Goal: Task Accomplishment & Management: Manage account settings

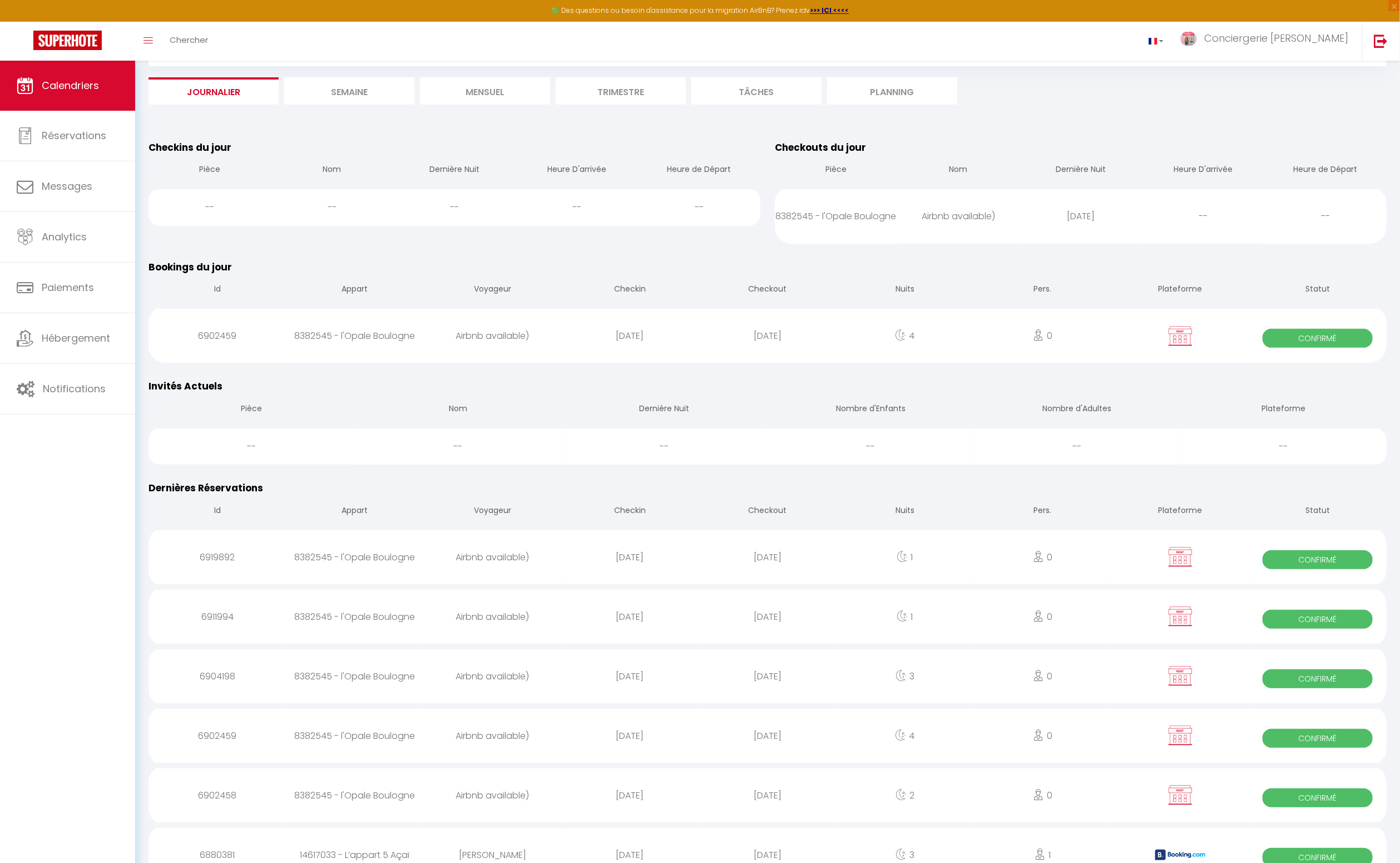
scroll to position [53, 0]
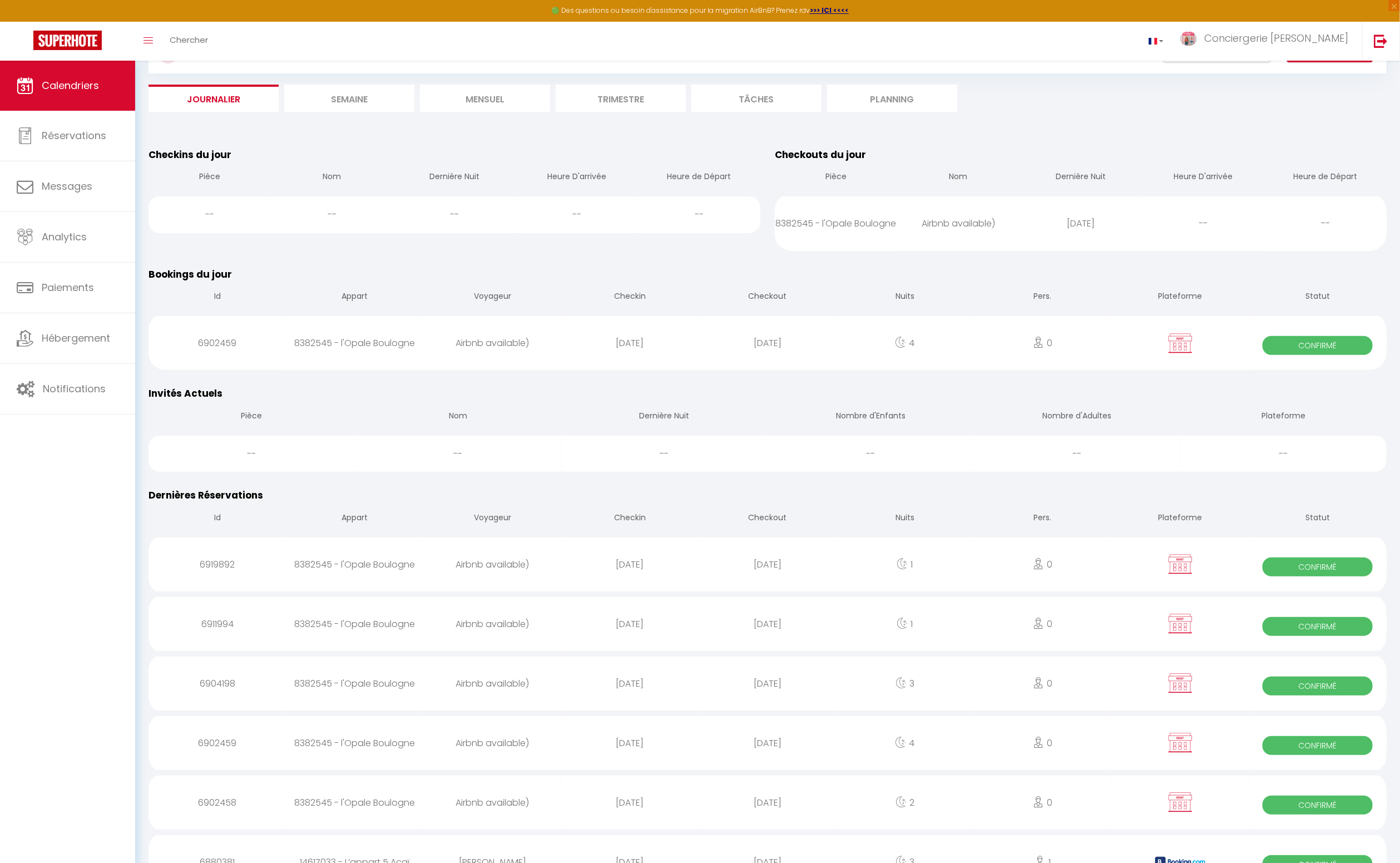
click at [225, 98] on li "Journalier" at bounding box center [213, 99] width 130 height 27
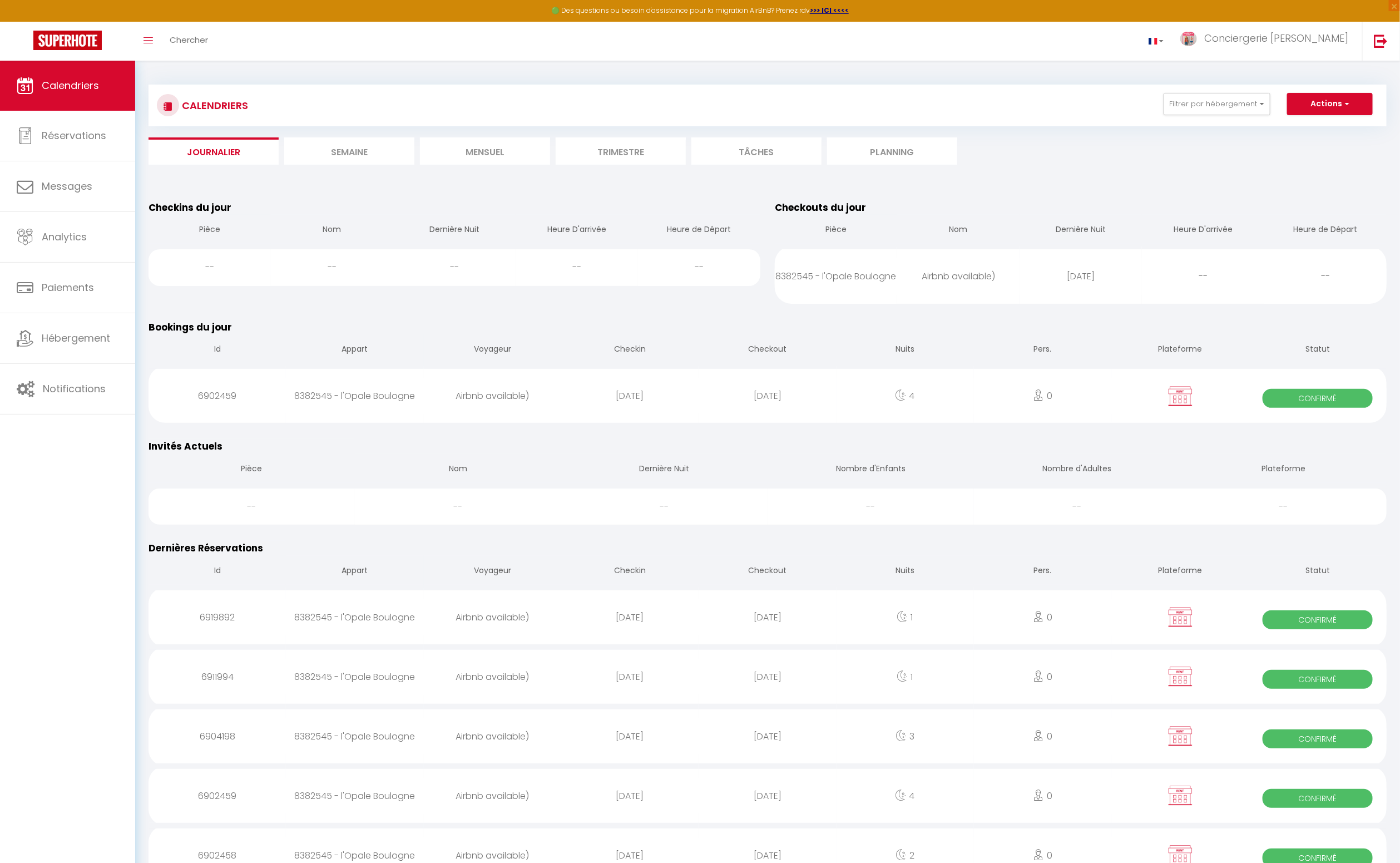
click at [351, 151] on li "Semaine" at bounding box center [349, 151] width 130 height 27
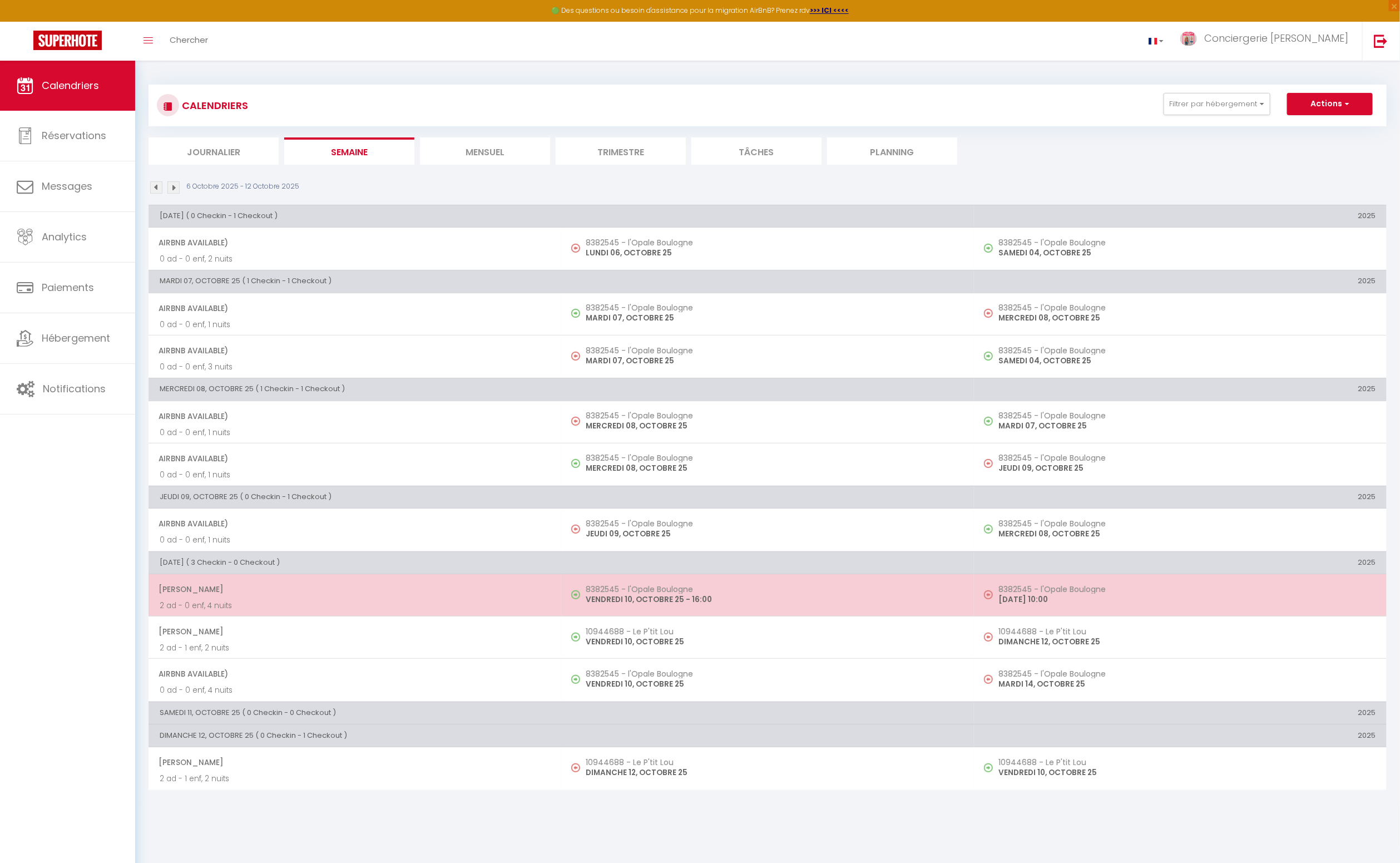
click at [232, 592] on span "Jessica Biehlmaier" at bounding box center [354, 589] width 392 height 21
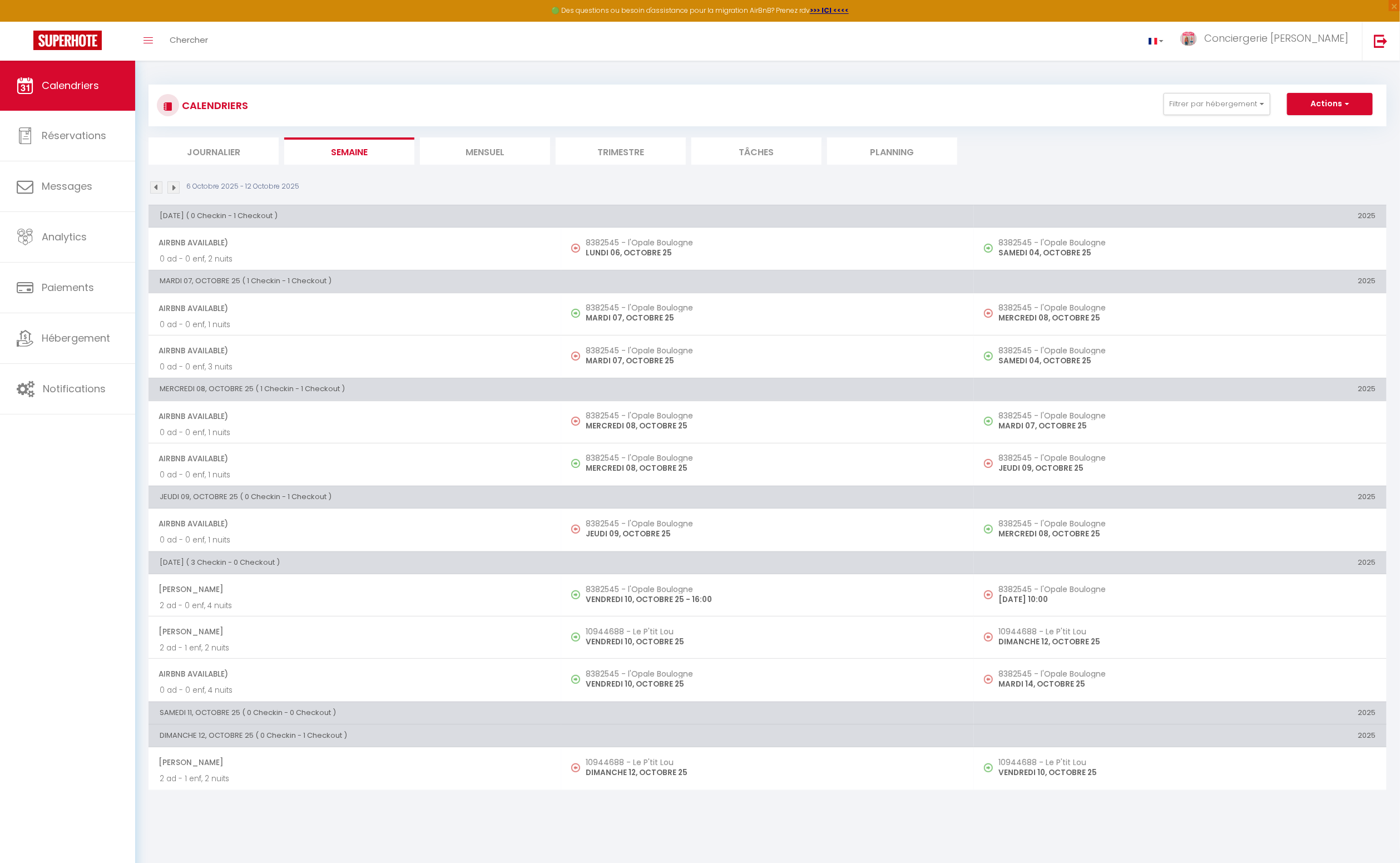
select select "OK"
select select "KO"
select select "1"
select select "0"
select select "1"
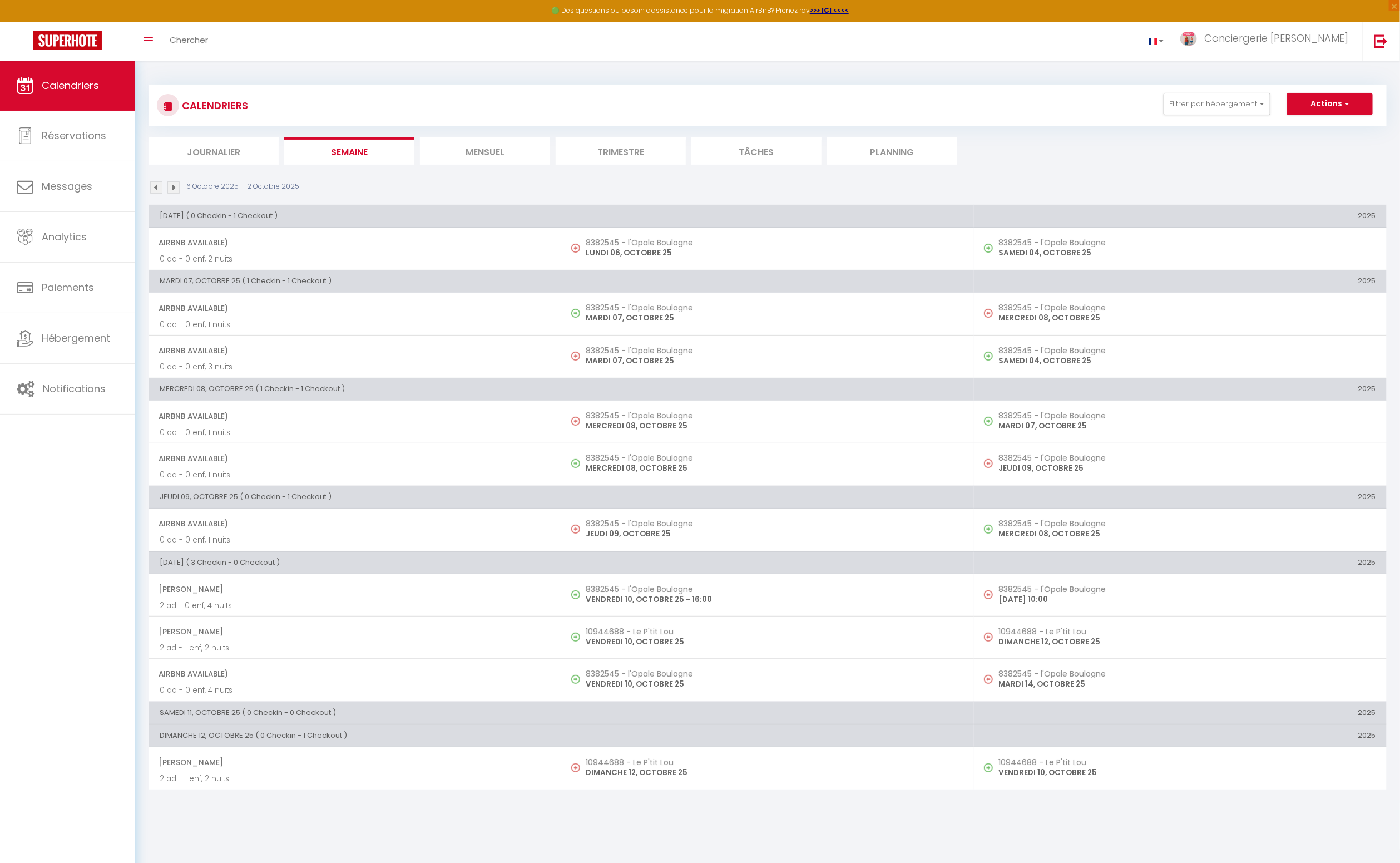
select select
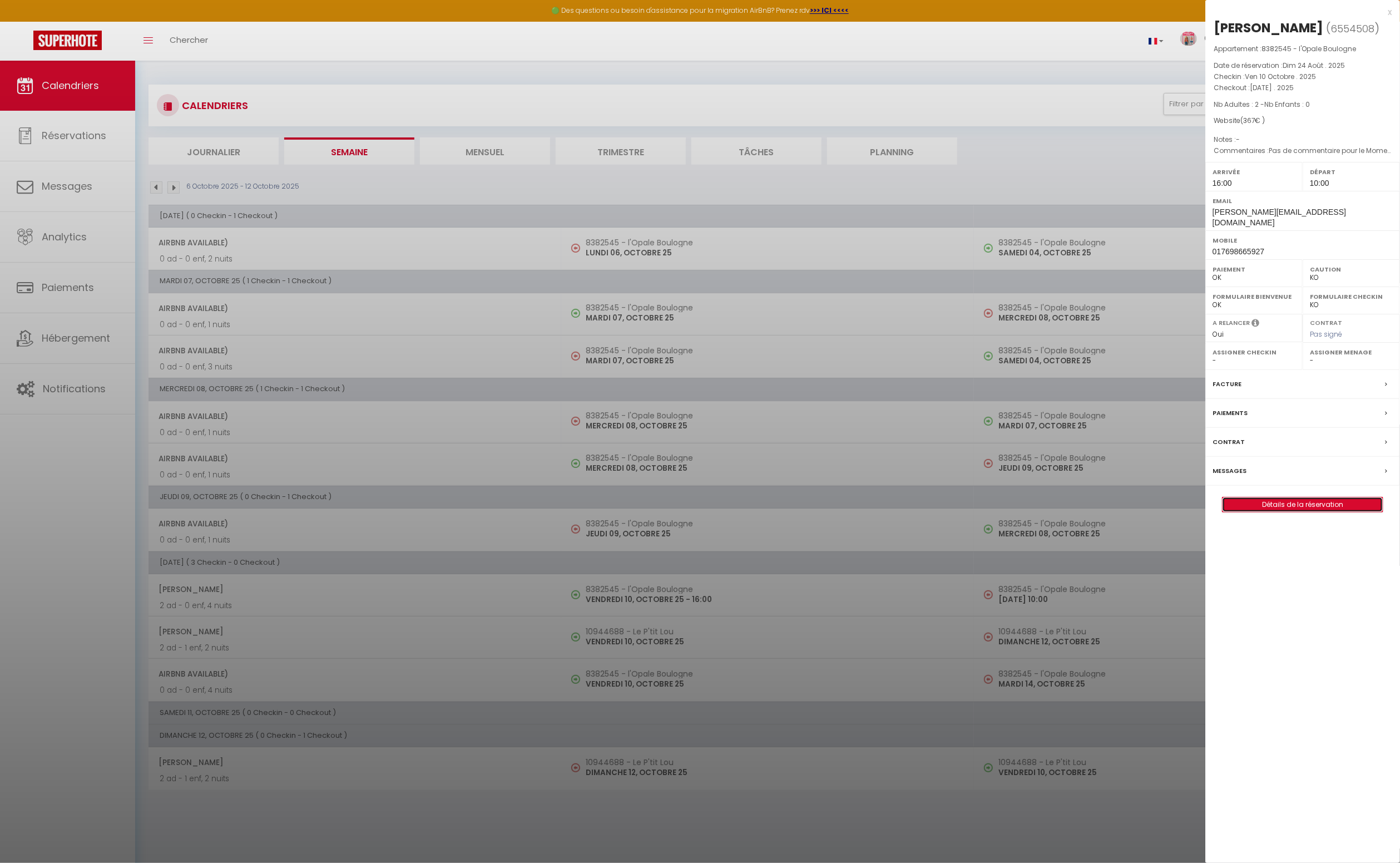
click at [1294, 510] on link "Détails de la réservation" at bounding box center [1303, 505] width 160 height 14
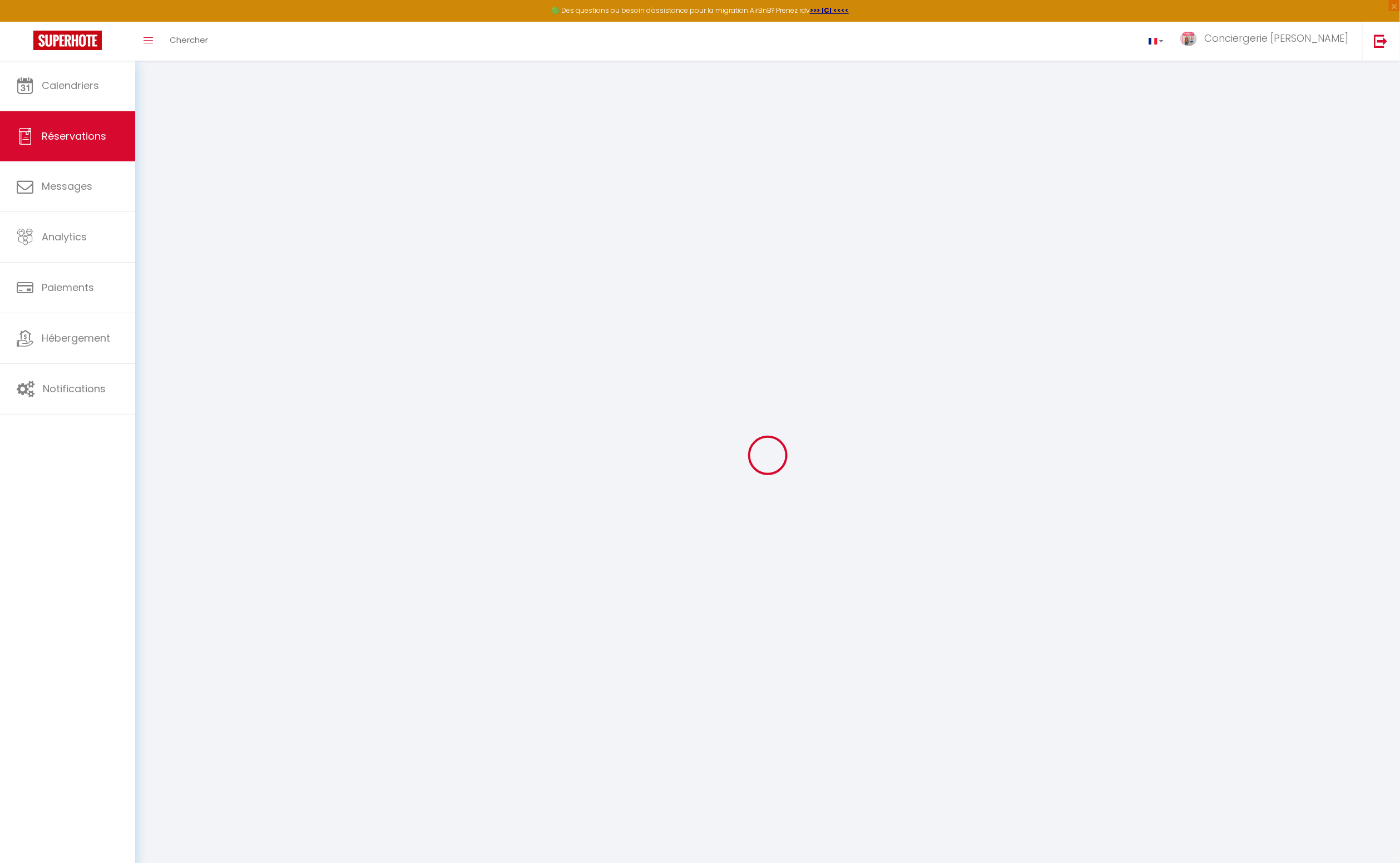
select select
checkbox input "false"
select select
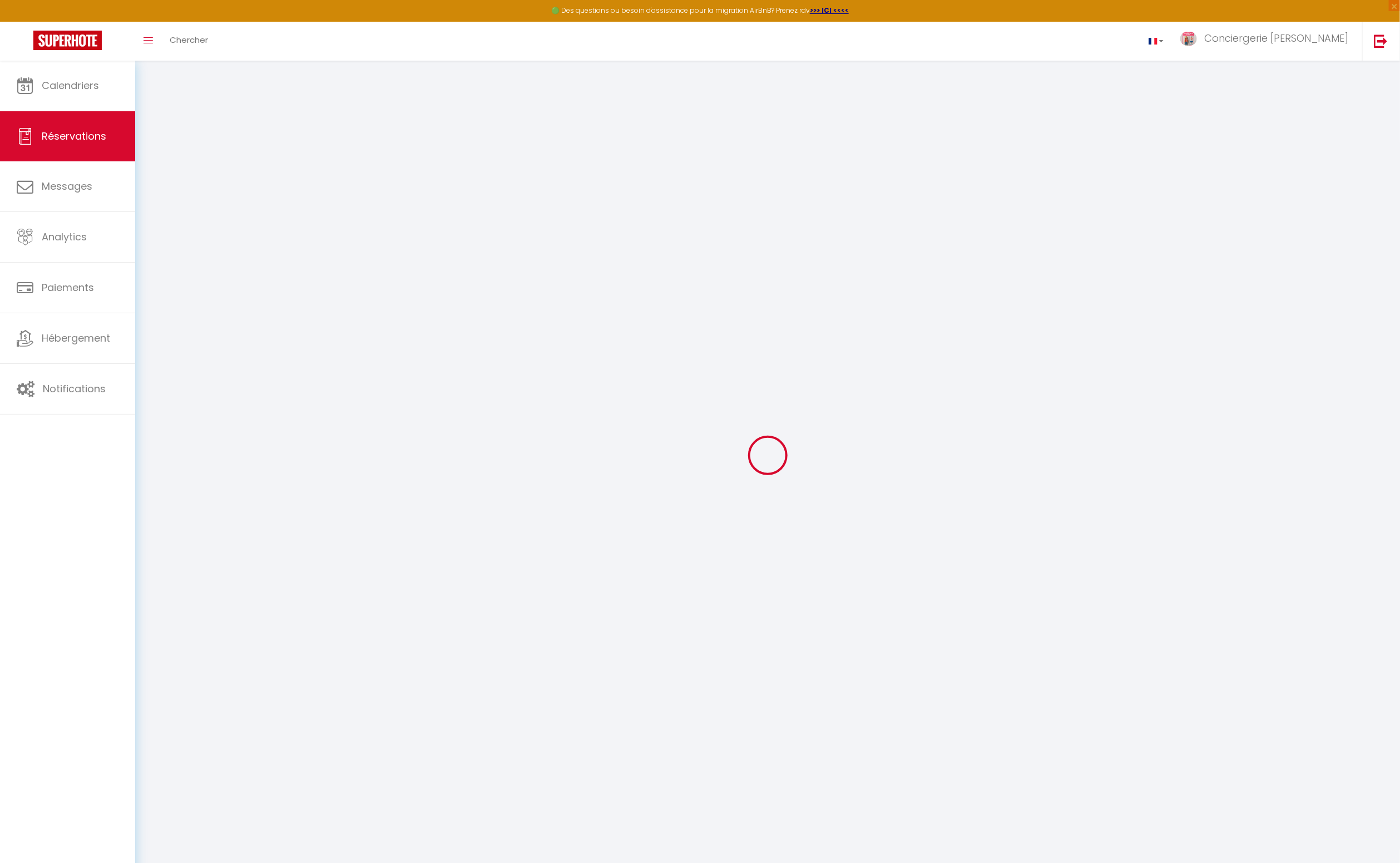
checkbox input "false"
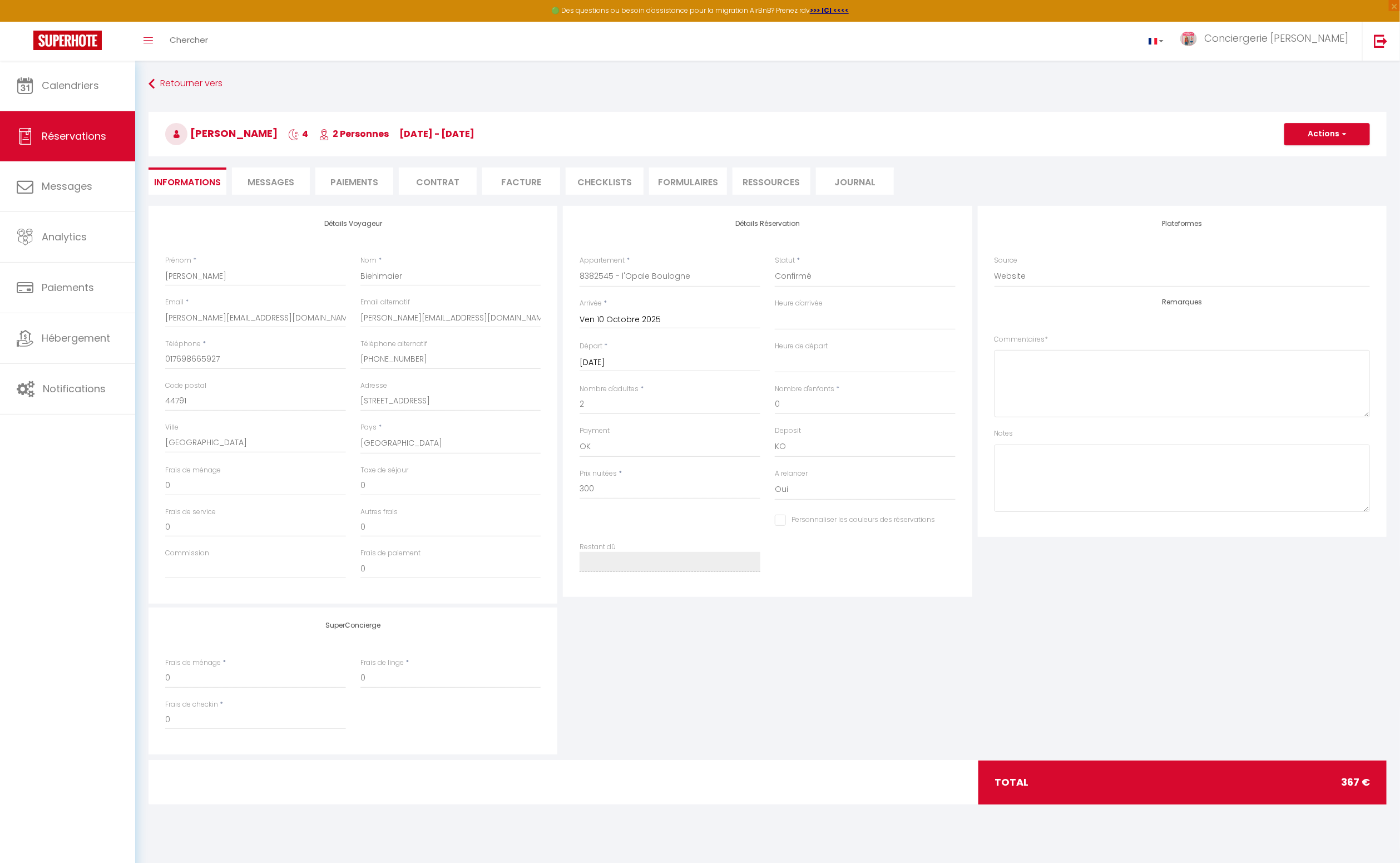
select select
checkbox input "false"
type textarea "Pas de commentaire pour le Moment"
type input "55"
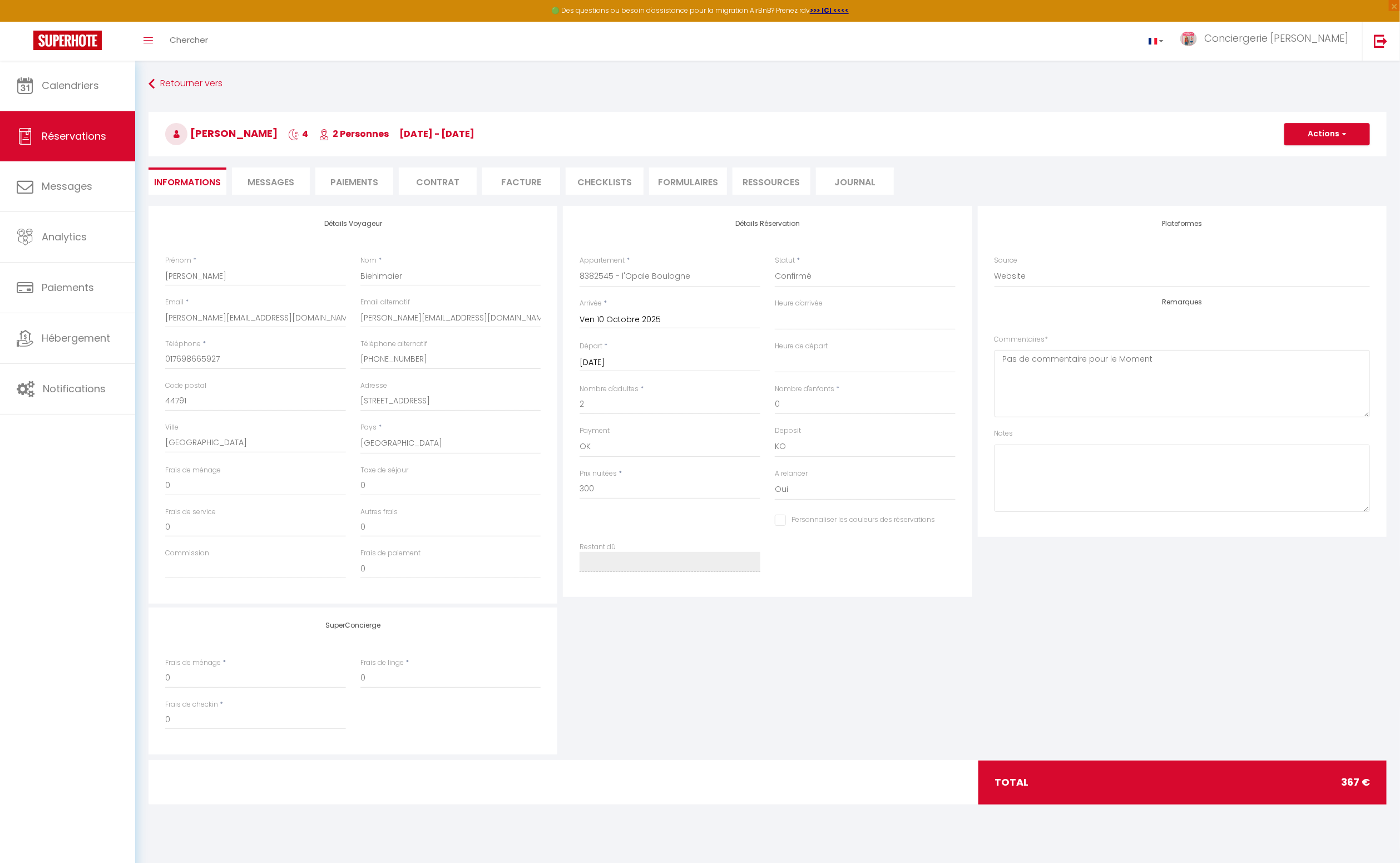
type input "12"
select select
checkbox input "false"
select select "16:00"
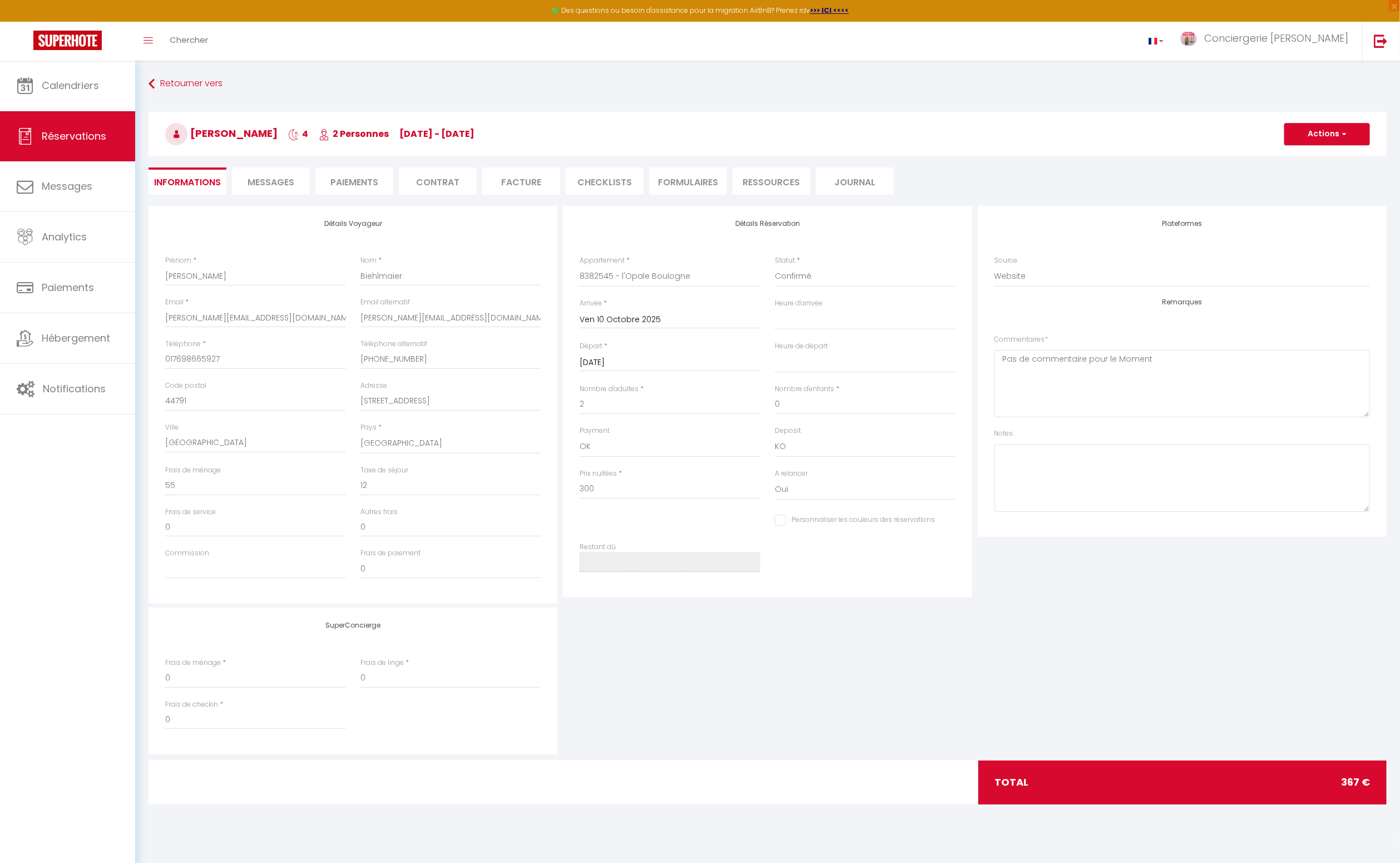
select select "10:00"
click at [531, 181] on li "Facture" at bounding box center [521, 181] width 78 height 27
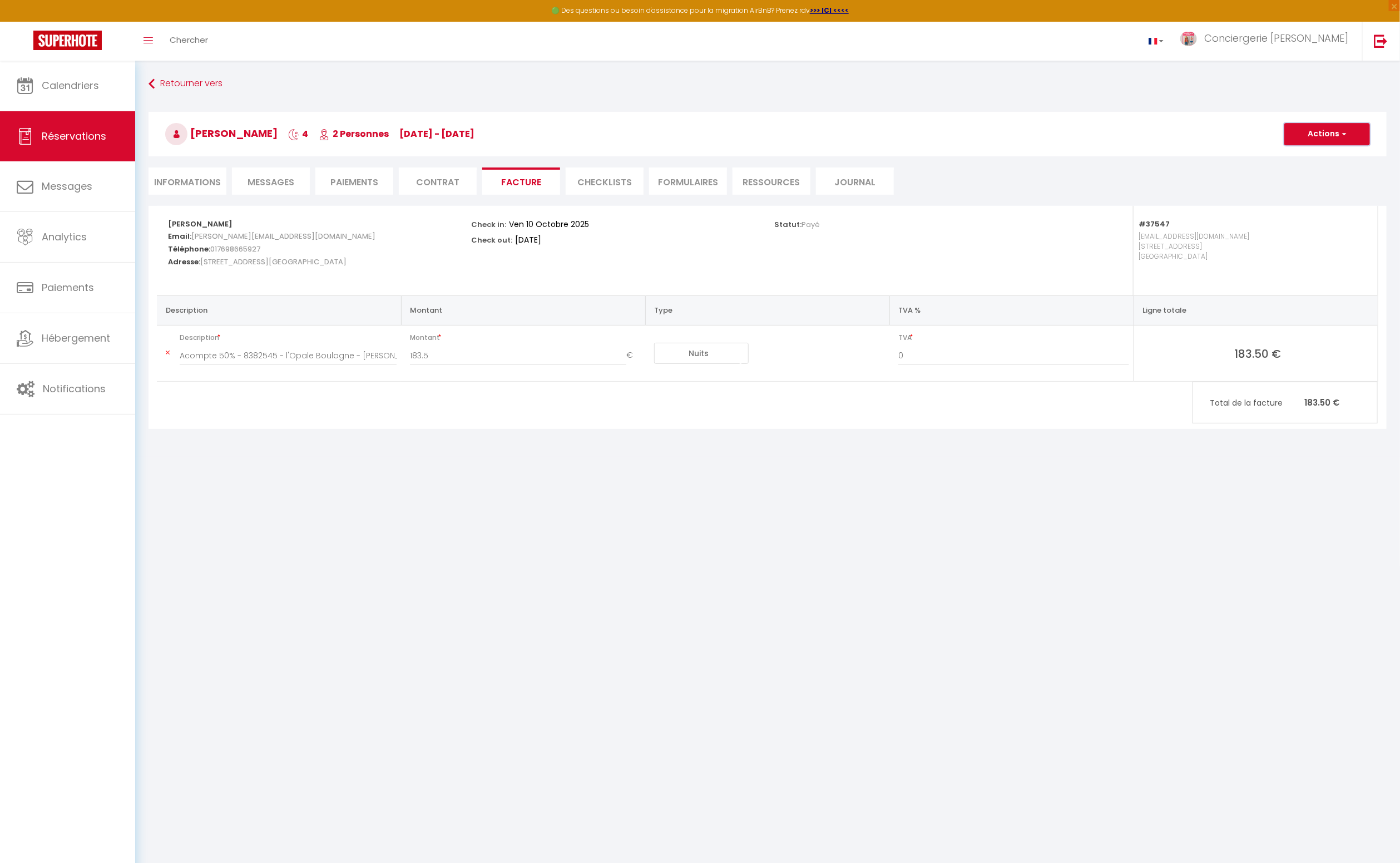
click at [1325, 134] on button "Actions" at bounding box center [1327, 134] width 86 height 22
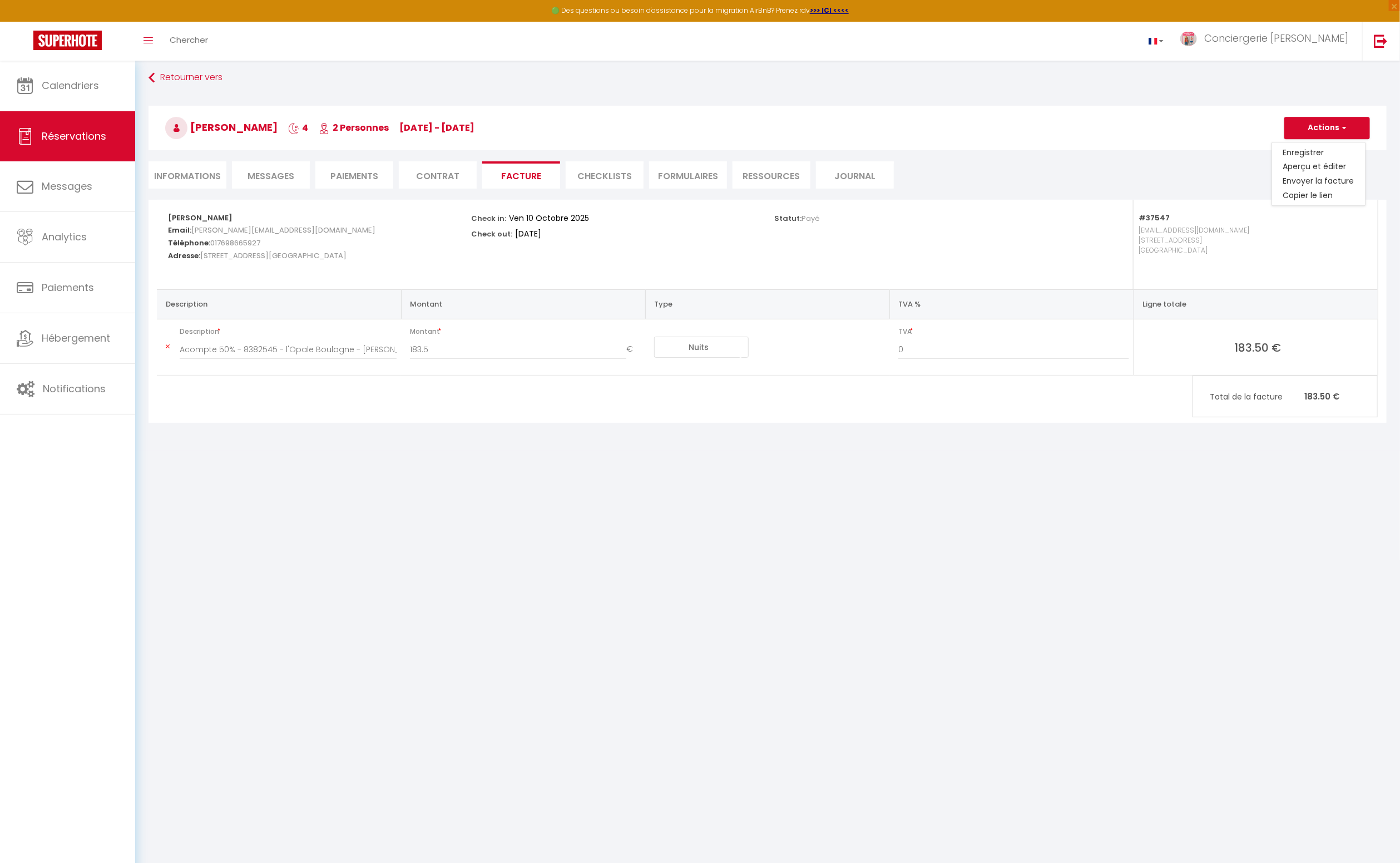
click at [352, 177] on li "Paiements" at bounding box center [354, 175] width 78 height 27
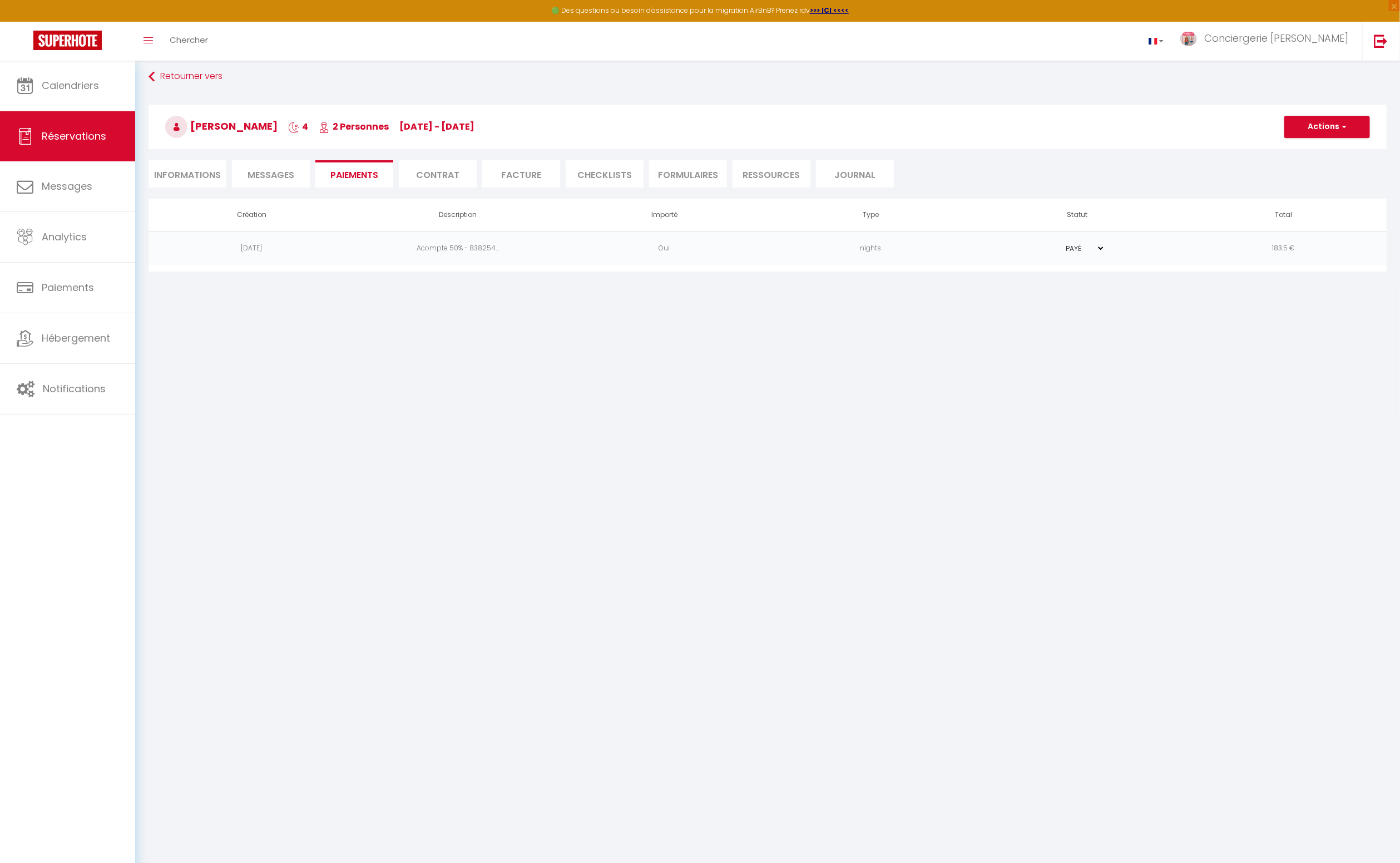
scroll to position [12, 0]
click at [449, 247] on td "Acompte 50% - 838254..." at bounding box center [458, 244] width 207 height 34
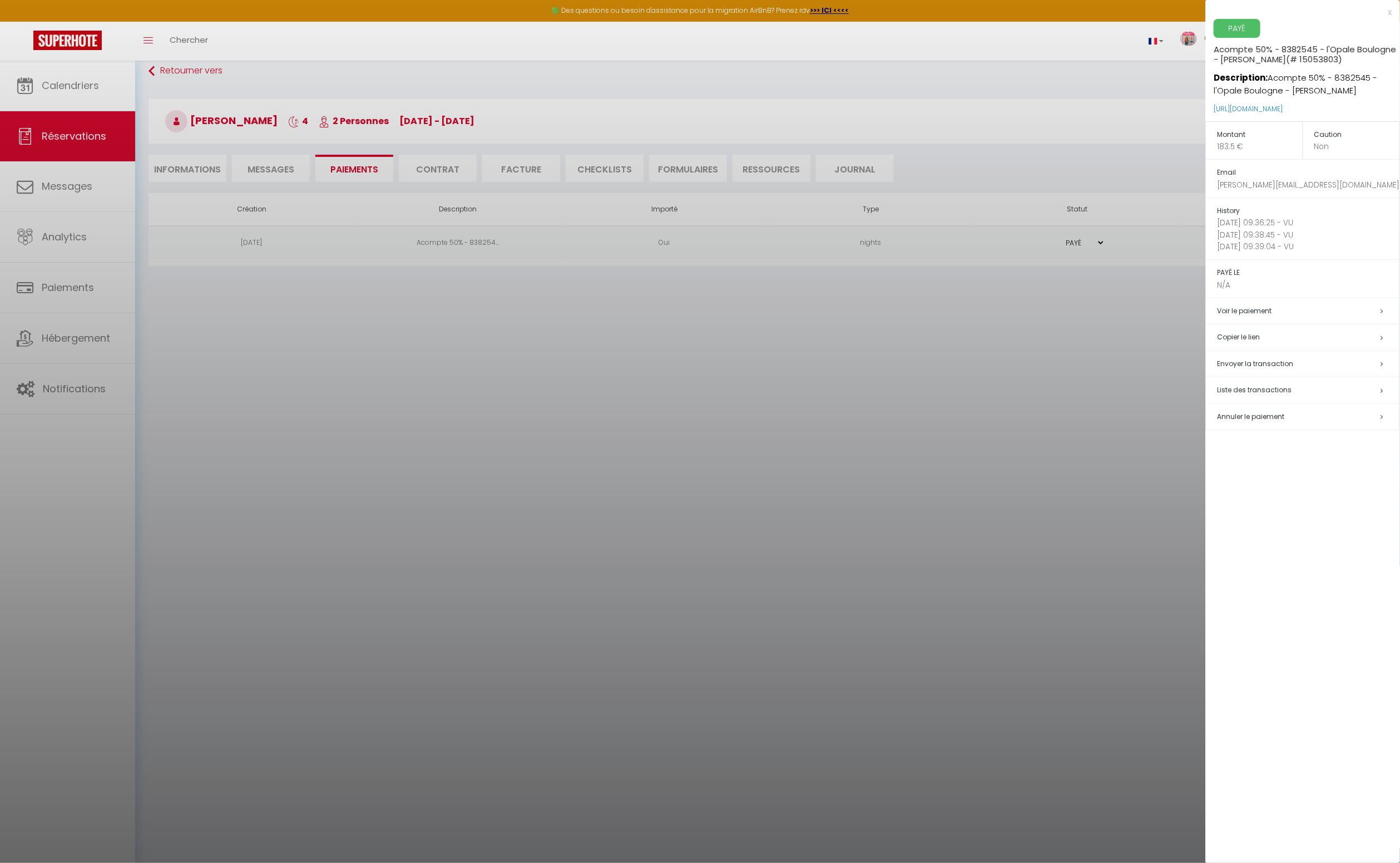
scroll to position [14, 0]
click at [1381, 309] on icon at bounding box center [1382, 311] width 2 height 6
click at [1249, 309] on link "Voir le paiement" at bounding box center [1245, 311] width 54 height 10
click at [1264, 388] on span "Liste des transactions" at bounding box center [1254, 389] width 75 height 10
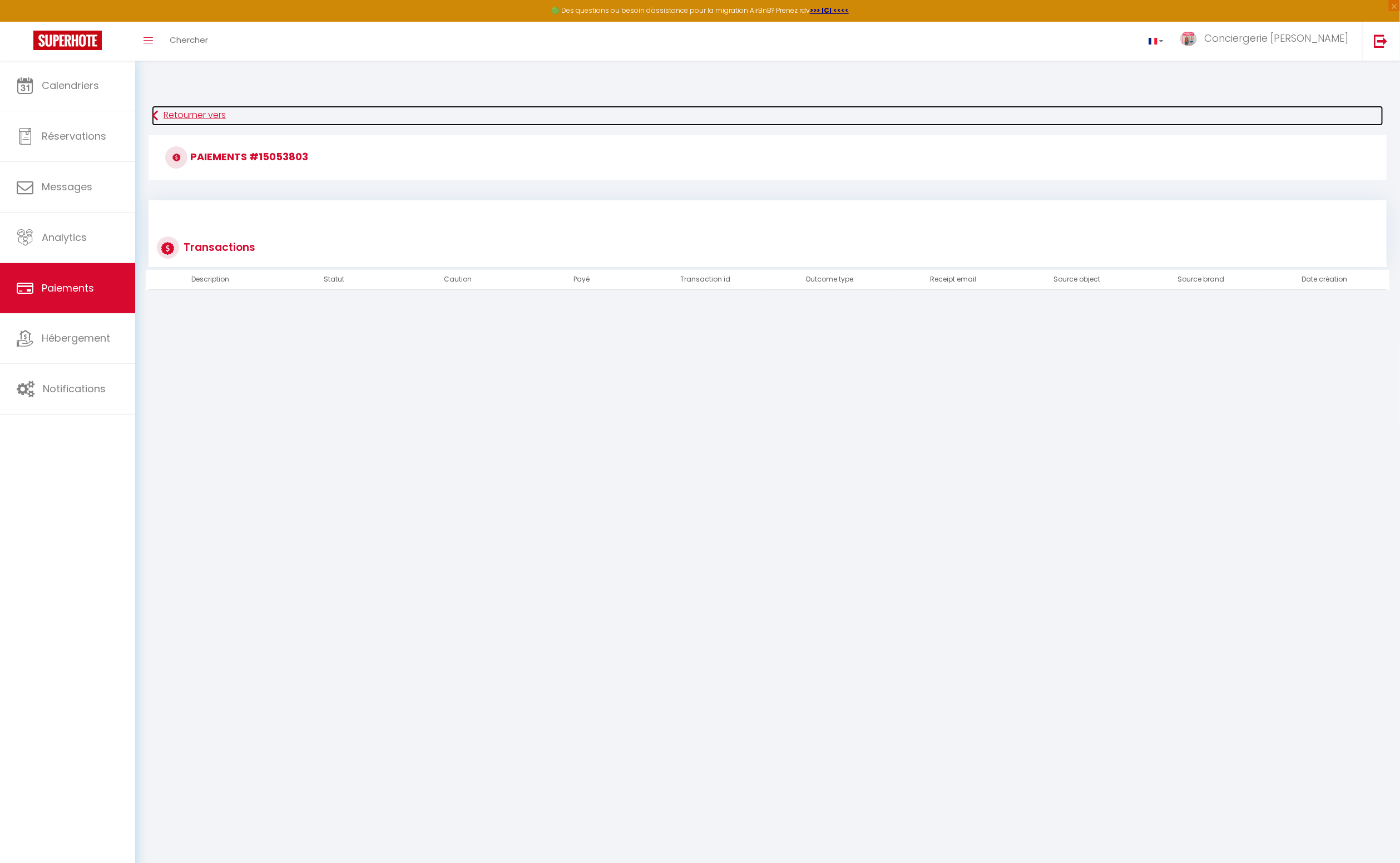
click at [189, 115] on link "Retourner vers" at bounding box center [768, 115] width 1232 height 20
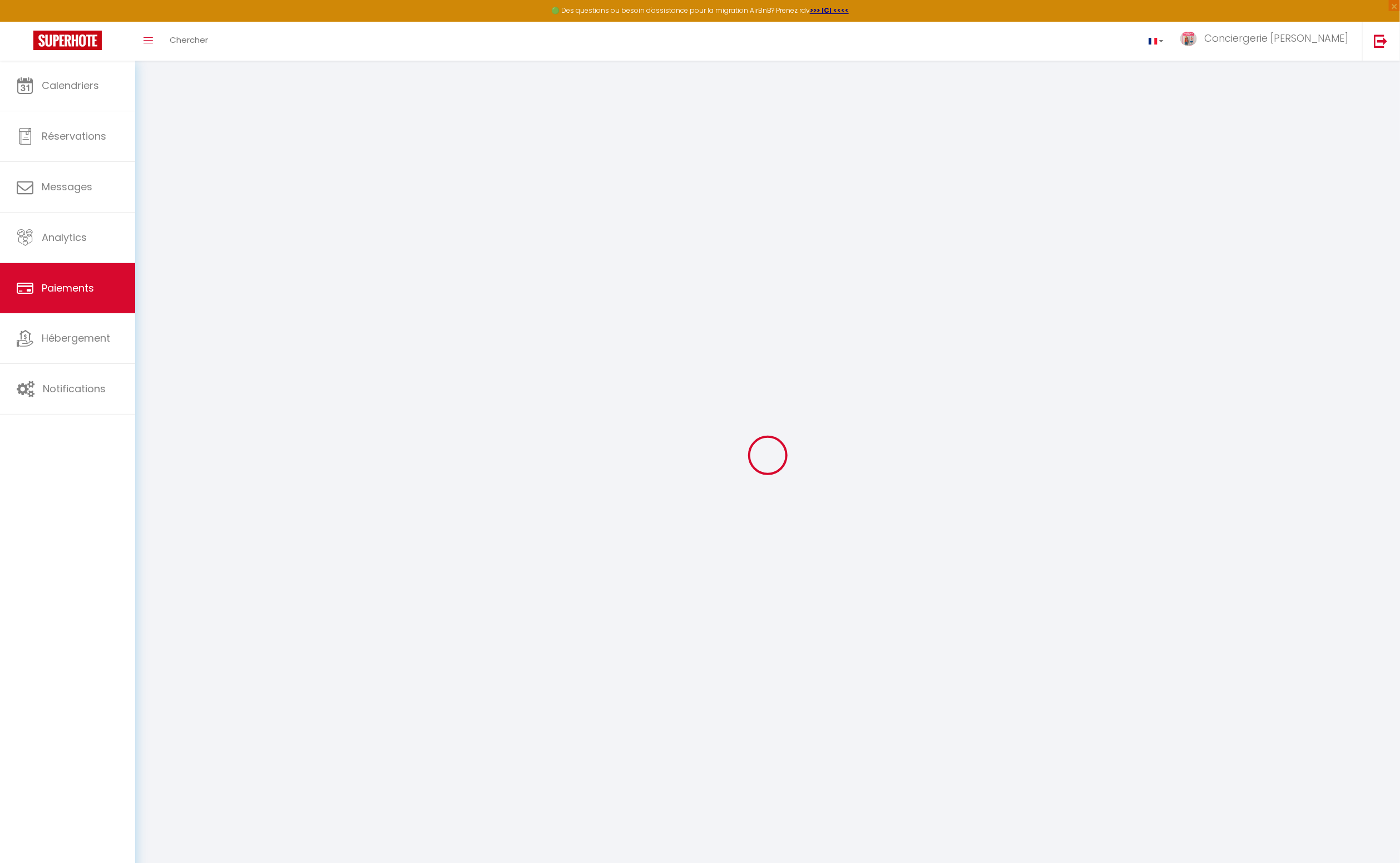
select select "2"
select select "0"
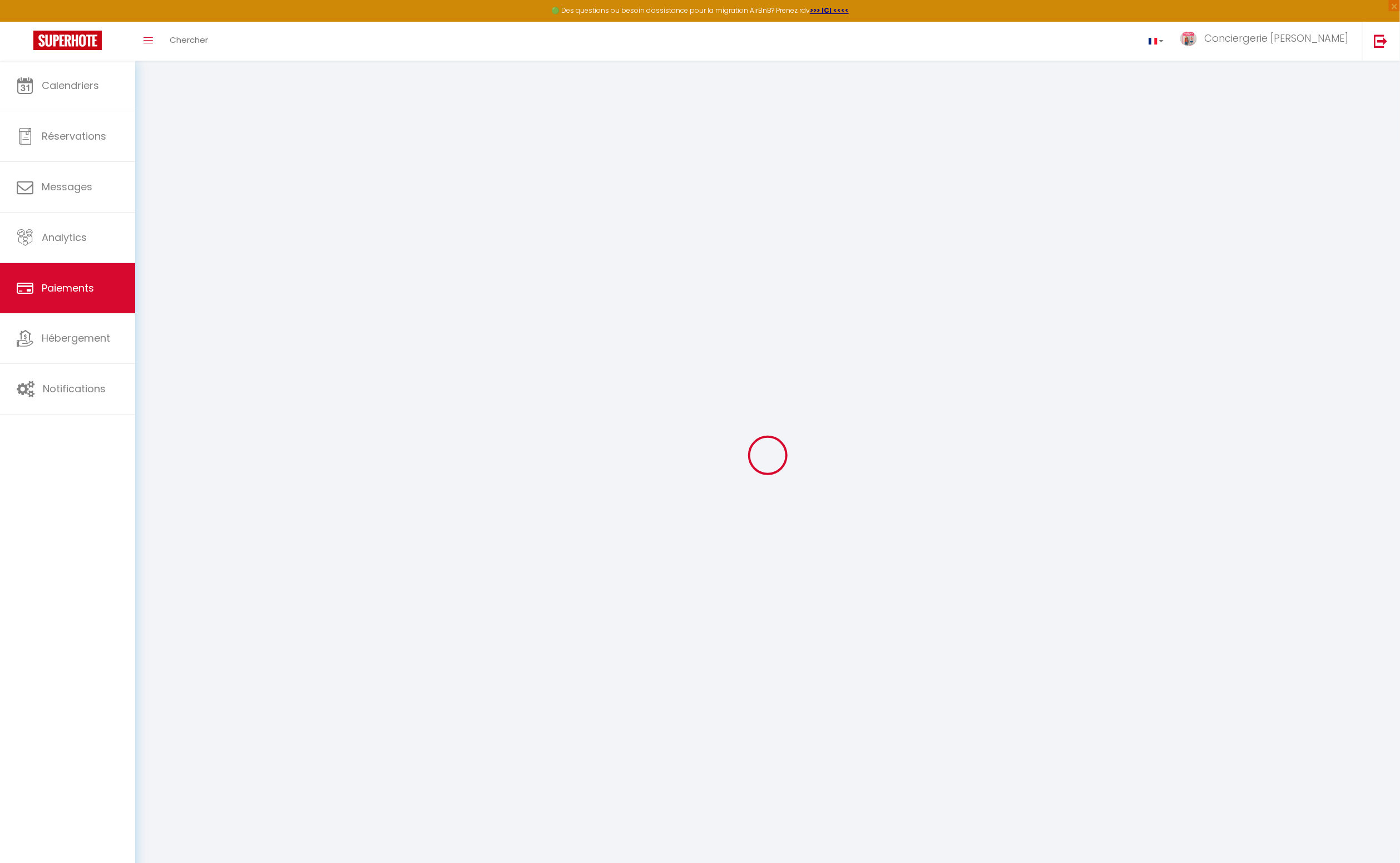
select select "0"
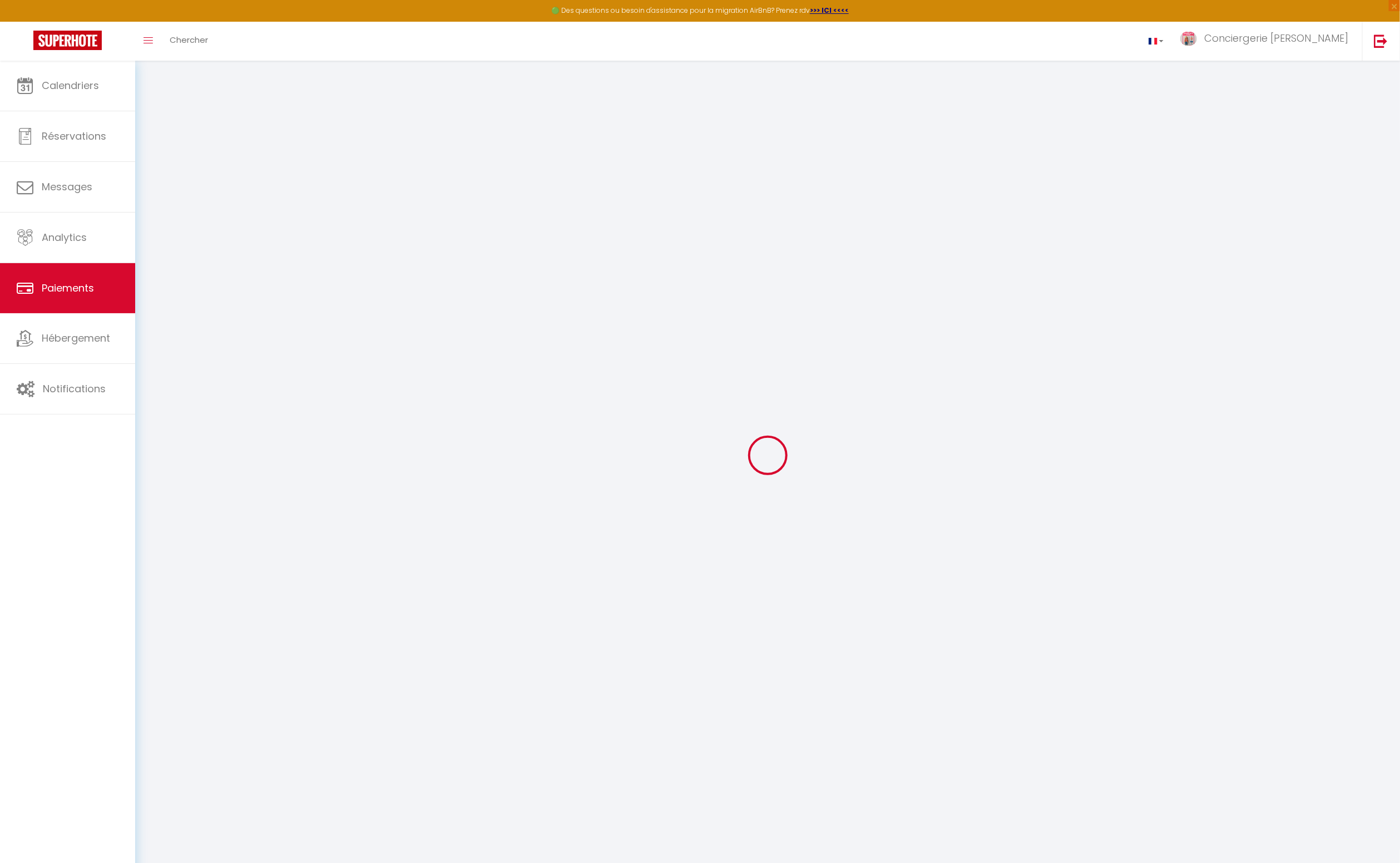
select select "0"
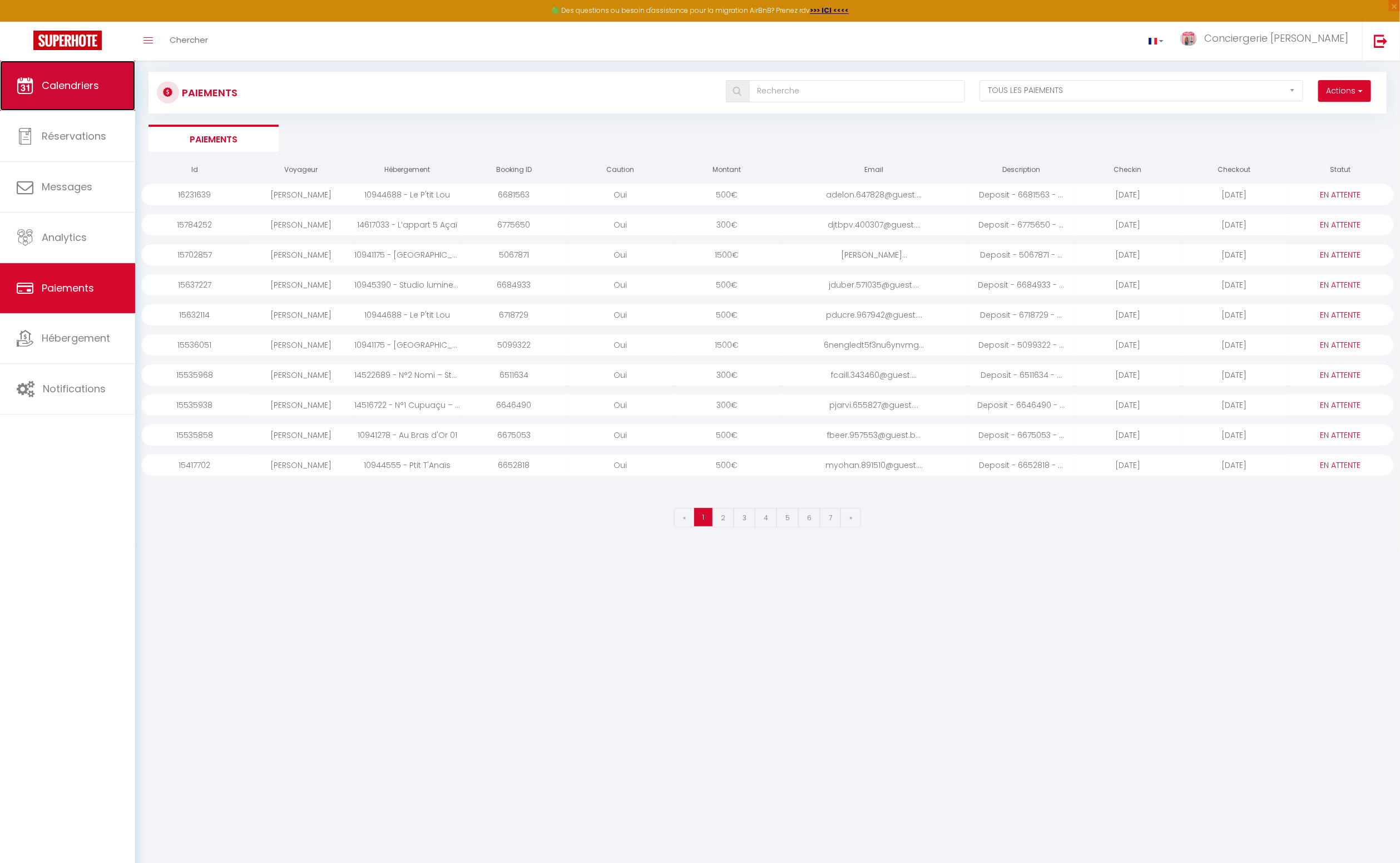
scroll to position [14, 0]
click at [79, 90] on span "Calendriers" at bounding box center [71, 85] width 58 height 14
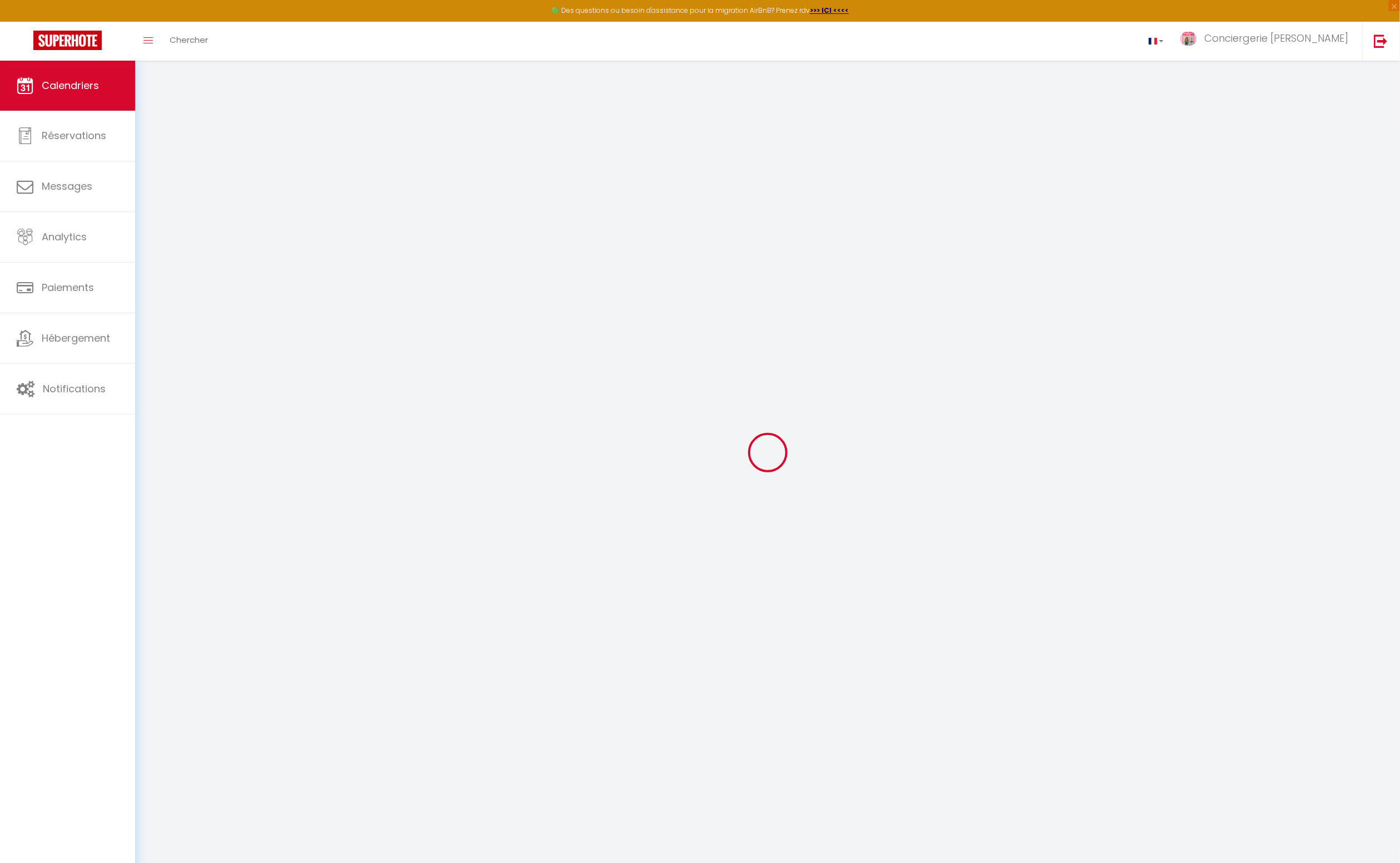
scroll to position [5, 0]
select select
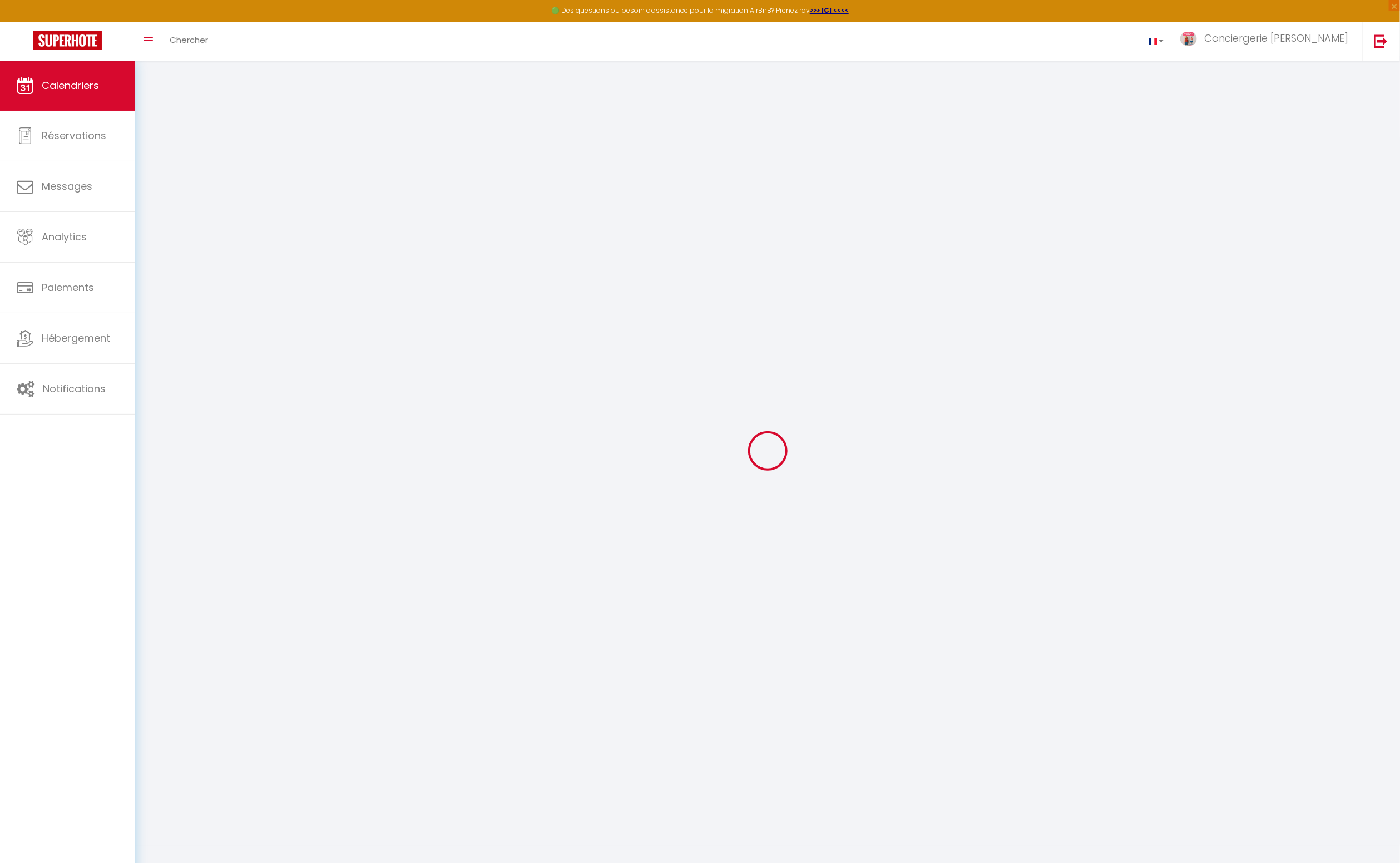
select select
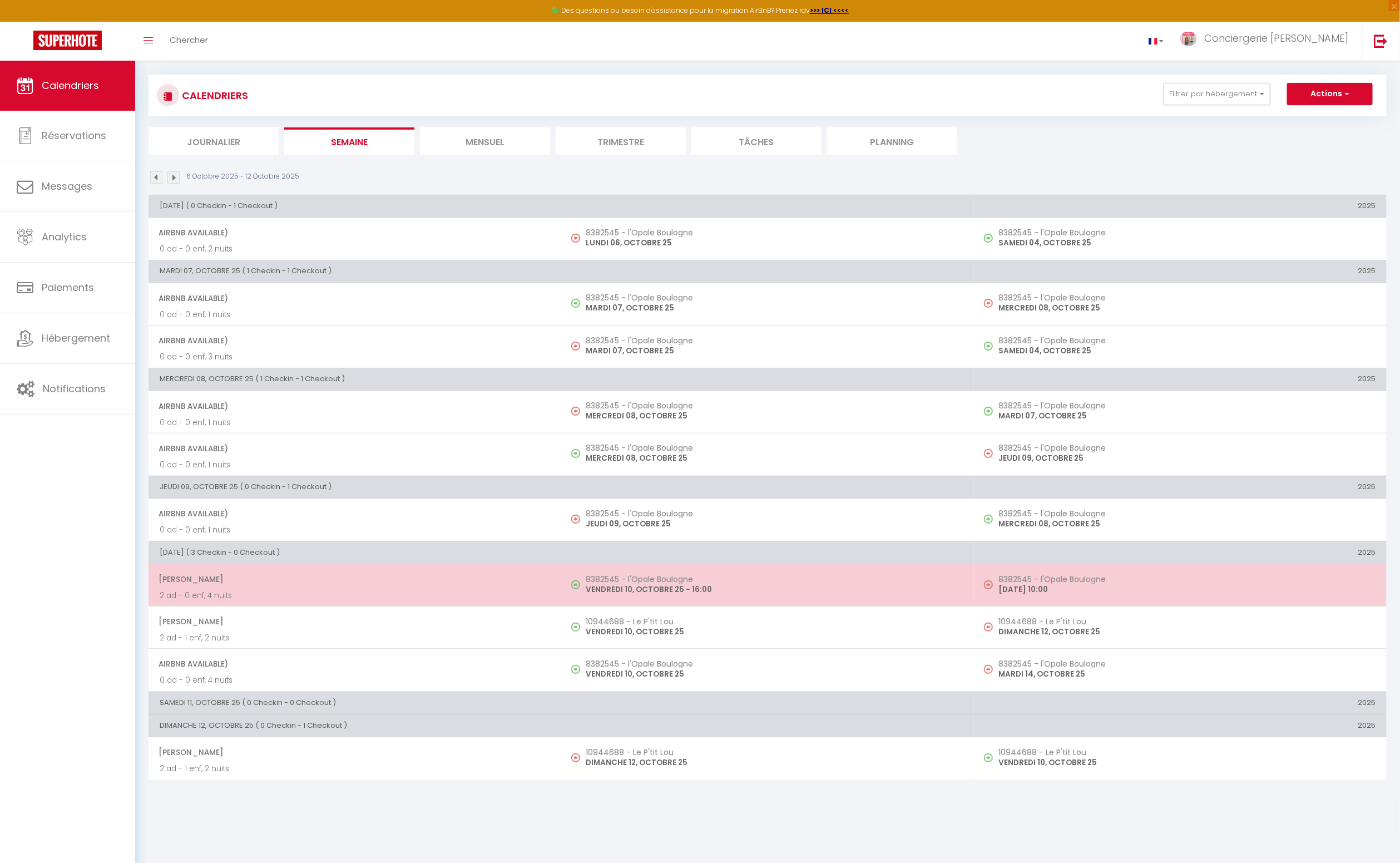
click at [313, 583] on span "Jessica Biehlmaier" at bounding box center [354, 579] width 392 height 21
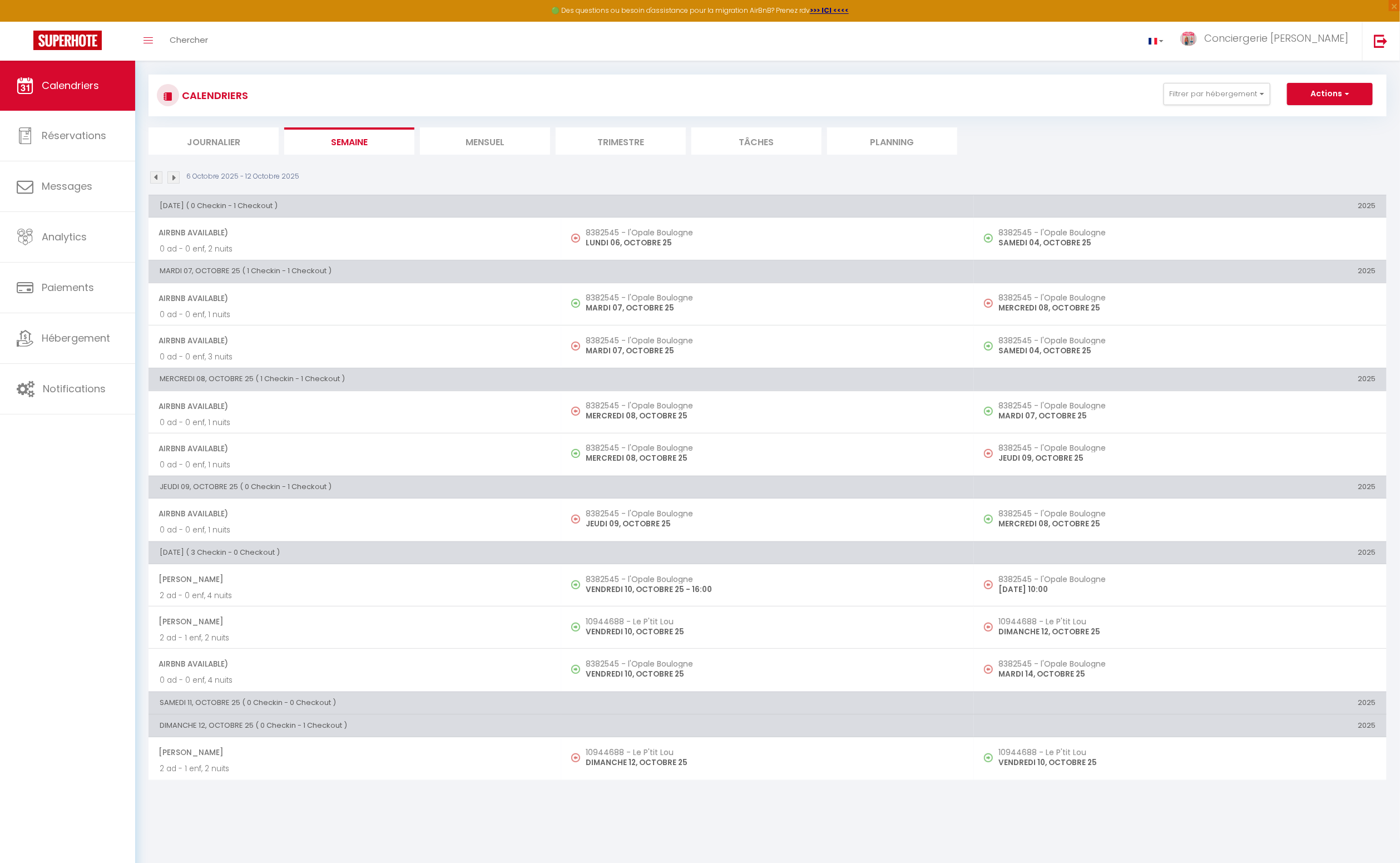
select select "OK"
select select "KO"
select select "1"
select select "0"
select select "1"
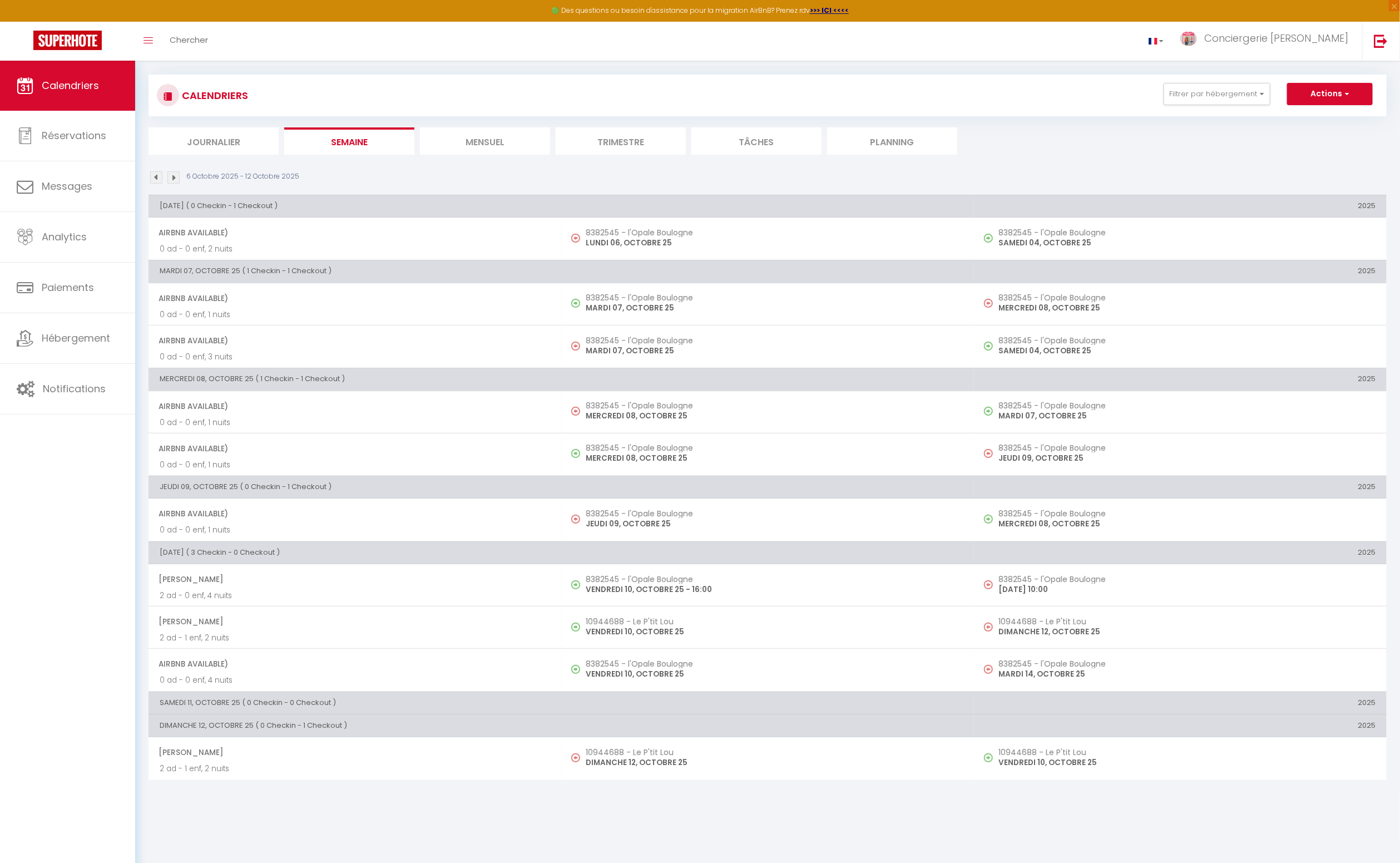
select select
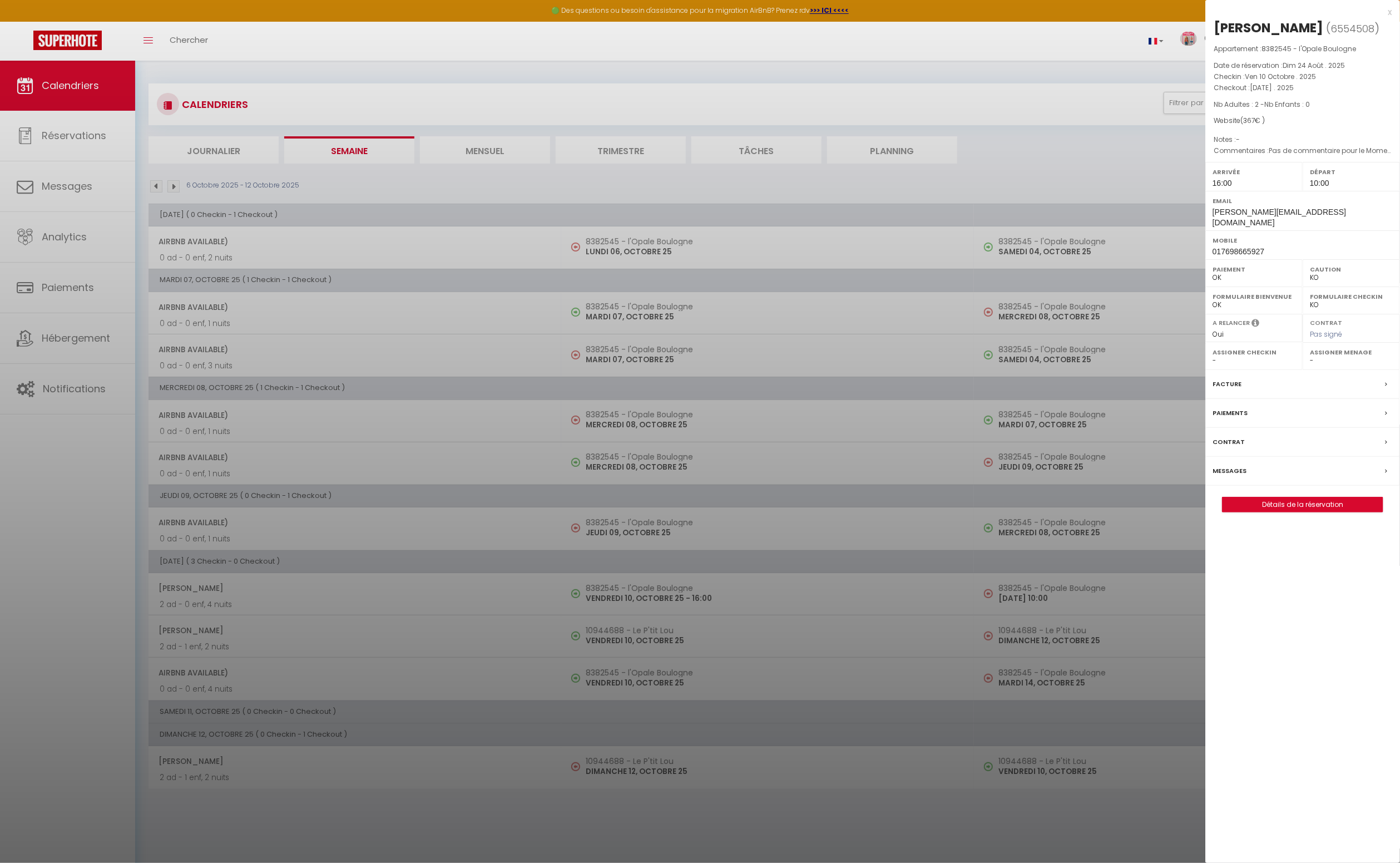
scroll to position [0, 0]
click at [1228, 389] on label "Facture" at bounding box center [1227, 384] width 29 height 12
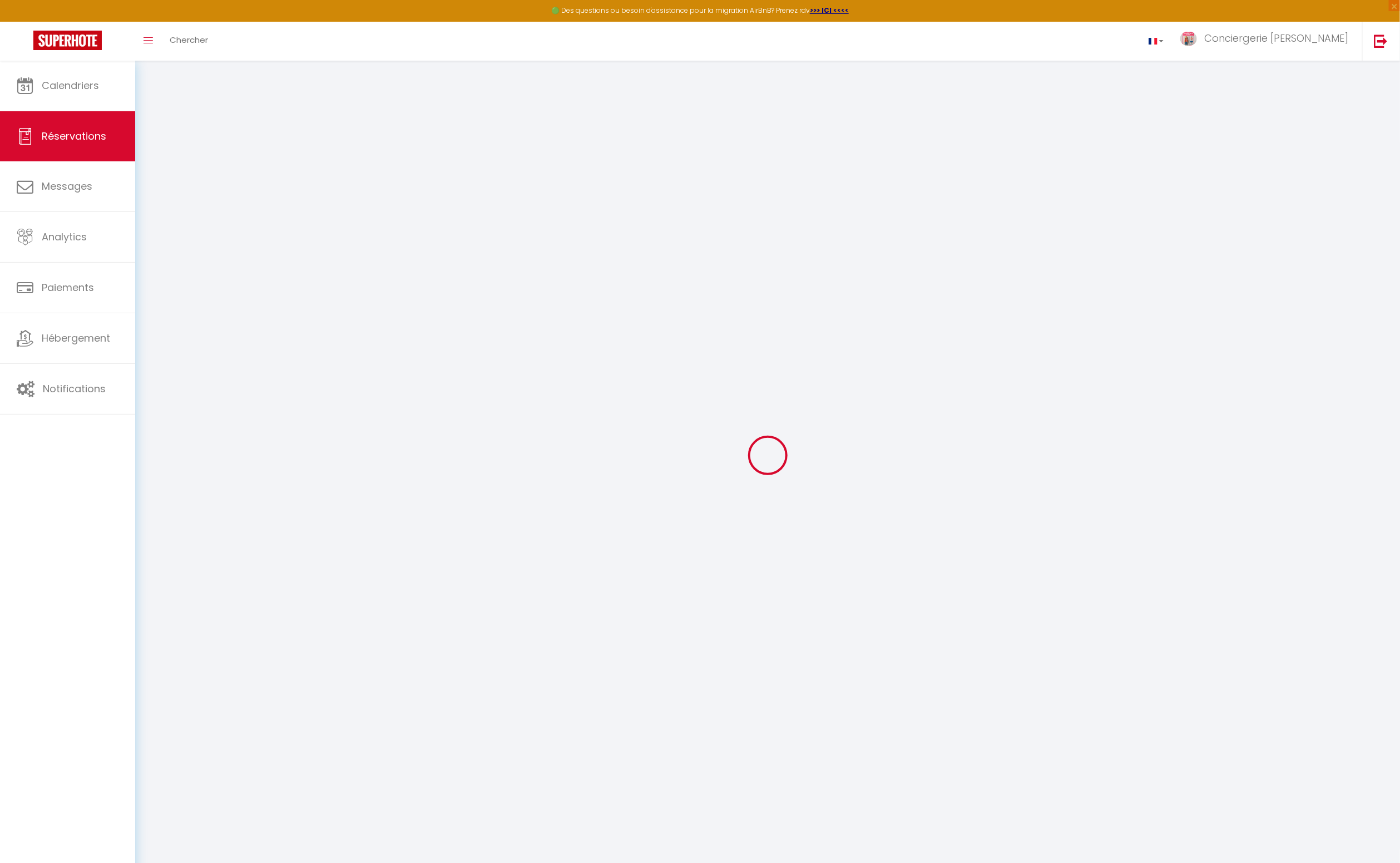
select select
checkbox input "false"
select select
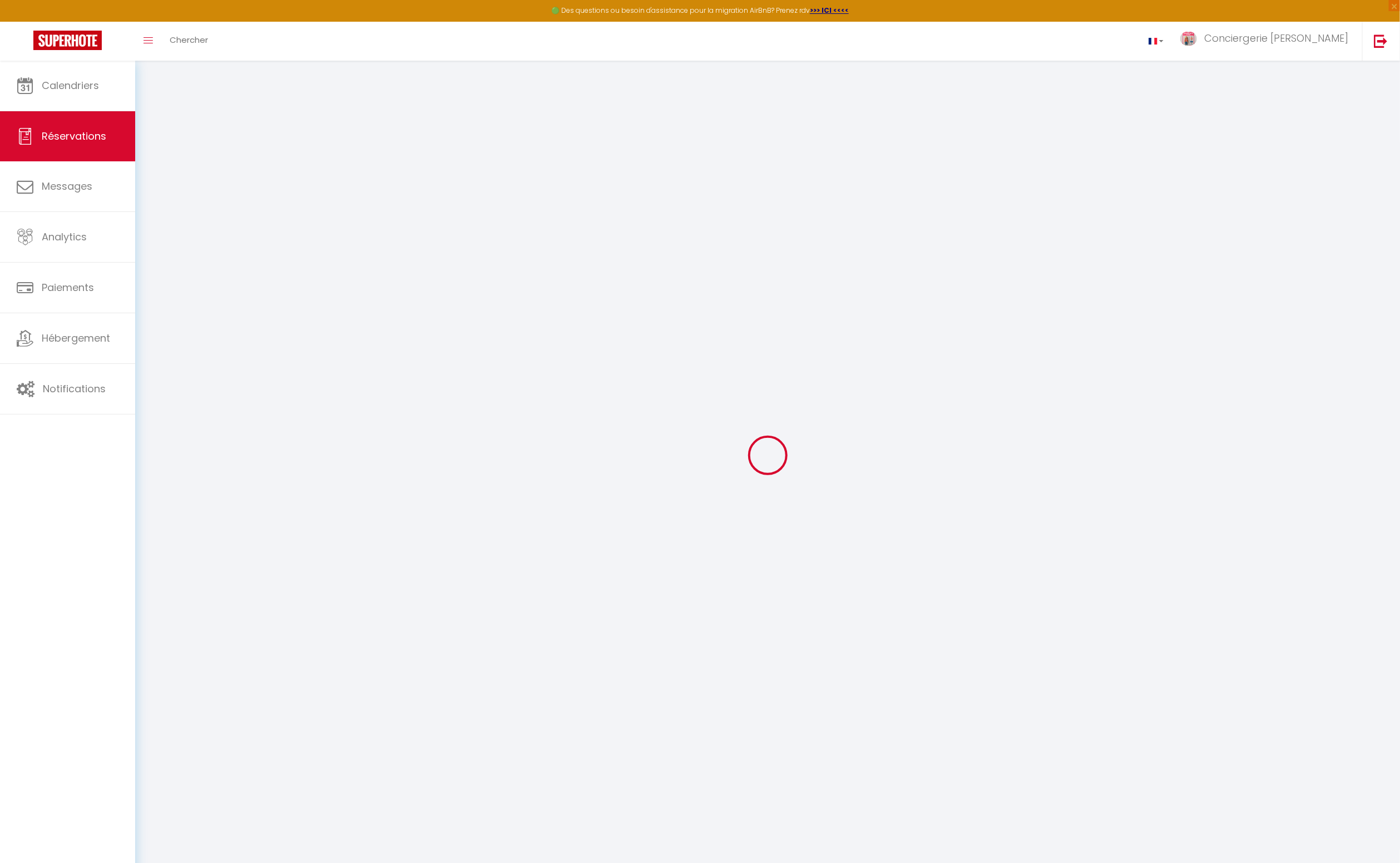
checkbox input "false"
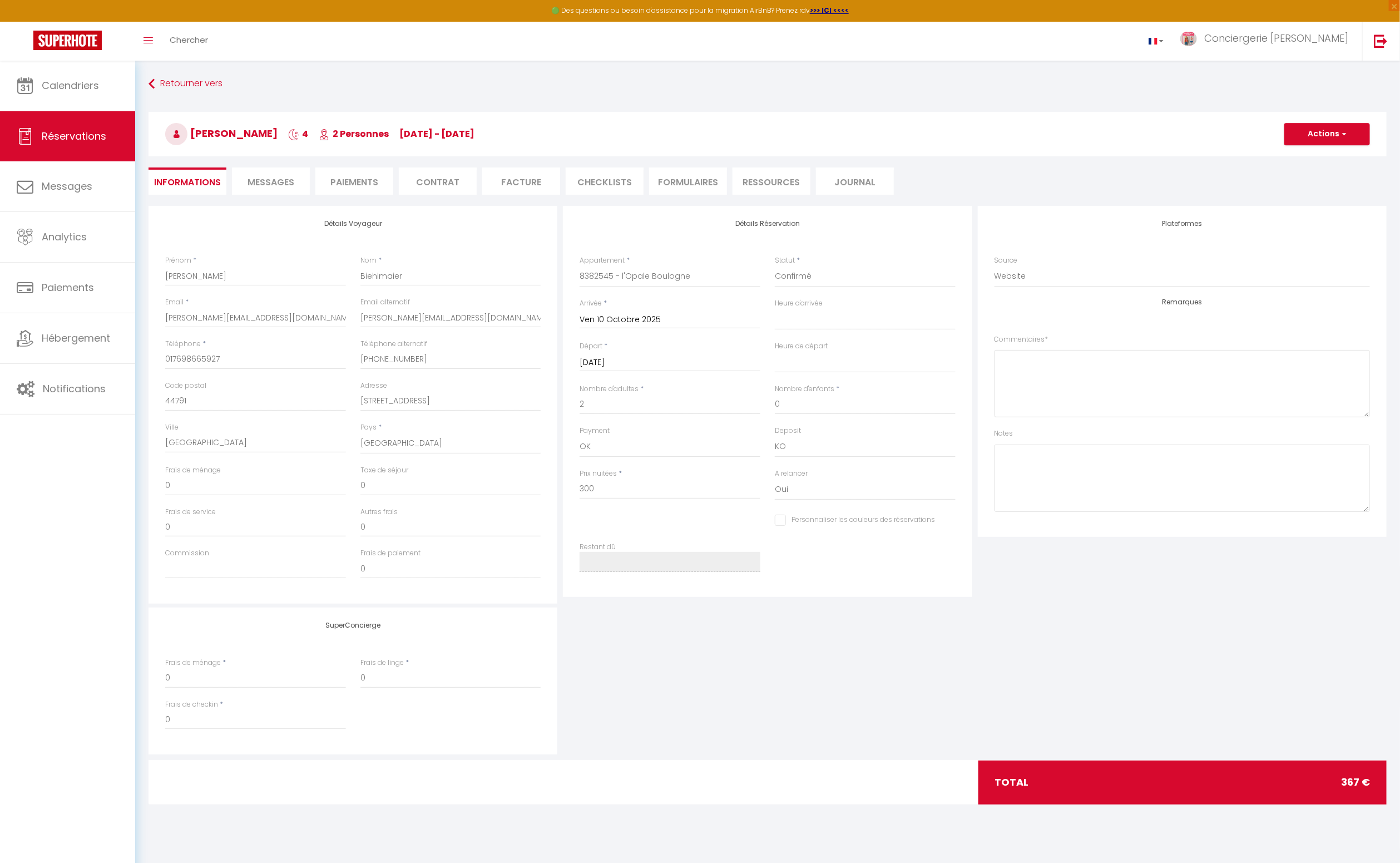
select select
checkbox input "false"
type textarea "Pas de commentaire pour le Moment"
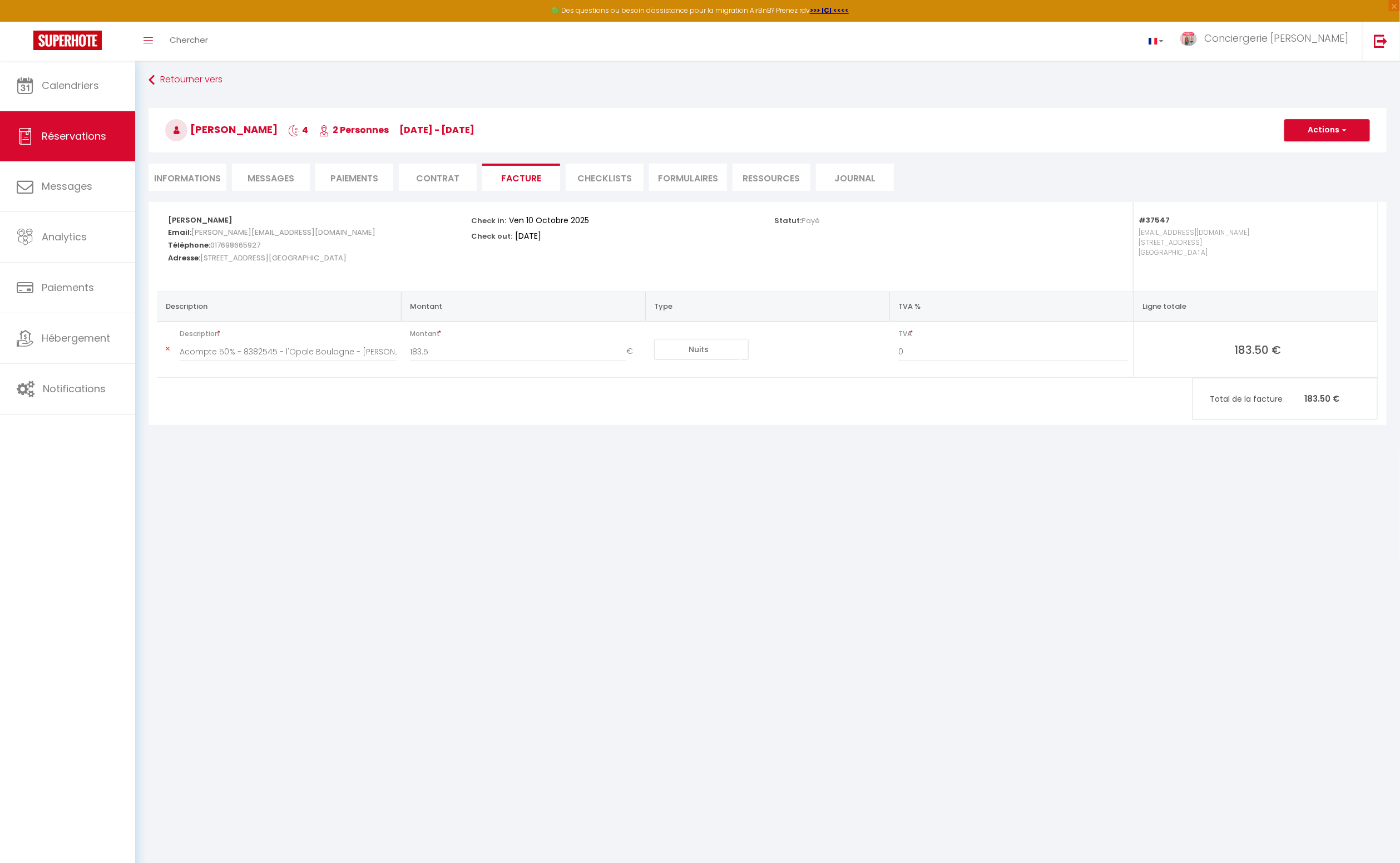
scroll to position [2, 0]
click at [191, 179] on li "Informations" at bounding box center [187, 178] width 78 height 27
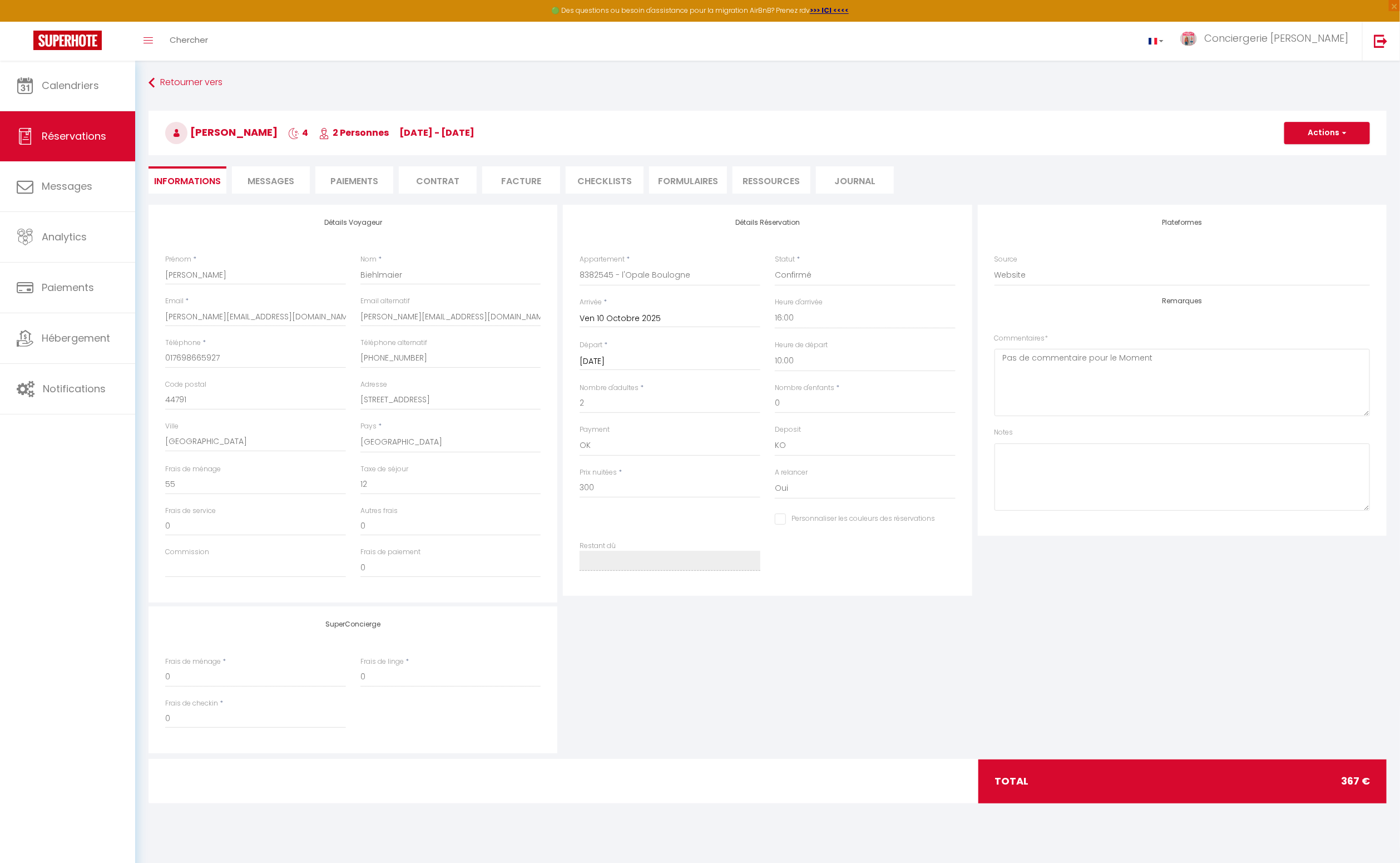
scroll to position [2, 0]
click at [787, 445] on select "OK KO" at bounding box center [865, 445] width 181 height 21
select select "15"
click at [775, 434] on select "OK KO" at bounding box center [865, 445] width 181 height 21
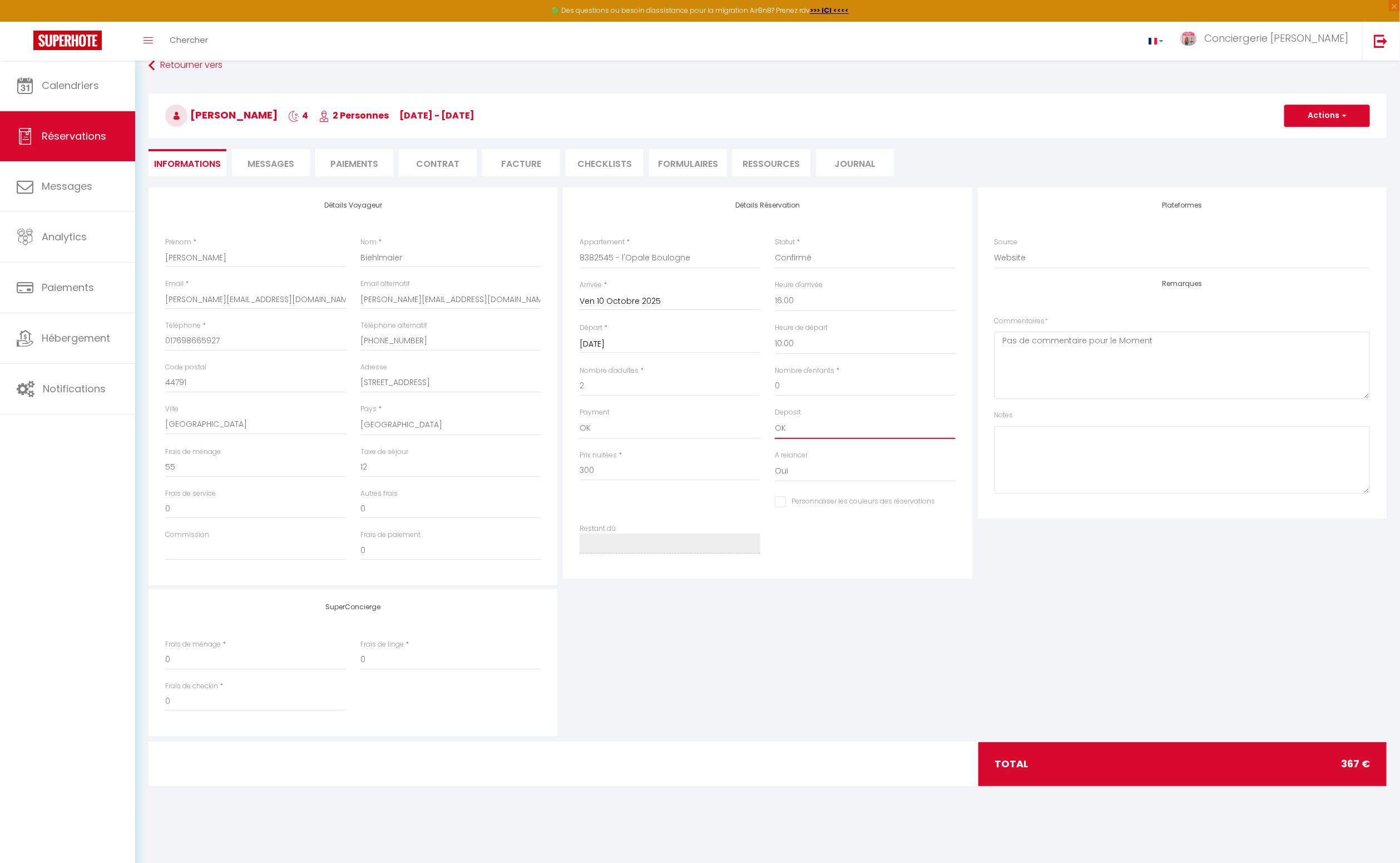
scroll to position [18, 0]
click at [1320, 117] on button "Actions" at bounding box center [1327, 117] width 86 height 22
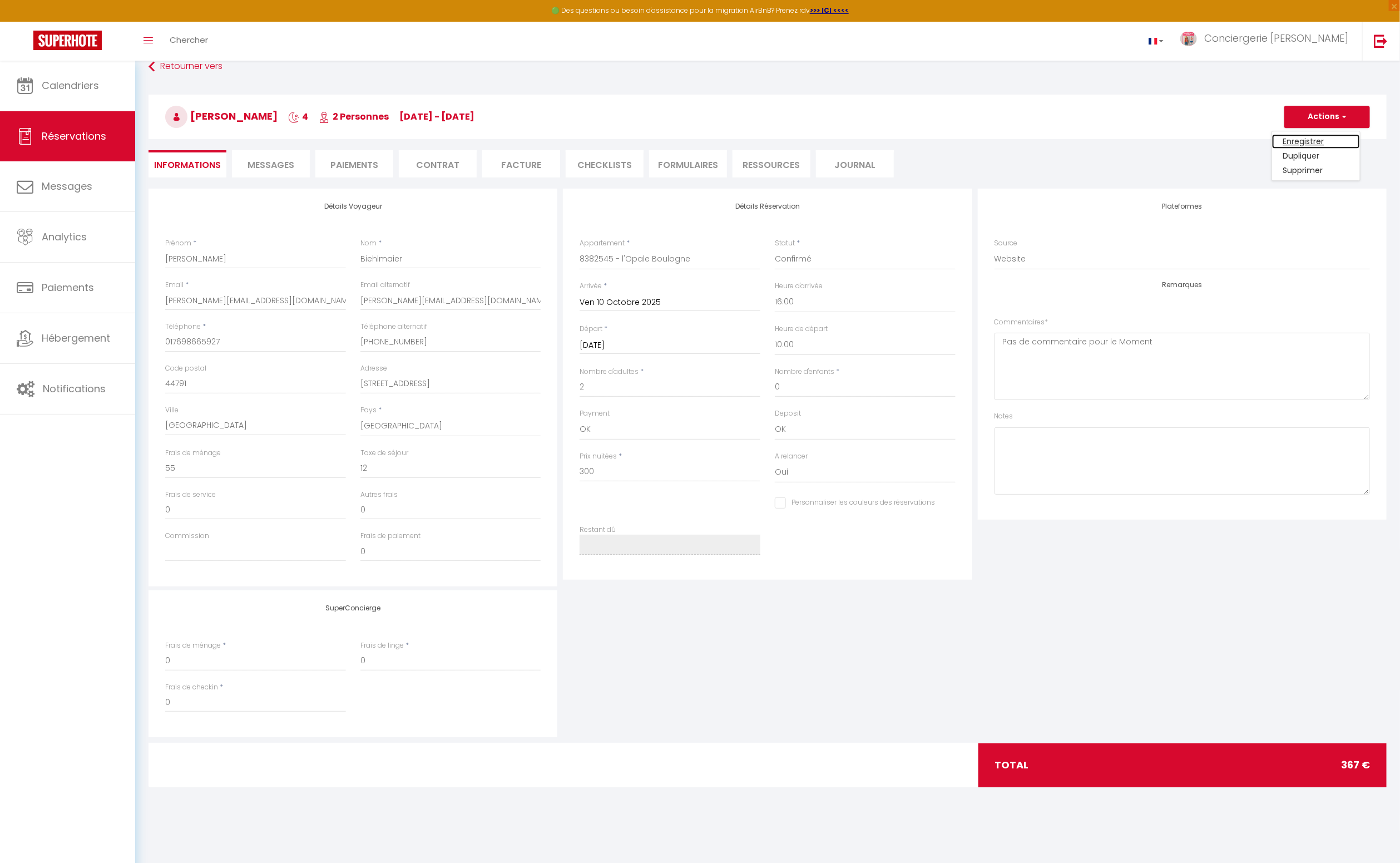
click at [1304, 139] on link "Enregistrer" at bounding box center [1317, 141] width 88 height 14
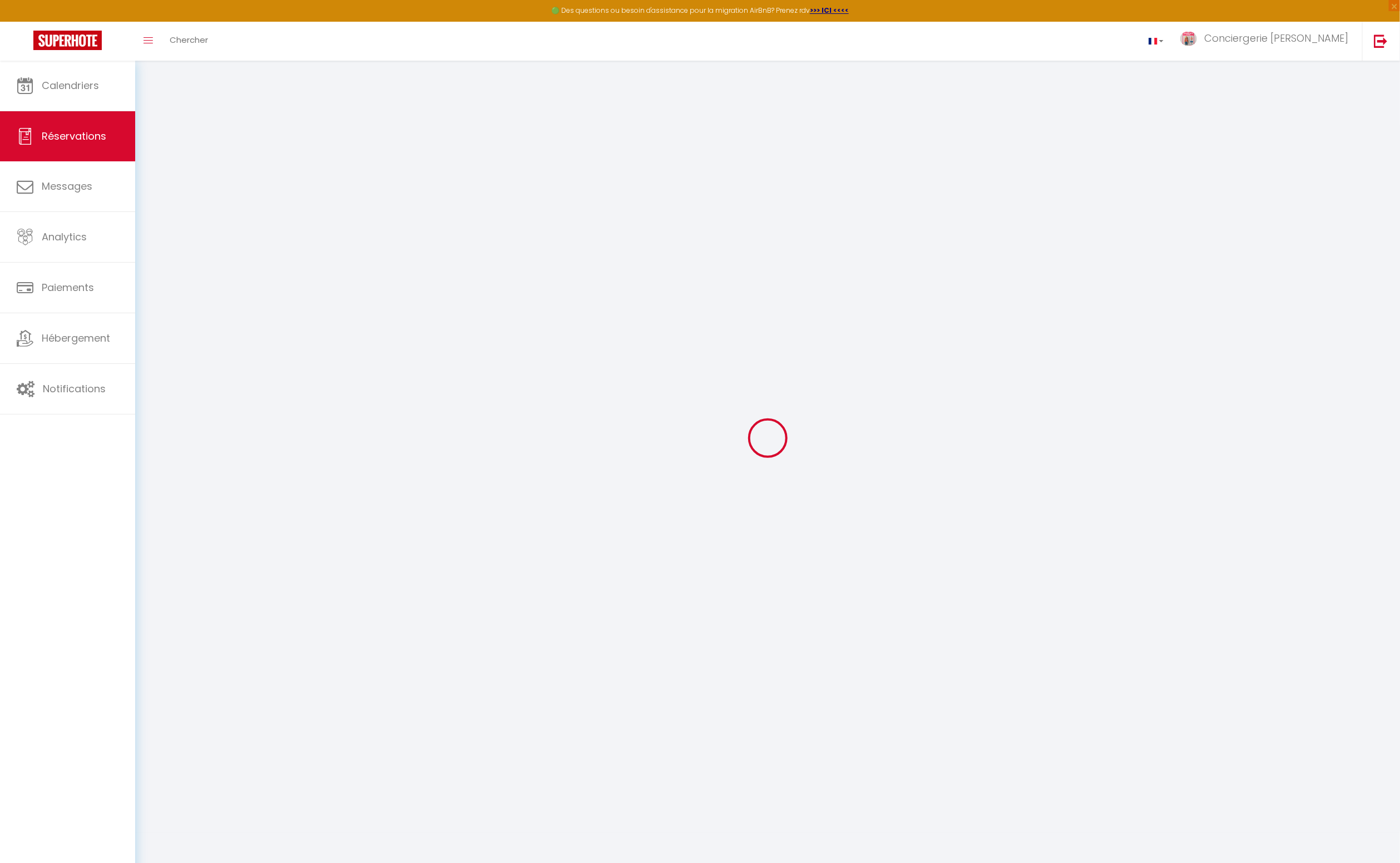
checkbox input "false"
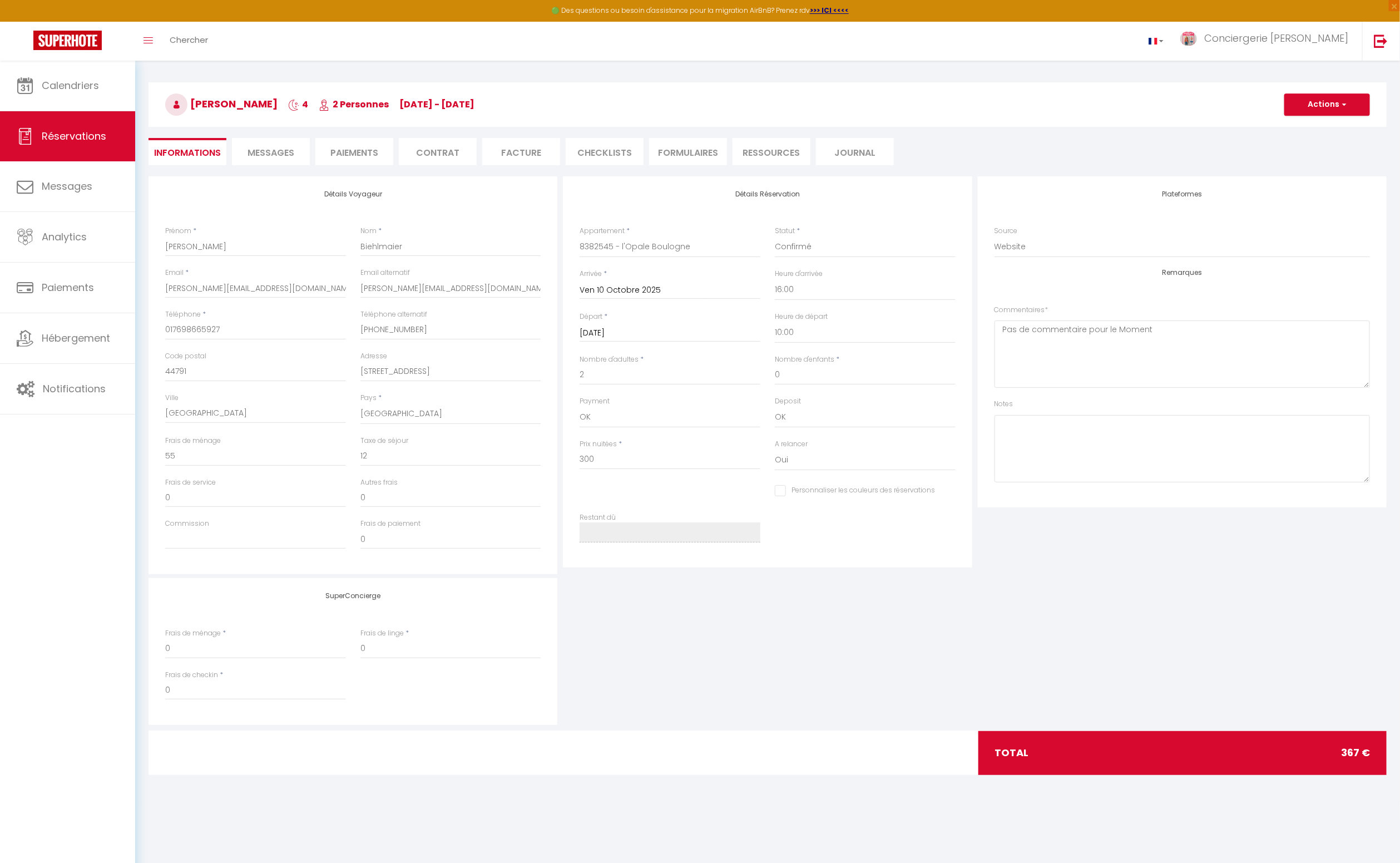
scroll to position [30, 0]
click at [527, 152] on li "Facture" at bounding box center [521, 151] width 78 height 27
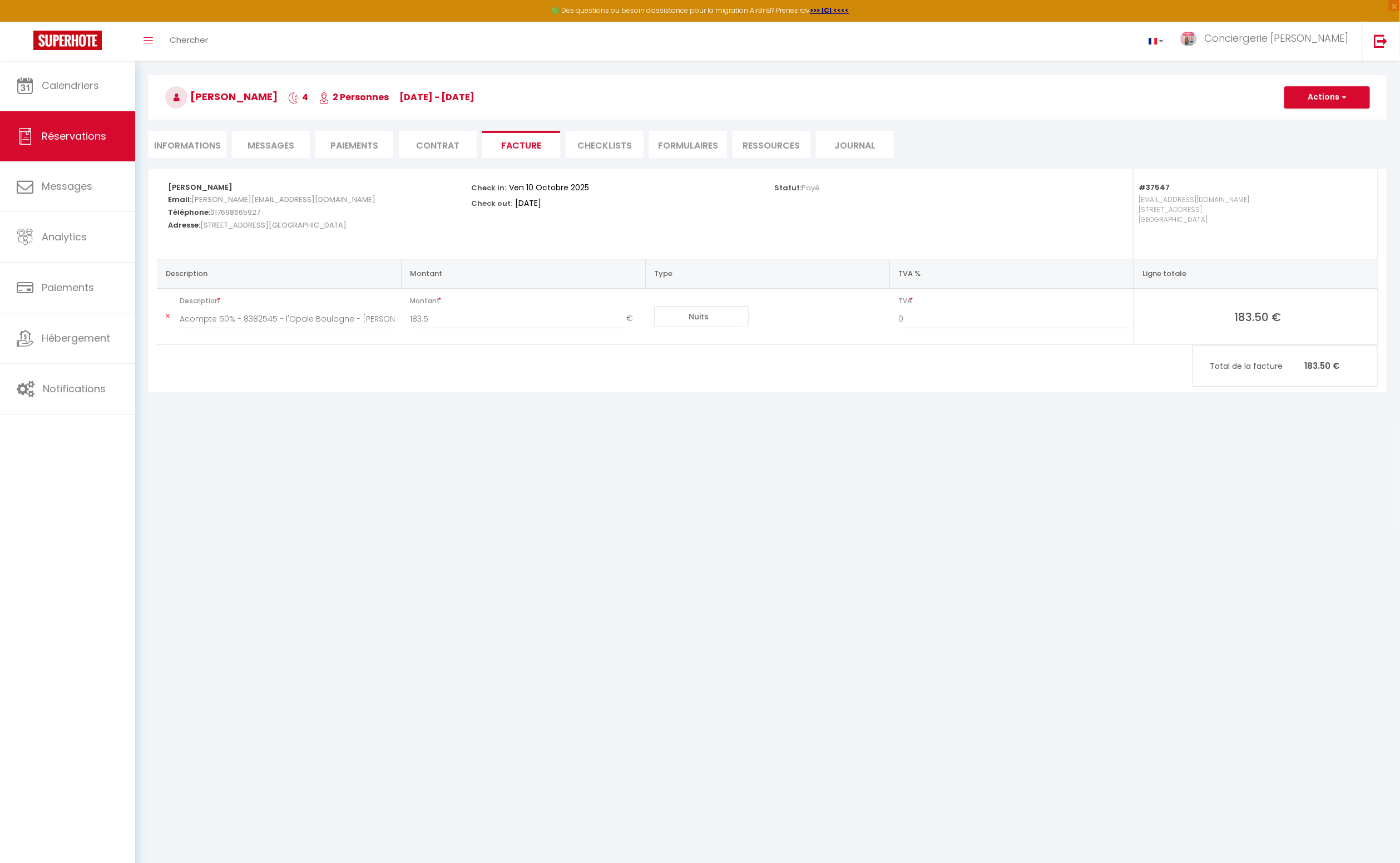
scroll to position [38, 0]
click at [1313, 101] on button "Actions" at bounding box center [1327, 92] width 86 height 22
click at [1301, 131] on link "Aperçu et éditer" at bounding box center [1319, 134] width 94 height 14
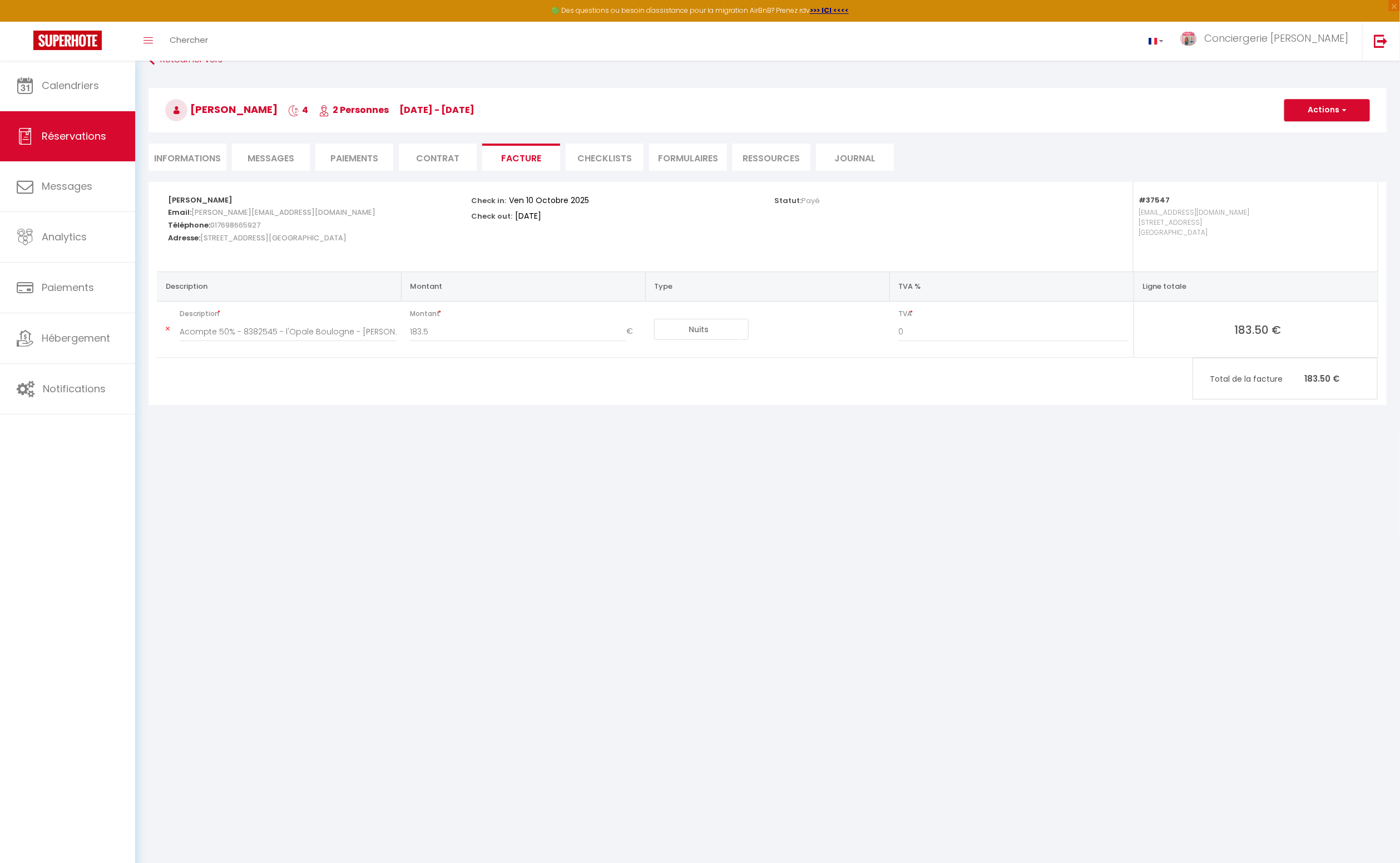
click at [179, 157] on li "Informations" at bounding box center [187, 157] width 78 height 27
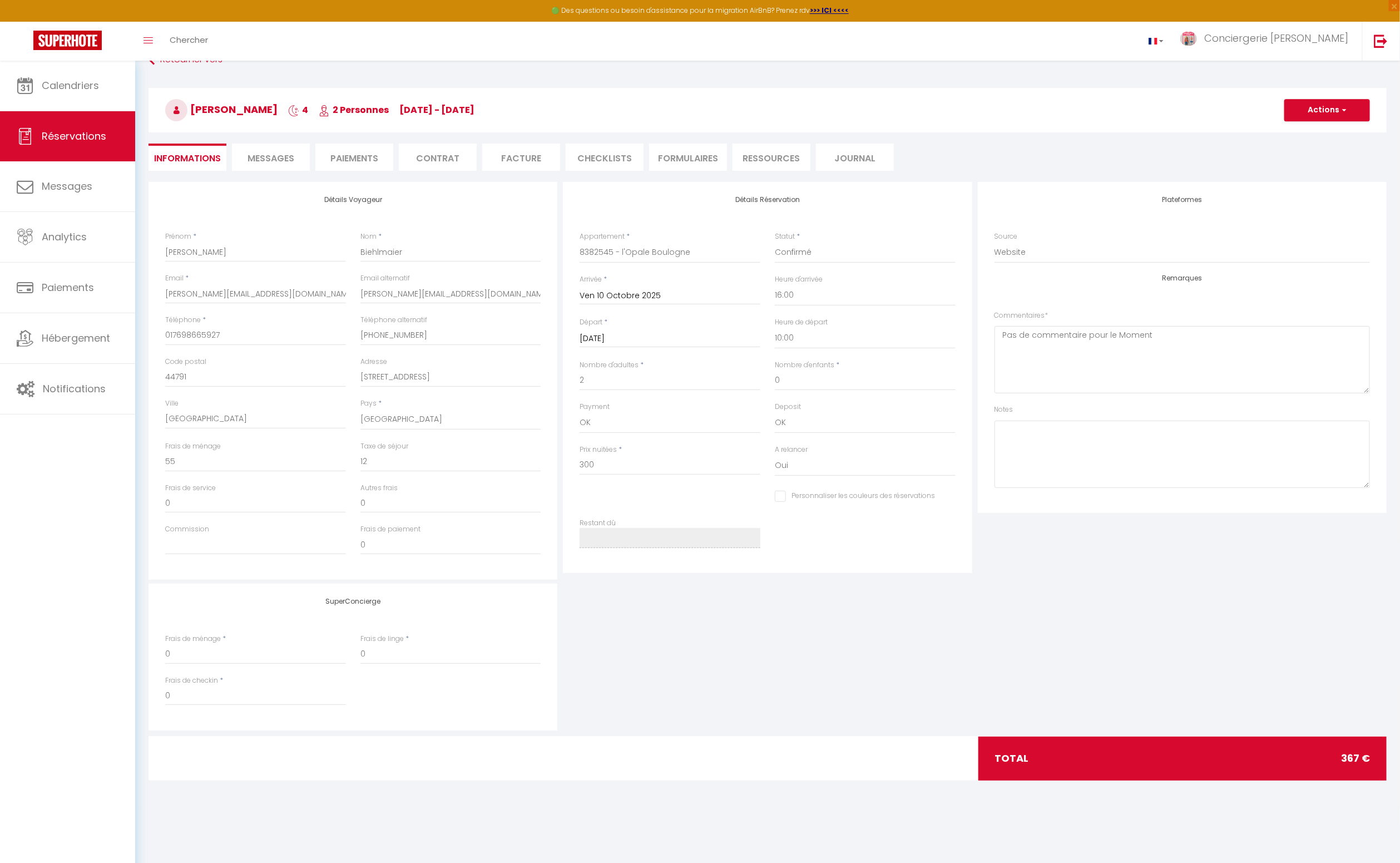
click at [523, 156] on li "Facture" at bounding box center [521, 157] width 78 height 27
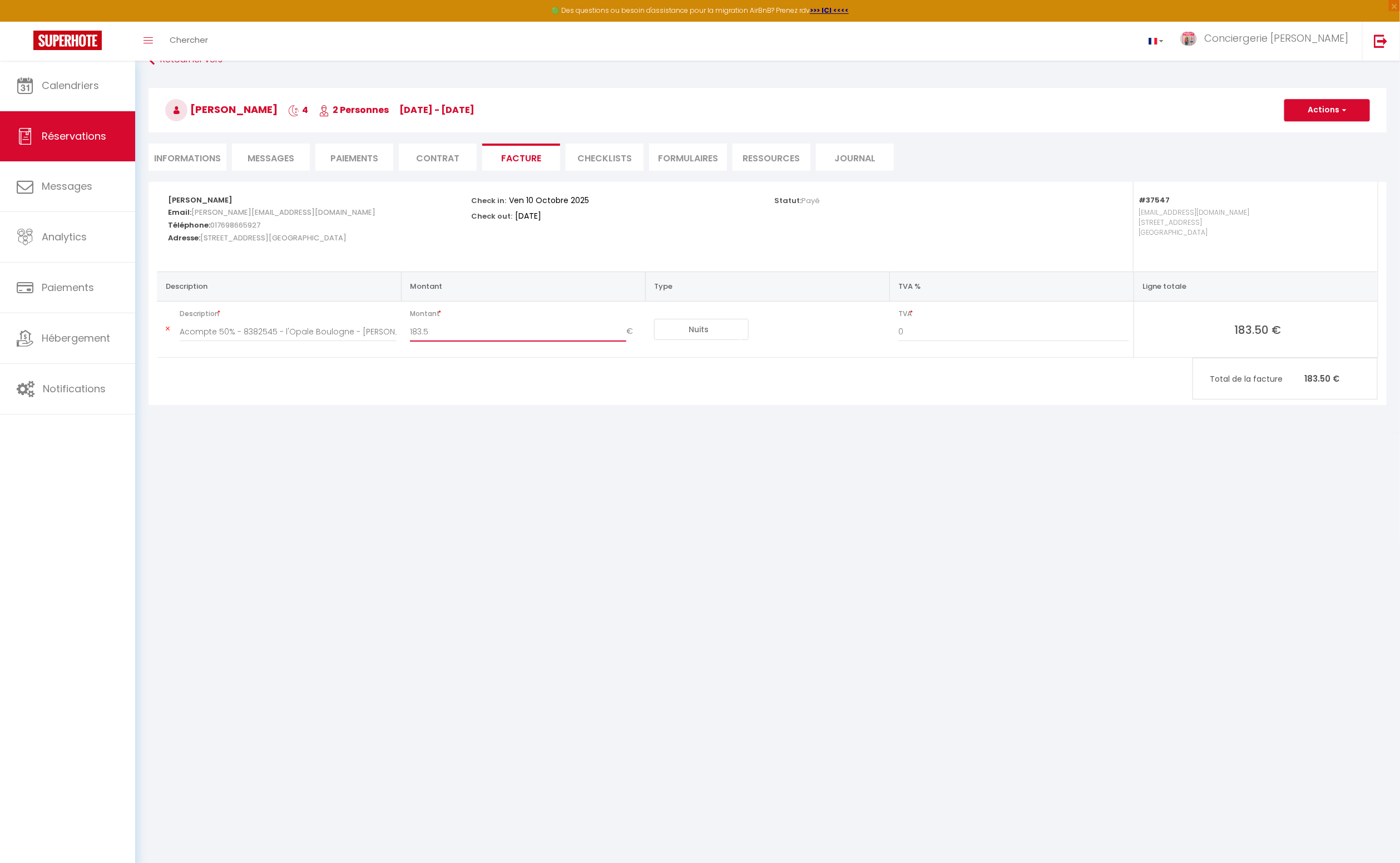
drag, startPoint x: 431, startPoint y: 332, endPoint x: 401, endPoint y: 333, distance: 30.0
click at [399, 333] on tr "Description Acompte 50% - 8382545 - l'Opale Boulogne - Jessica Biehlmaier Monta…" at bounding box center [768, 329] width 1221 height 56
type input "367"
click at [1313, 108] on button "Actions" at bounding box center [1327, 111] width 86 height 22
click at [1303, 131] on link "Enregistrer" at bounding box center [1319, 135] width 94 height 14
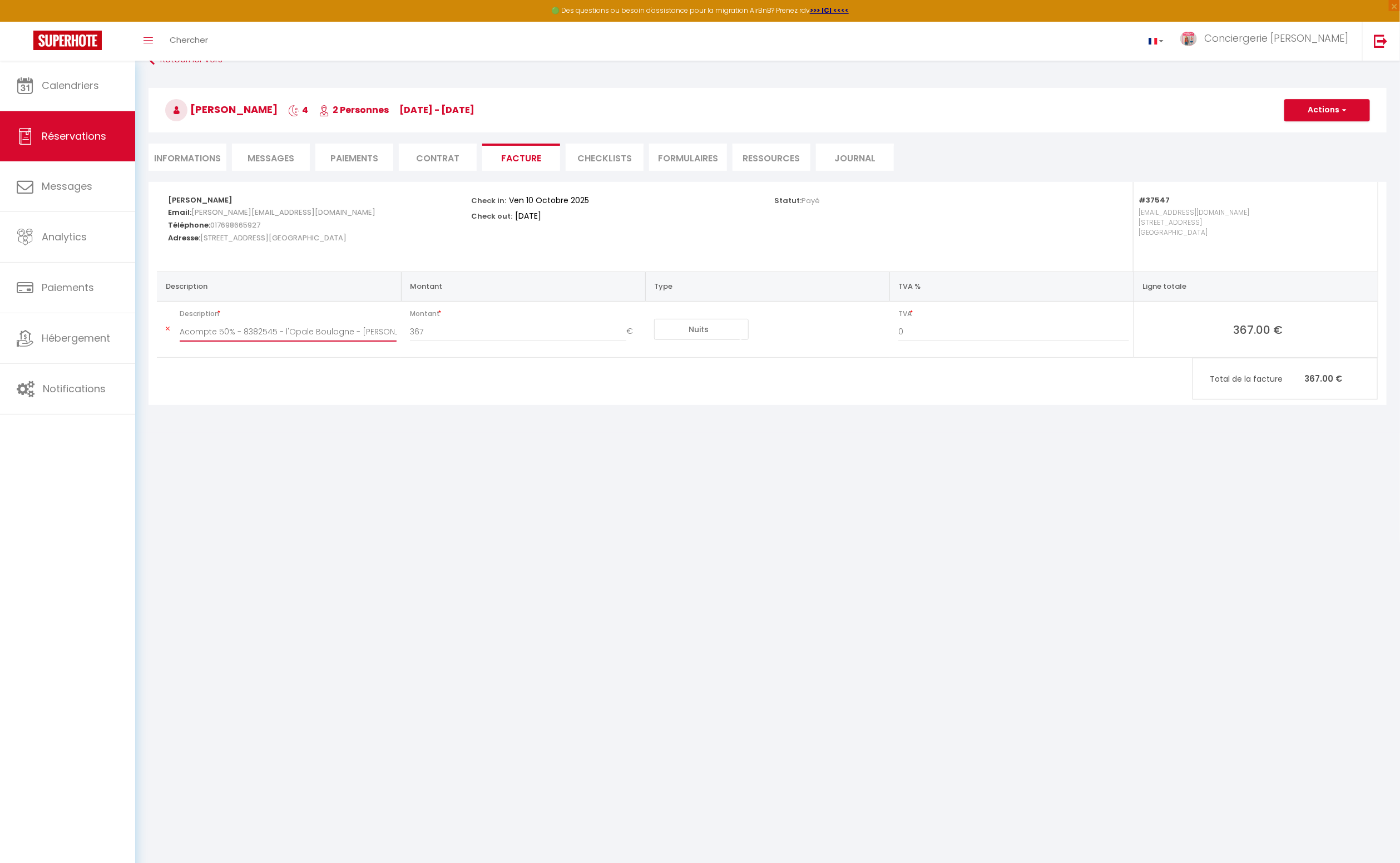
drag, startPoint x: 240, startPoint y: 330, endPoint x: 177, endPoint y: 334, distance: 63.1
click at [179, 333] on div "Acompte 50% - 8382545 - l'Opale Boulogne - [PERSON_NAME]" at bounding box center [288, 337] width 232 height 31
click at [1319, 110] on button "Actions" at bounding box center [1327, 111] width 86 height 22
click at [1309, 134] on link "Enregistrer" at bounding box center [1319, 135] width 94 height 14
type input "8382545 - l'Opale Boulogne - Jessica Biehlmaier"
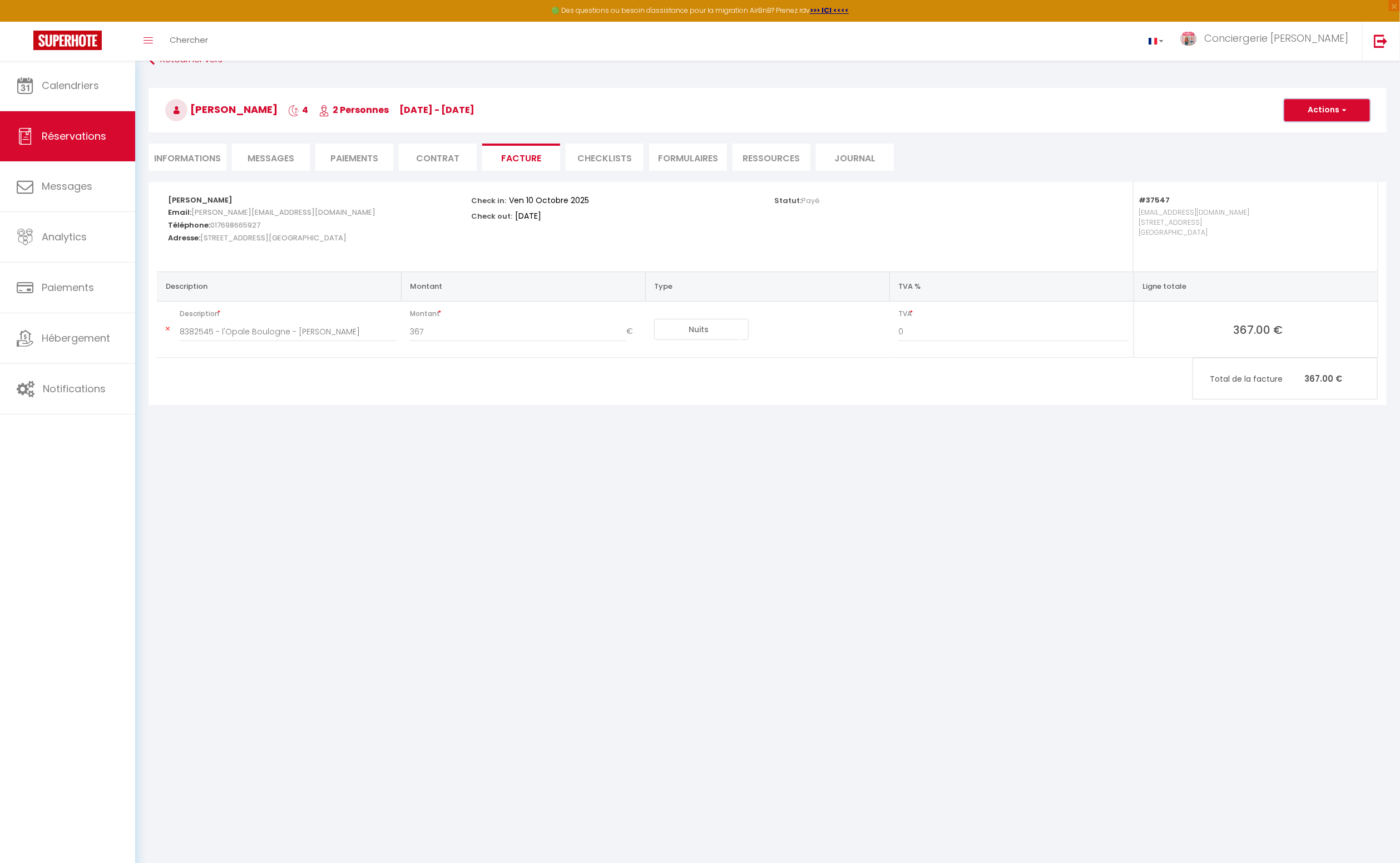
click at [1326, 114] on button "Actions" at bounding box center [1327, 111] width 86 height 22
click at [1301, 147] on link "Aperçu et éditer" at bounding box center [1319, 149] width 94 height 14
click at [189, 159] on li "Informations" at bounding box center [187, 157] width 78 height 27
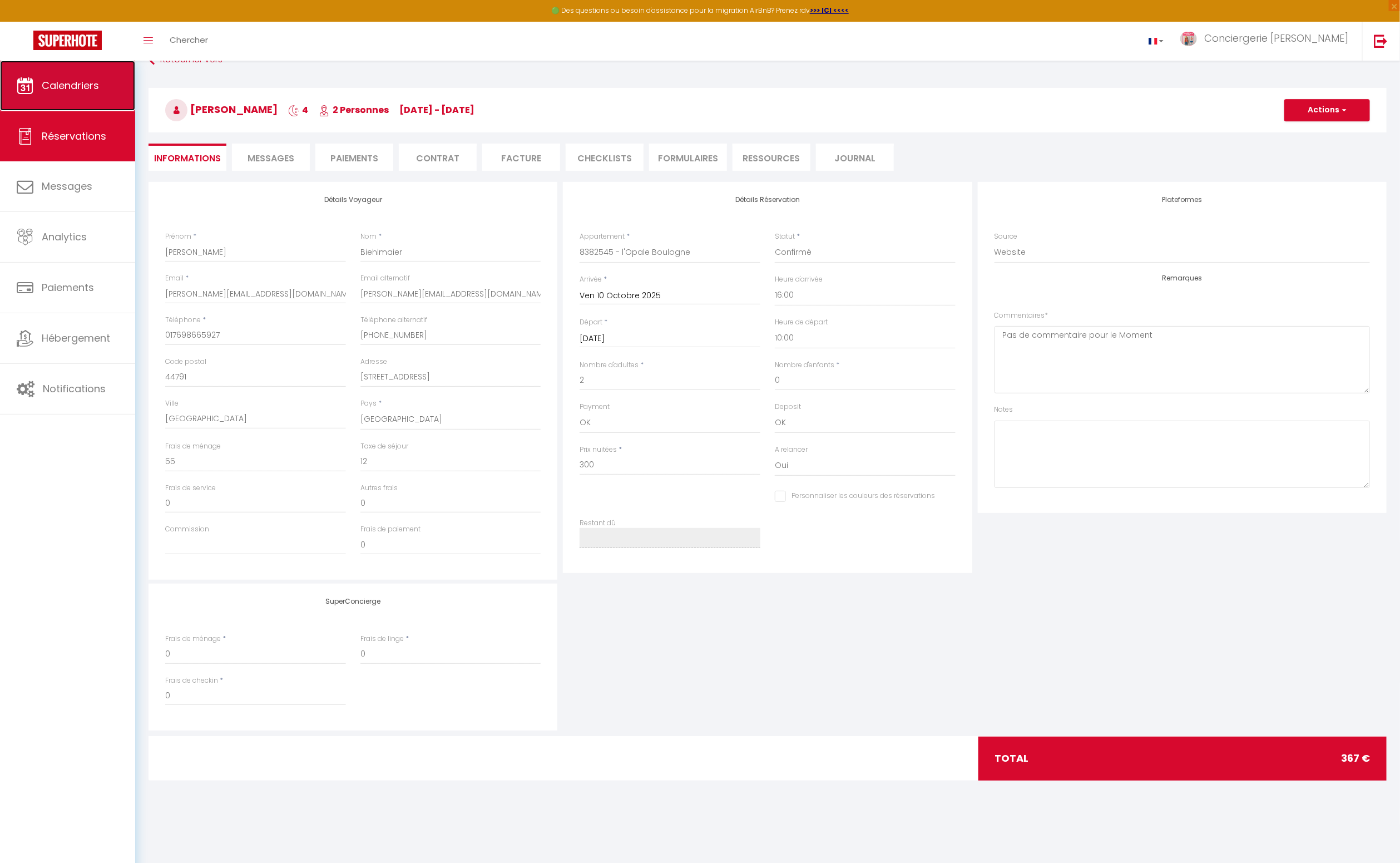
click at [87, 88] on span "Calendriers" at bounding box center [71, 85] width 58 height 14
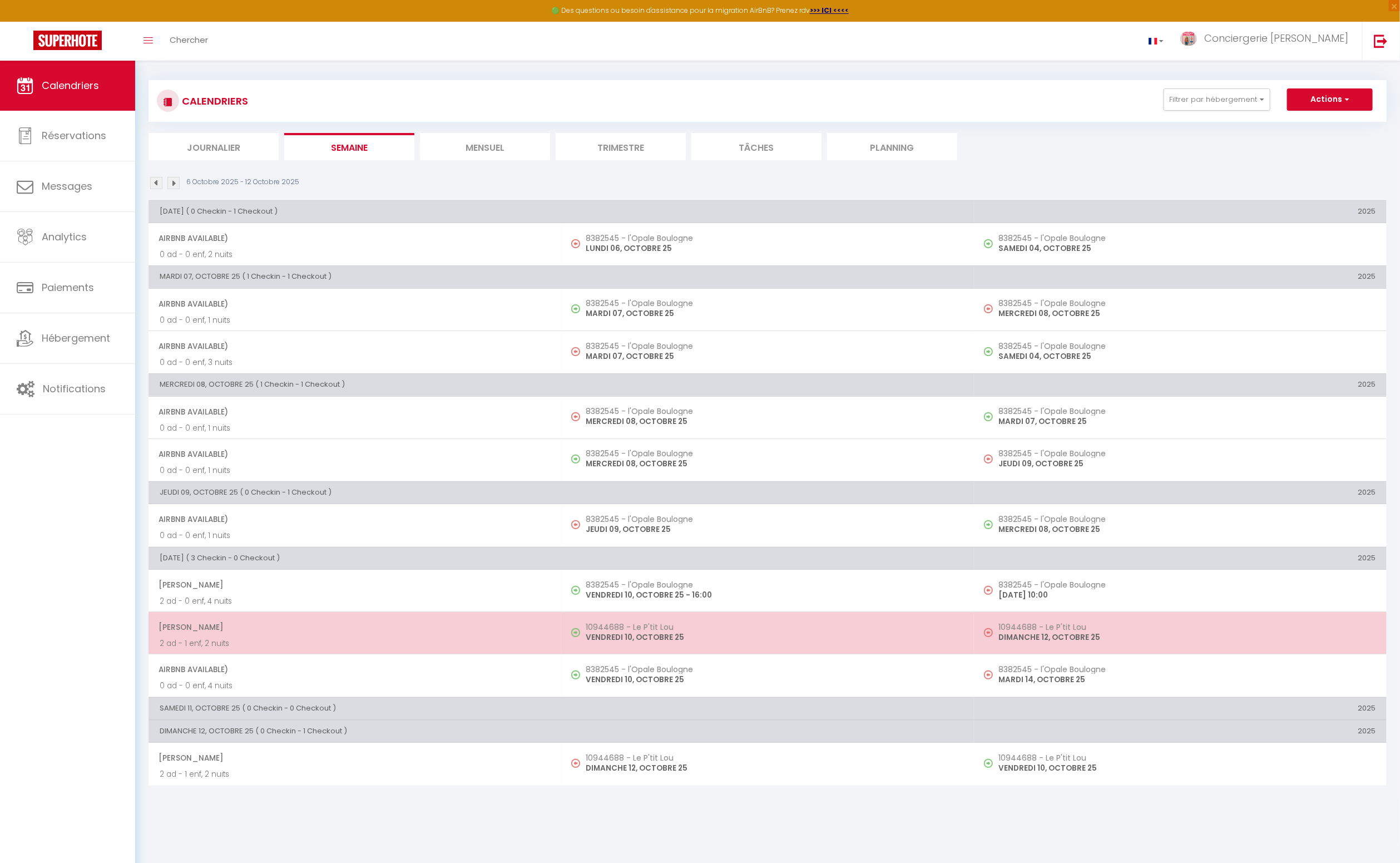
scroll to position [6, 0]
click at [300, 635] on p "2 ad - 1 enf, 2 nuits" at bounding box center [354, 641] width 390 height 12
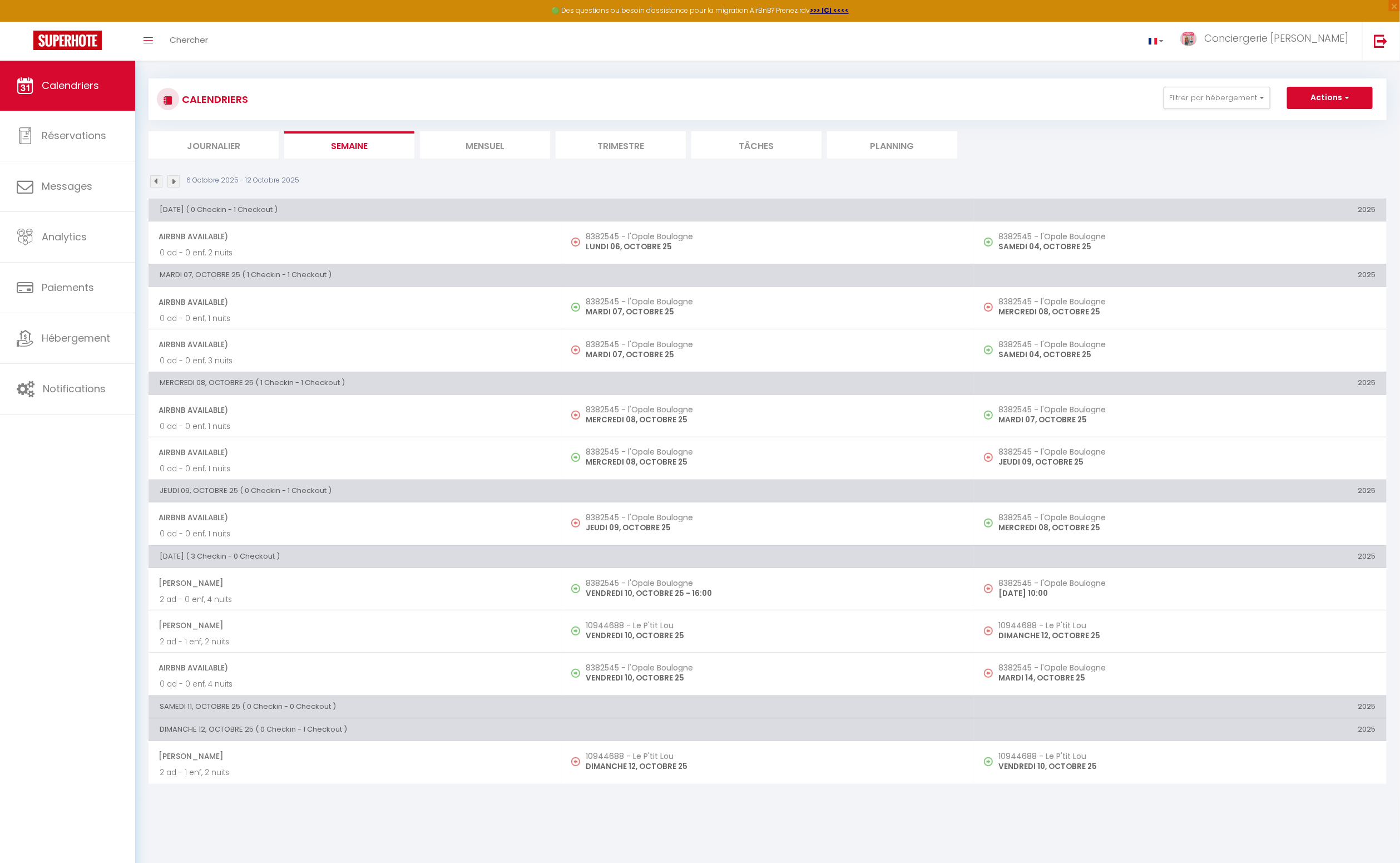
select select "OK"
select select "KO"
select select "0"
select select "1"
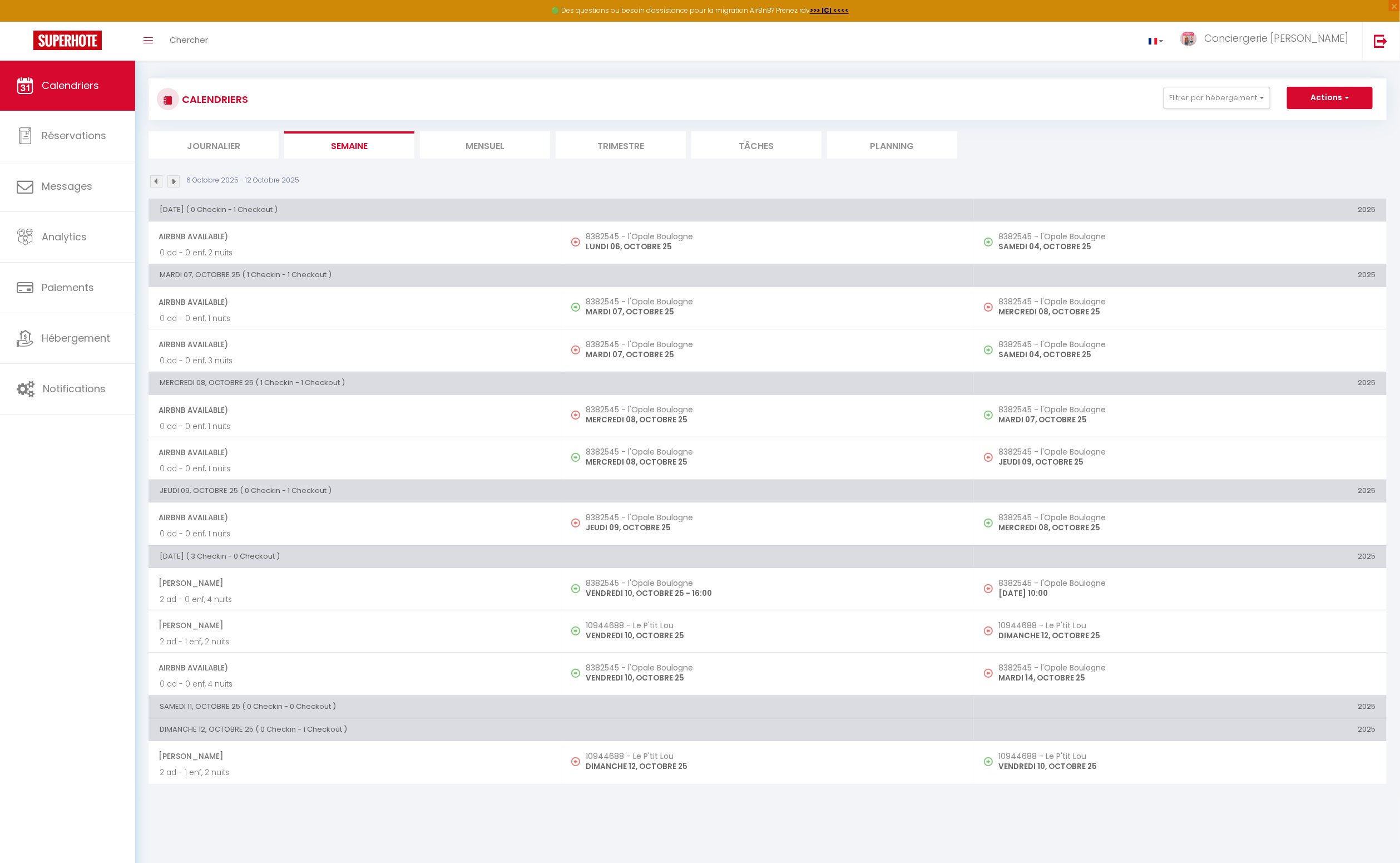
select select
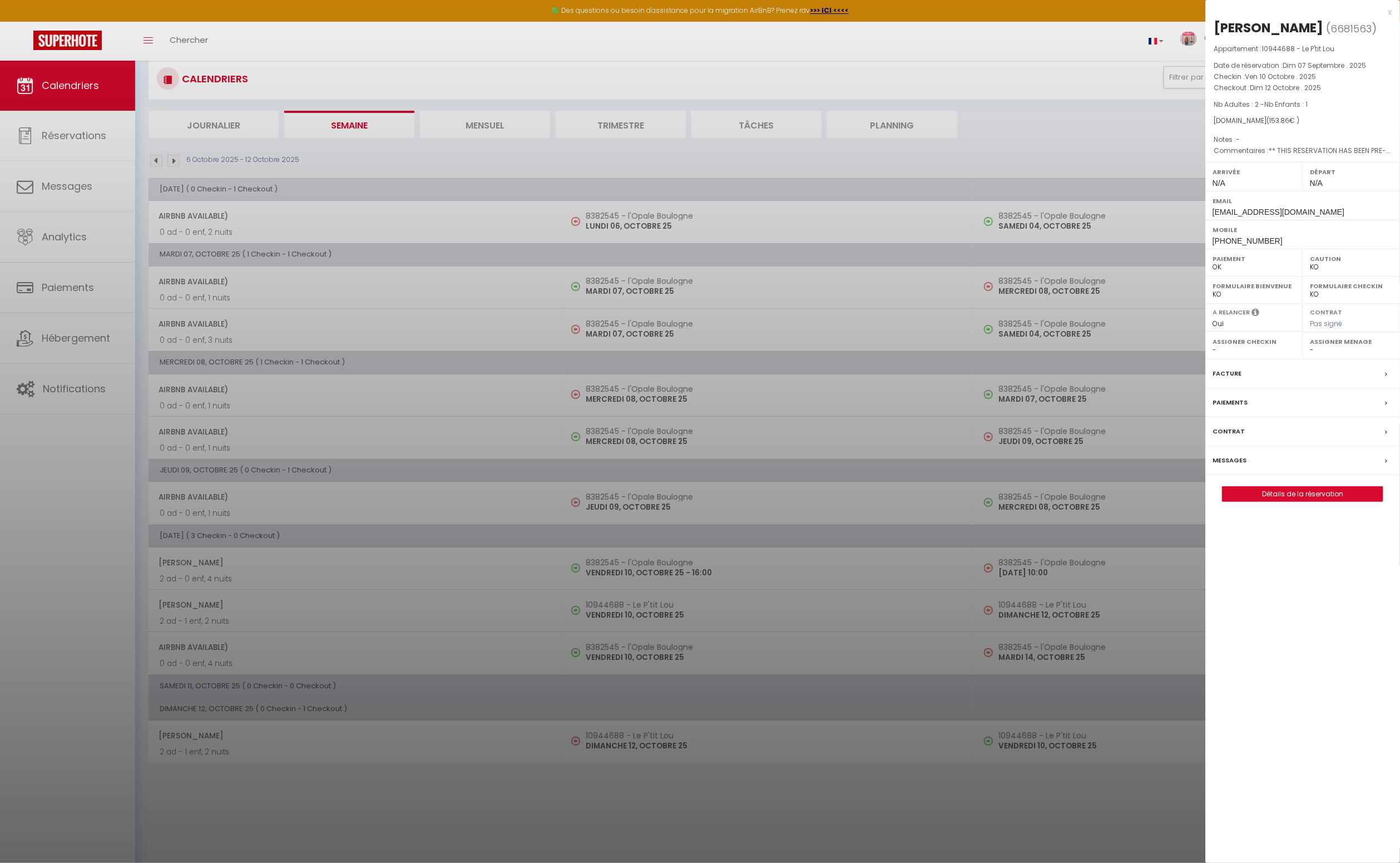
scroll to position [28, 0]
click at [1230, 457] on label "Messages" at bounding box center [1229, 460] width 34 height 12
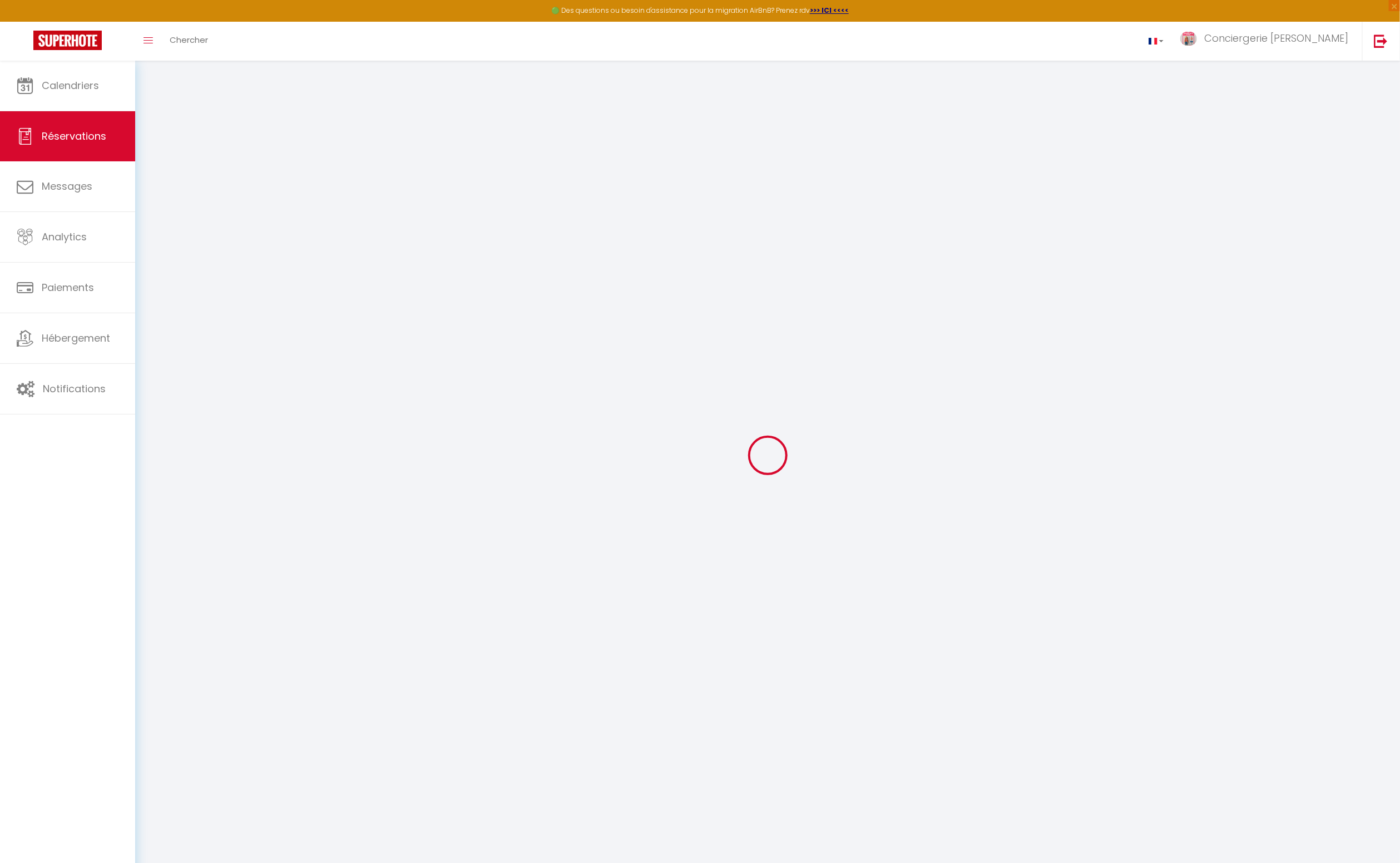
select select
checkbox input "false"
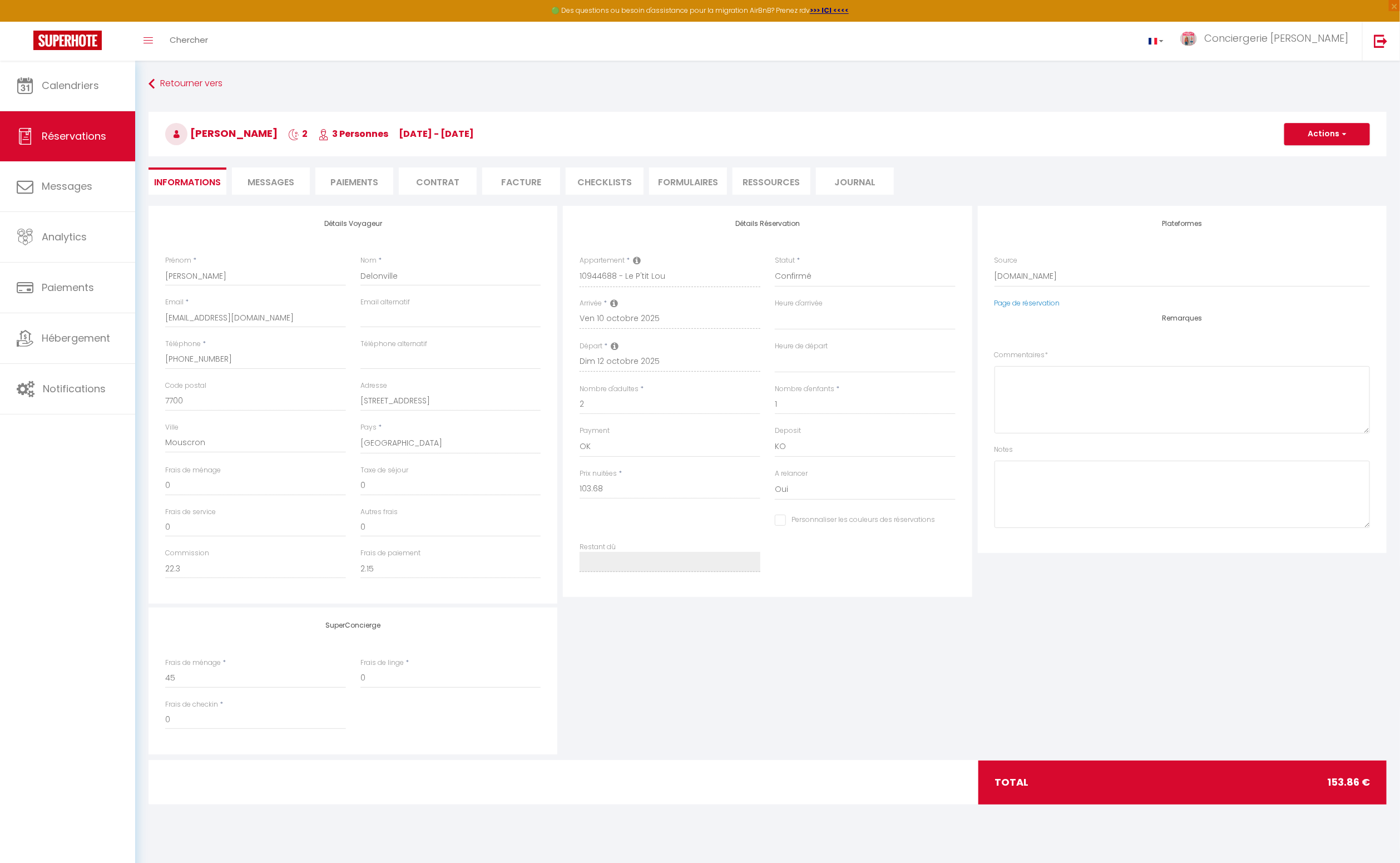
select select
checkbox input "false"
type textarea "** THIS RESERVATION HAS BEEN PRE-PAID ** BOOKING NOTE : Payment charge is EUR 2…"
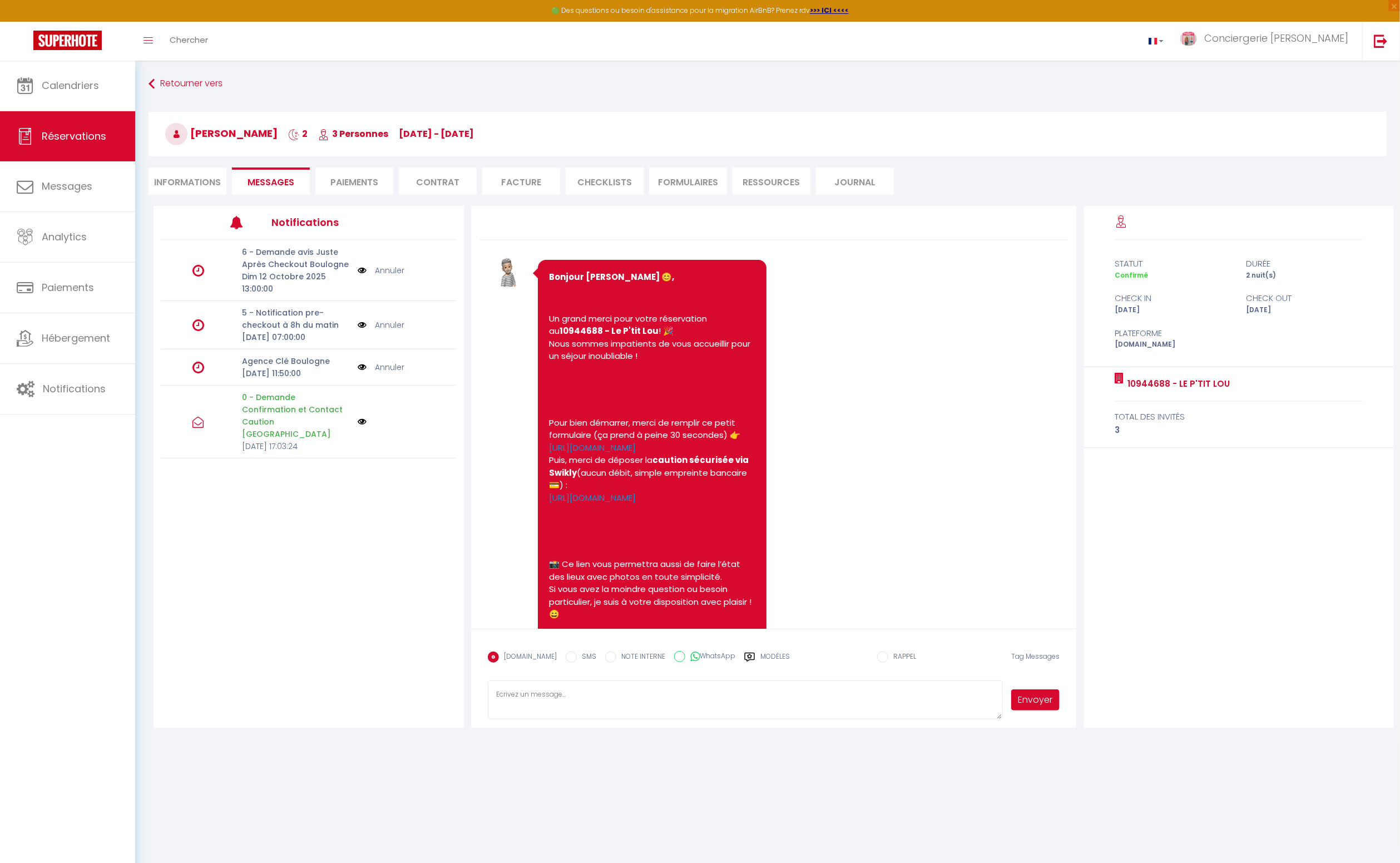
scroll to position [1142, 0]
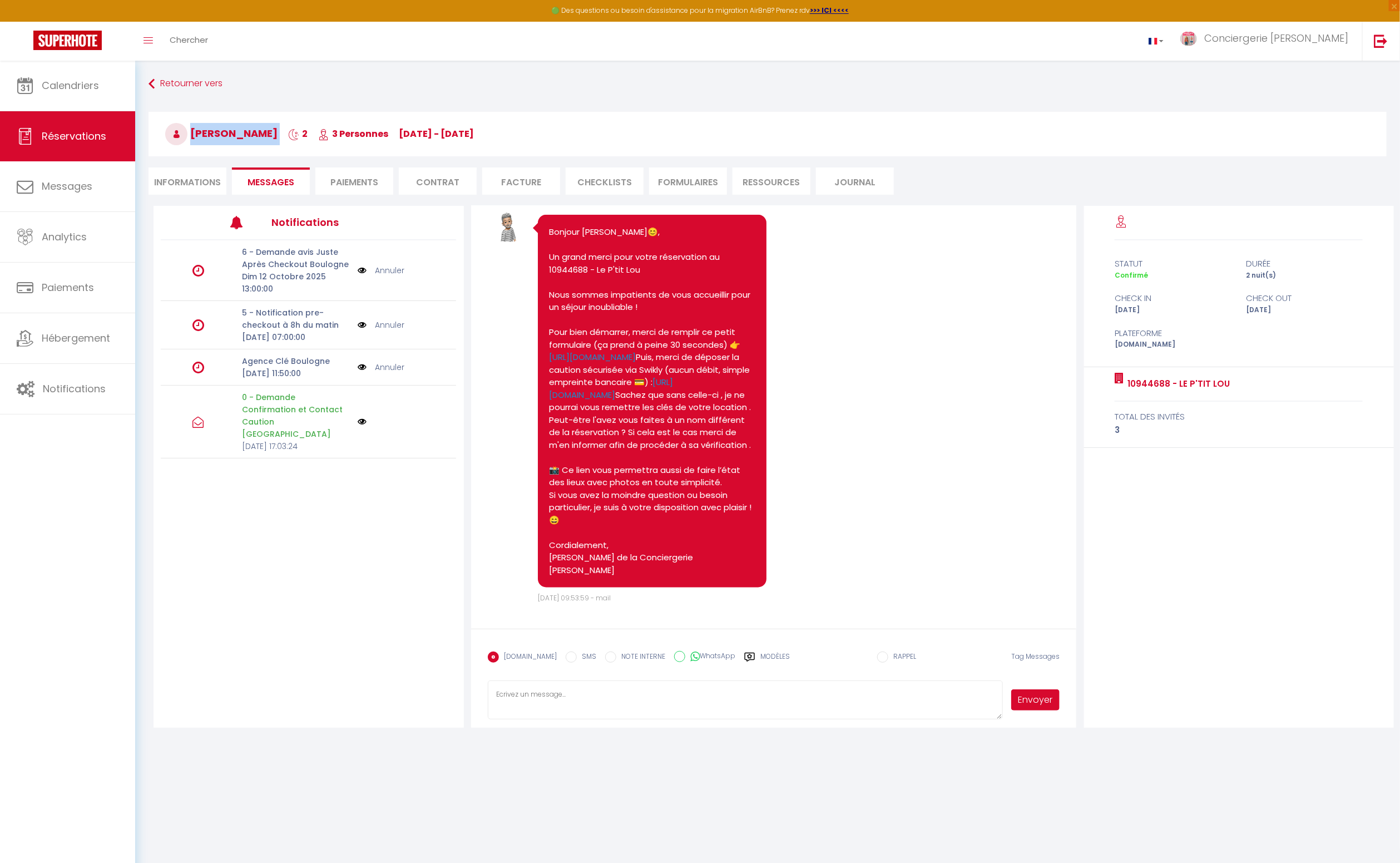
drag, startPoint x: 272, startPoint y: 132, endPoint x: 194, endPoint y: 127, distance: 78.2
click at [191, 128] on h3 "Ali Delonville 2 3 Personnes ve 10 Oct - di 12 Oct" at bounding box center [767, 135] width 1238 height 45
copy h3 "Ali Delonville"
click at [183, 183] on li "Informations" at bounding box center [187, 181] width 78 height 27
select select
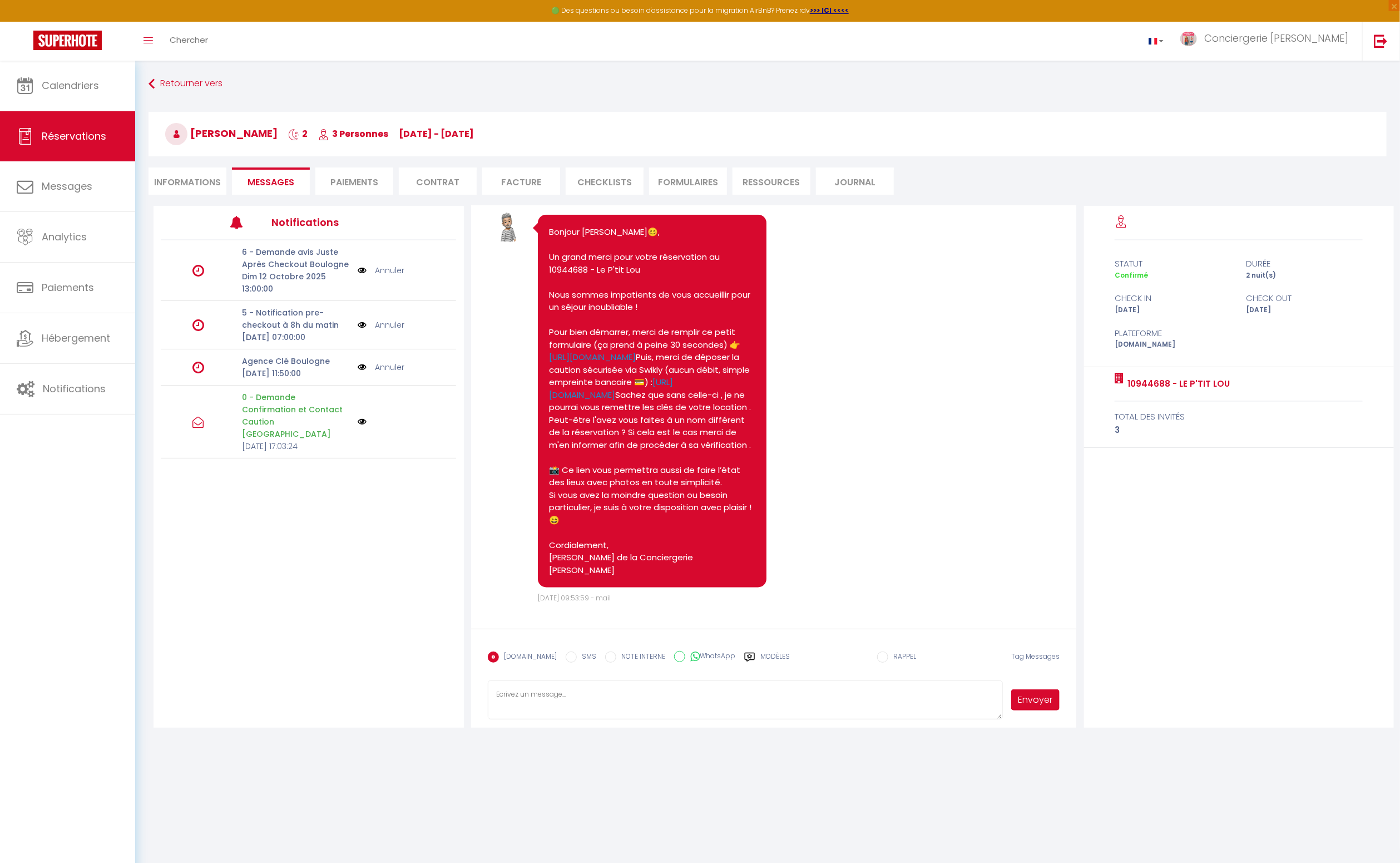
select select
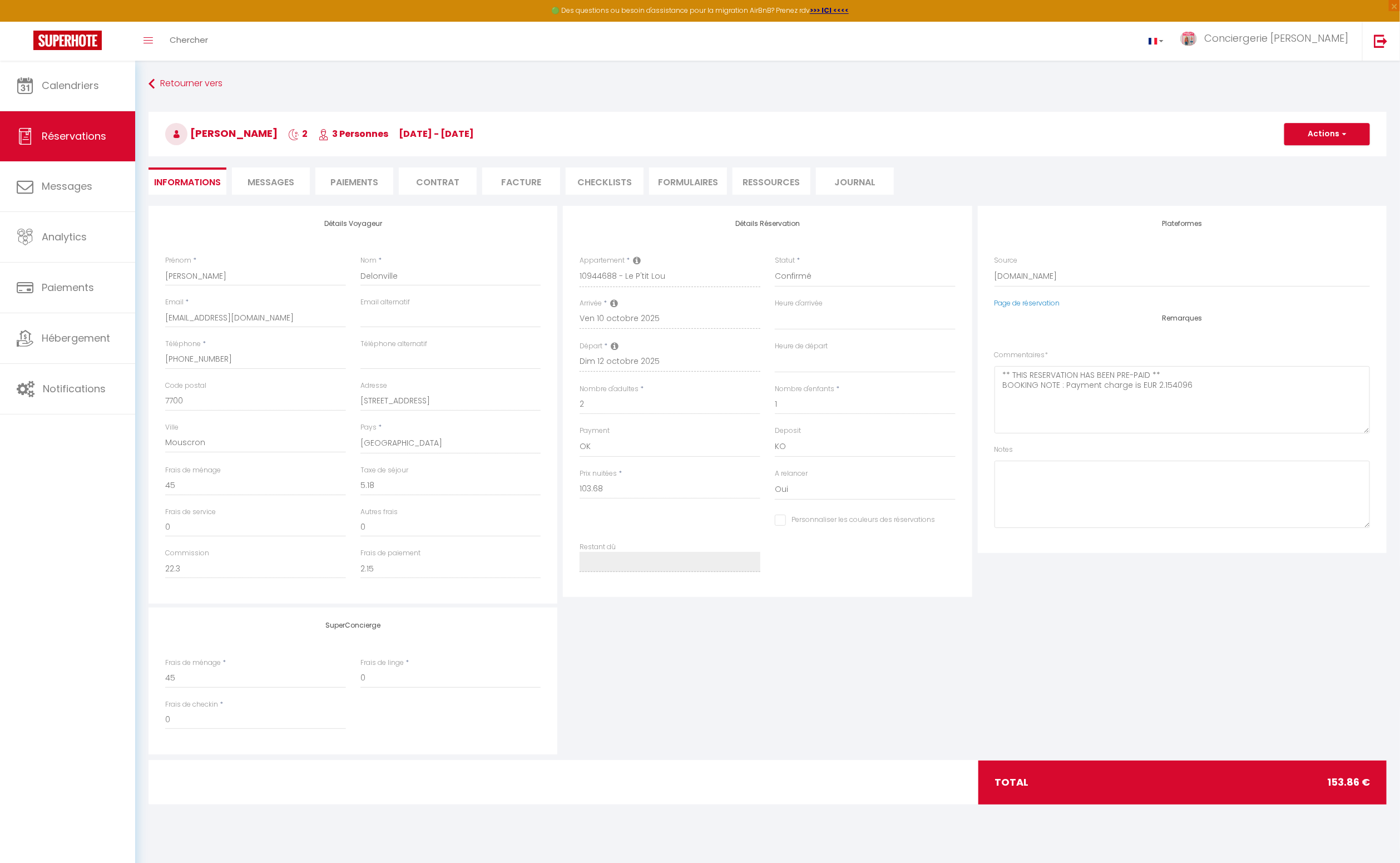
select select
checkbox input "false"
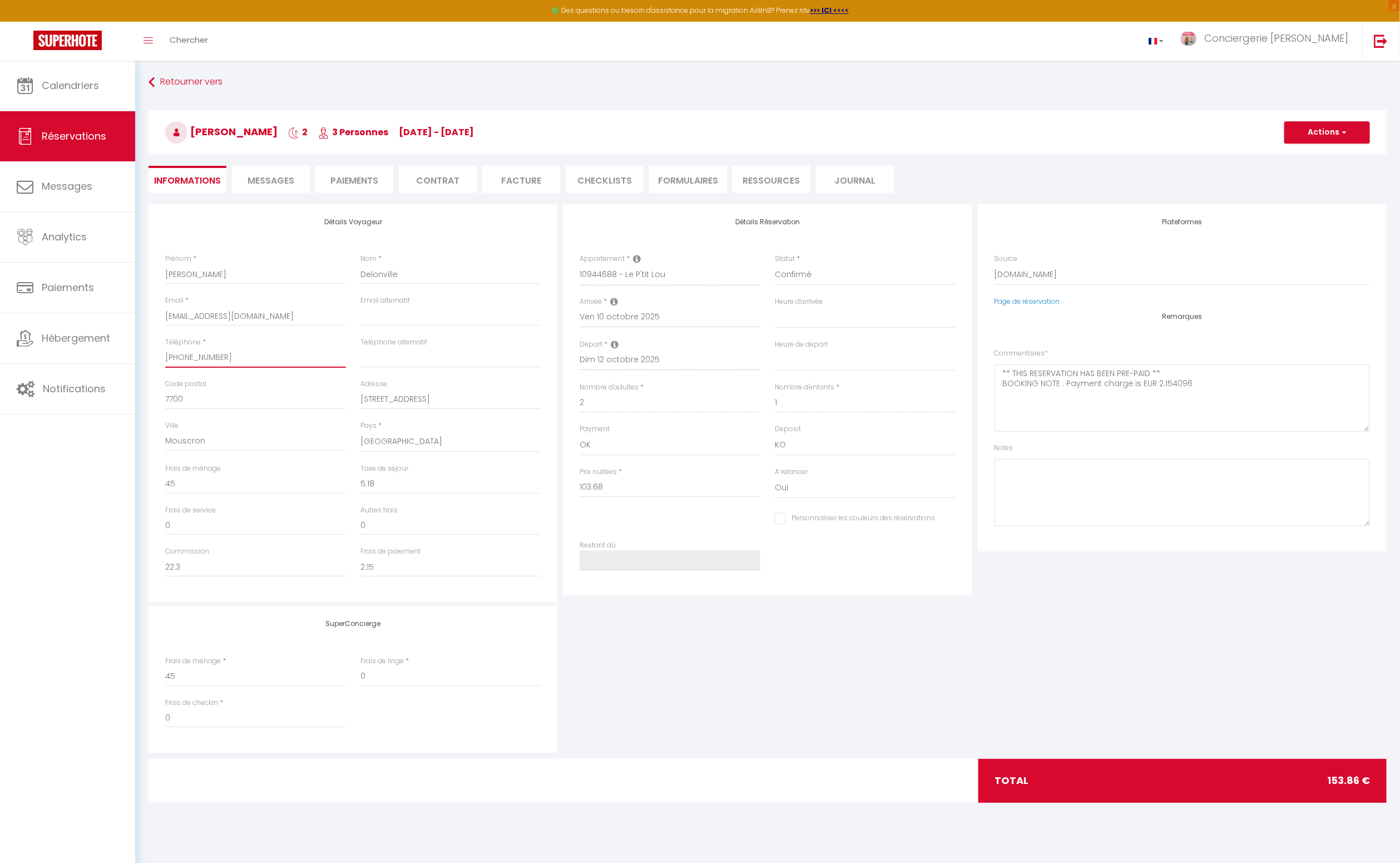
drag, startPoint x: 227, startPoint y: 359, endPoint x: 167, endPoint y: 358, distance: 60.0
click at [157, 359] on div "Détails Voyageur Prénom * Ali Nom * Delonville Email * adelon.647828@guest.book…" at bounding box center [353, 403] width 409 height 397
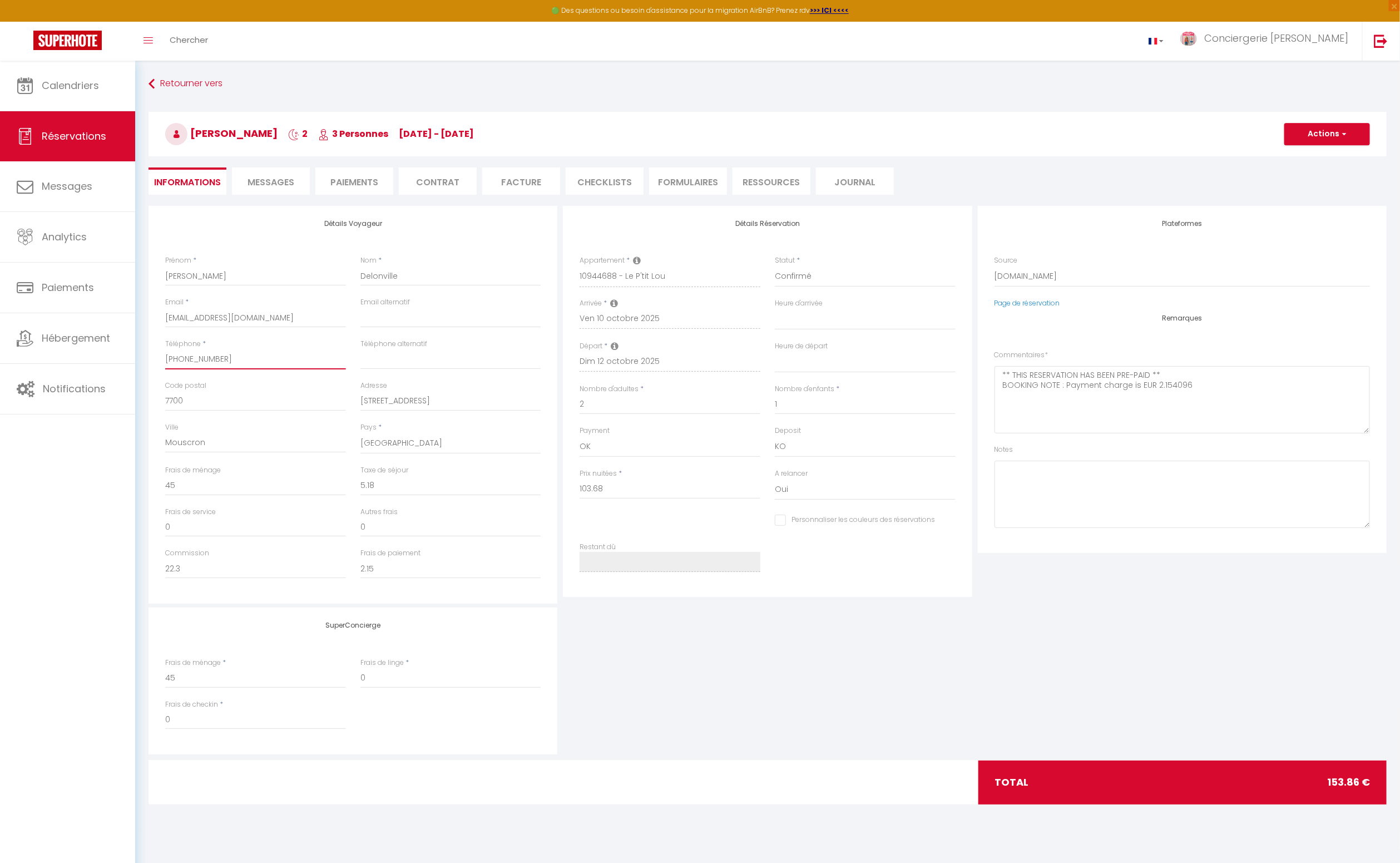
scroll to position [0, 0]
click at [279, 183] on span "Messages" at bounding box center [271, 182] width 46 height 13
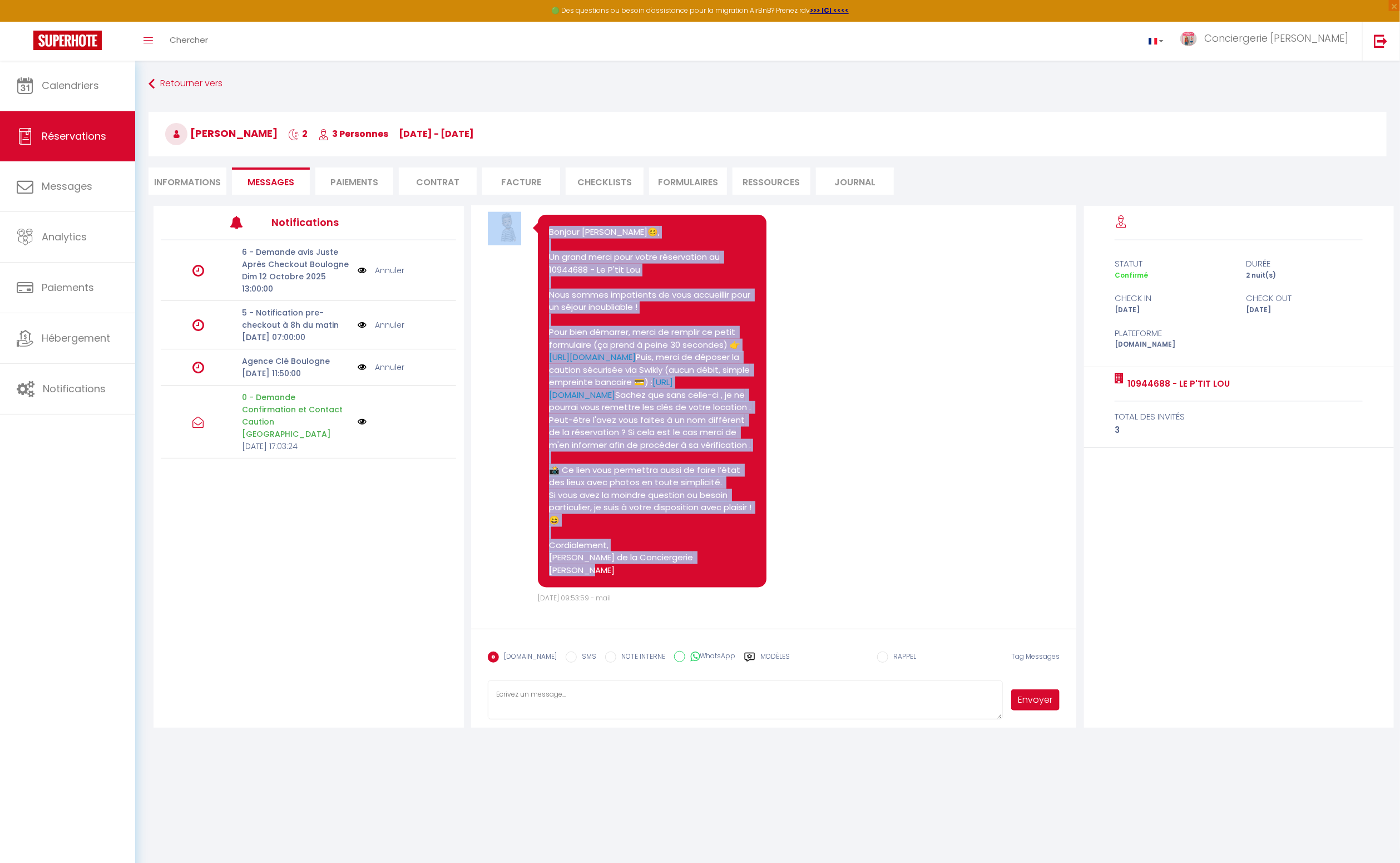
scroll to position [1079, 0]
drag, startPoint x: 726, startPoint y: 578, endPoint x: 545, endPoint y: 259, distance: 366.8
click at [544, 257] on div "Bonjour Ali😊, Un grand merci pour votre réservation au 10944688 - Le P'tit Lou …" at bounding box center [652, 401] width 229 height 373
copy pre "Bonjour Ali😊, Un grand merci pour votre réservation au 10944688 - Le P'tit Lou …"
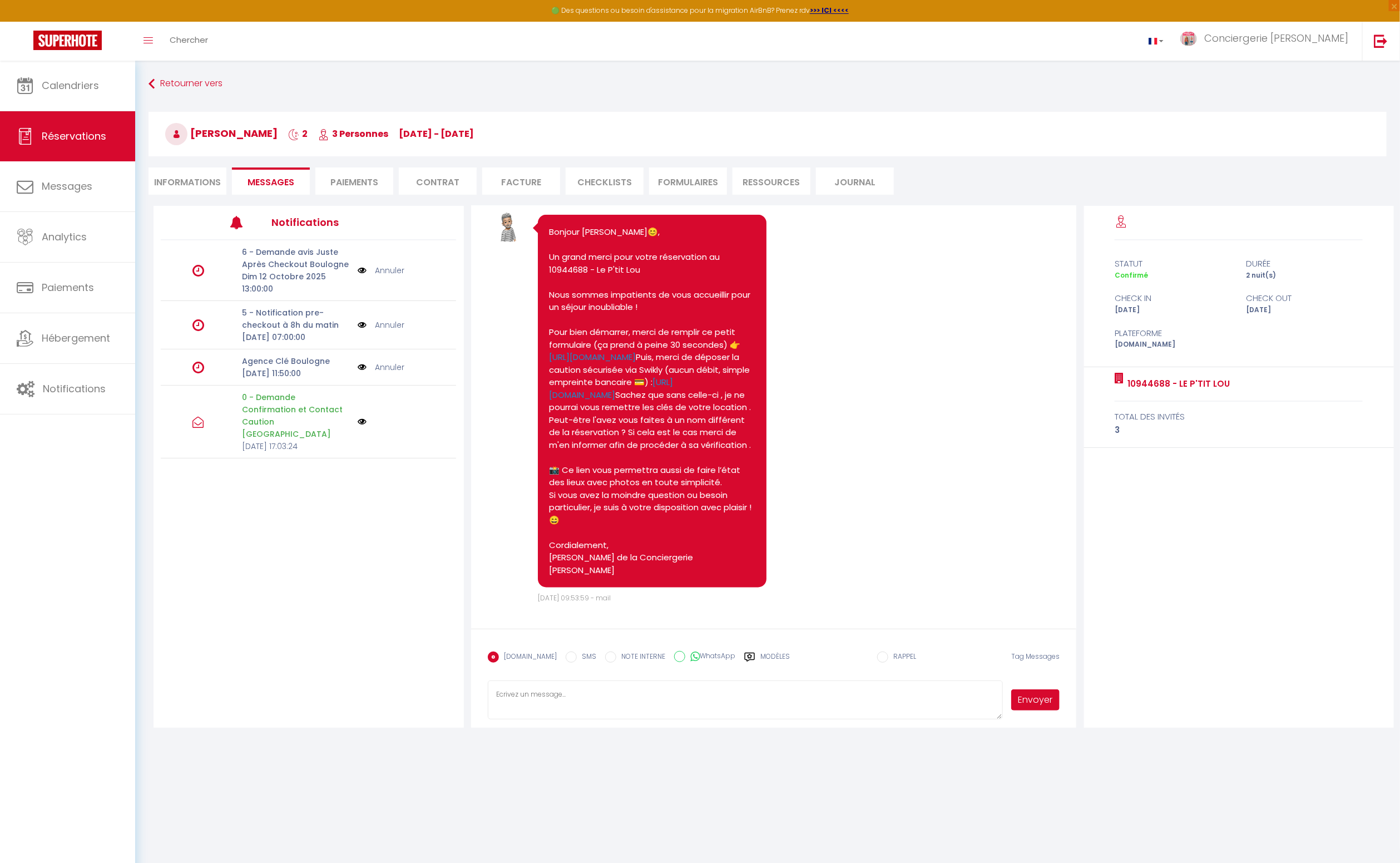
click at [579, 706] on textarea at bounding box center [745, 700] width 515 height 39
paste textarea "Bonjour Ali😊, Un grand merci pour votre réservation au 10944688 - Le P'tit Lou …"
type textarea "Bonjour Ali😊, Un grand merci pour votre réservation au 10944688 - Le P'tit Lou …"
click at [674, 656] on input "WhatsApp" at bounding box center [680, 656] width 11 height 11
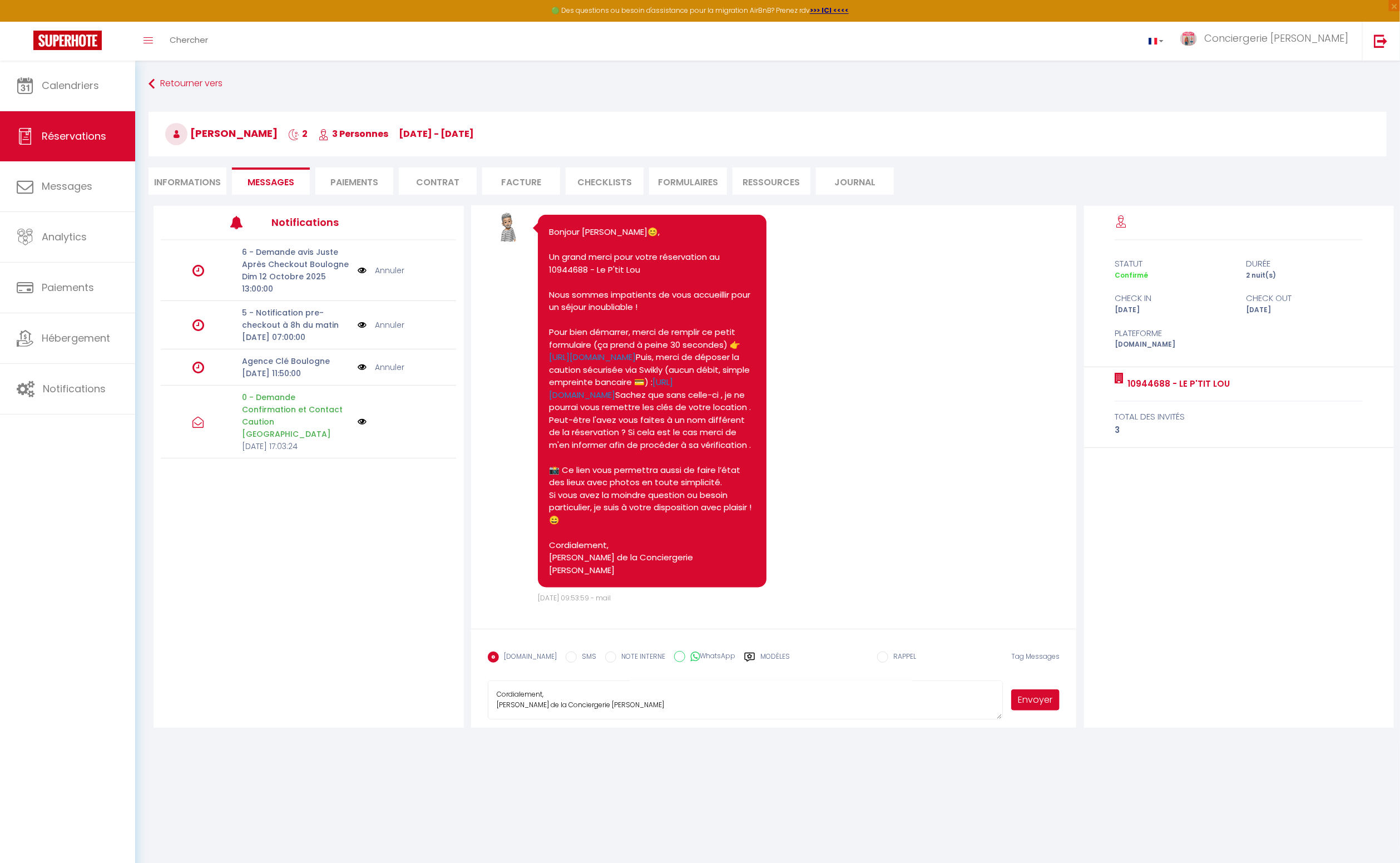
radio input "true"
radio input "false"
click at [1032, 699] on button "Envoyer" at bounding box center [1035, 700] width 48 height 21
drag, startPoint x: 560, startPoint y: 658, endPoint x: 591, endPoint y: 659, distance: 31.0
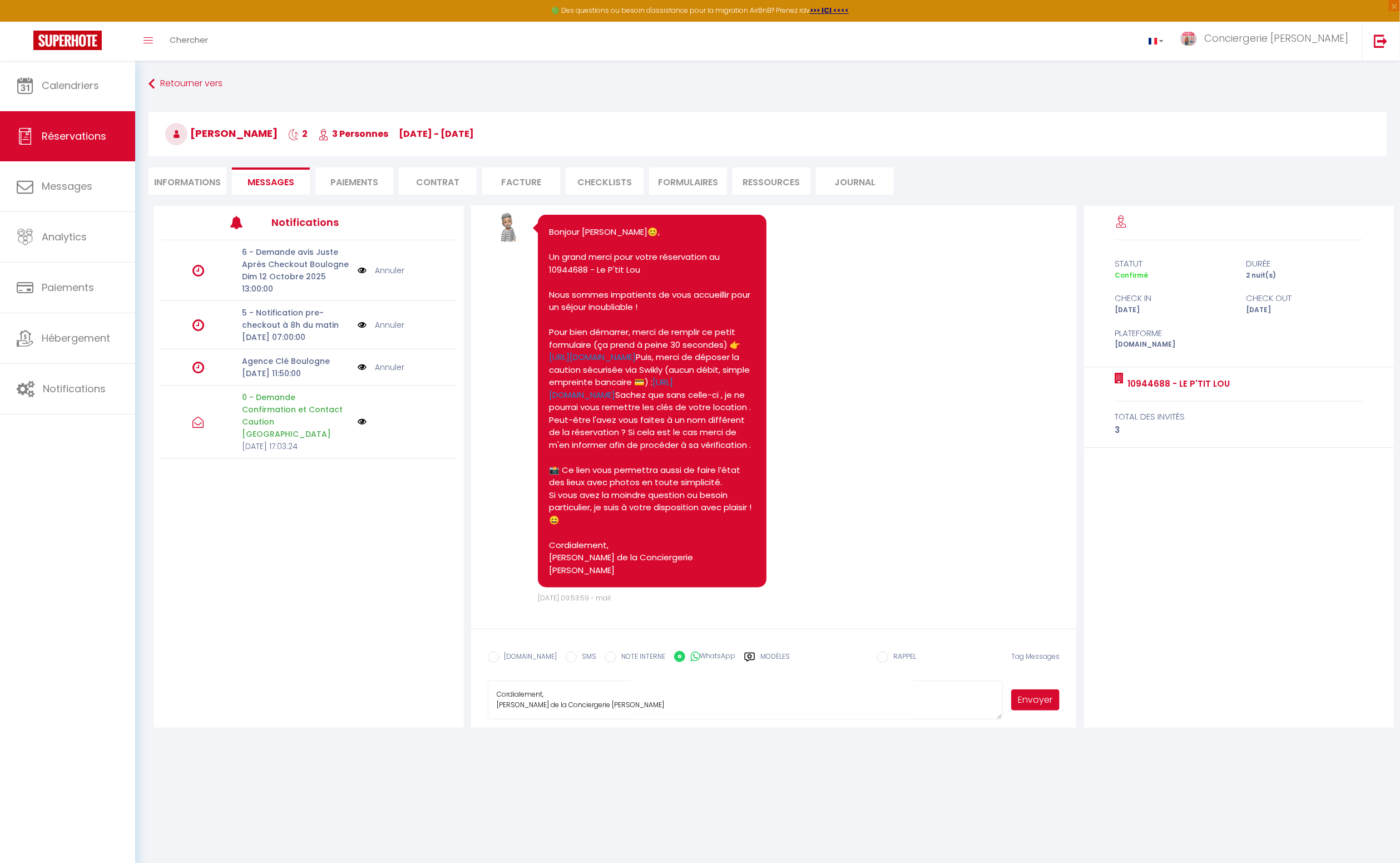
click at [566, 658] on input "SMS" at bounding box center [571, 657] width 11 height 11
radio input "true"
radio input "false"
drag, startPoint x: 1035, startPoint y: 700, endPoint x: 1028, endPoint y: 701, distance: 7.1
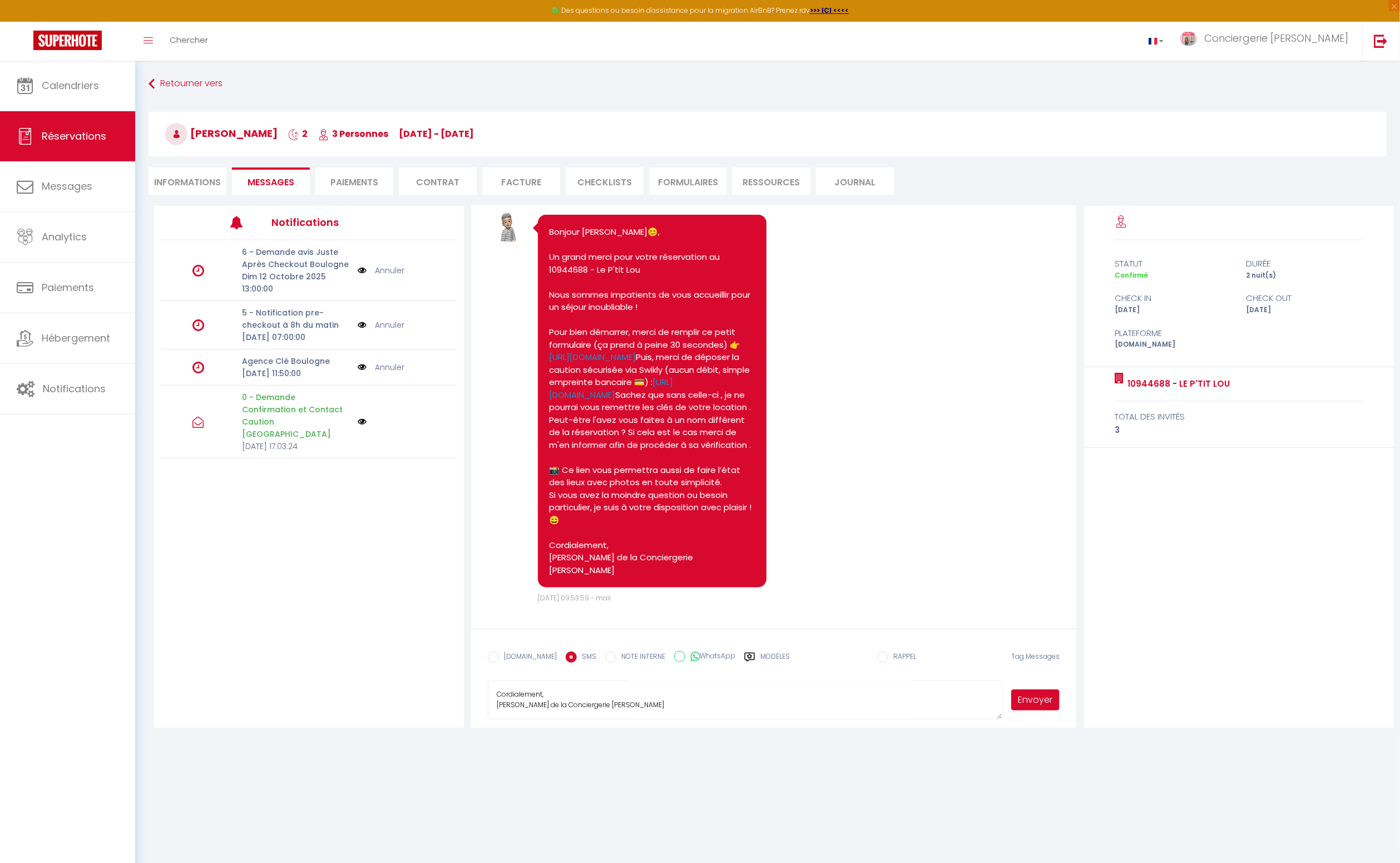
click at [1035, 700] on button "Envoyer" at bounding box center [1035, 700] width 48 height 21
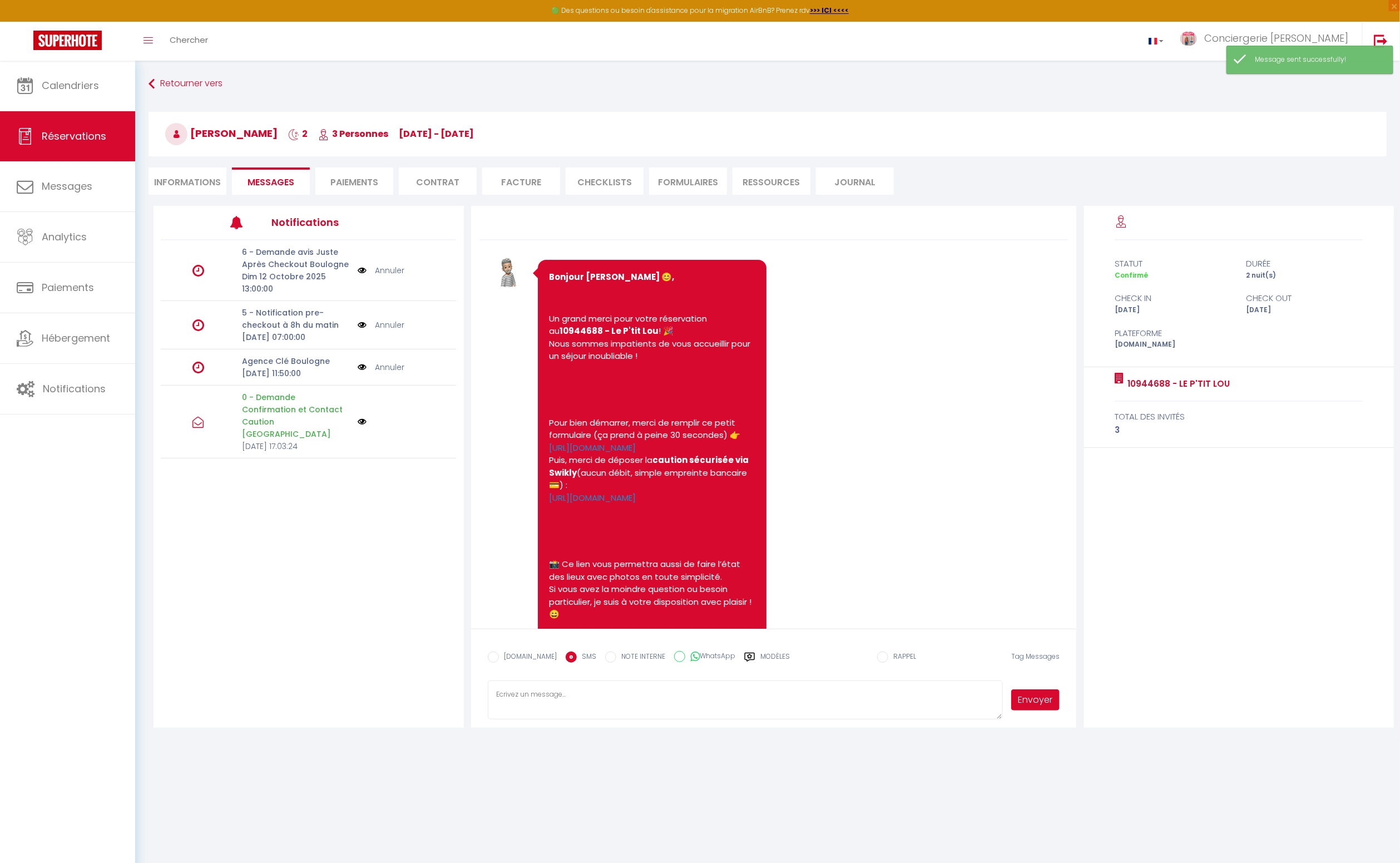
scroll to position [1142, 0]
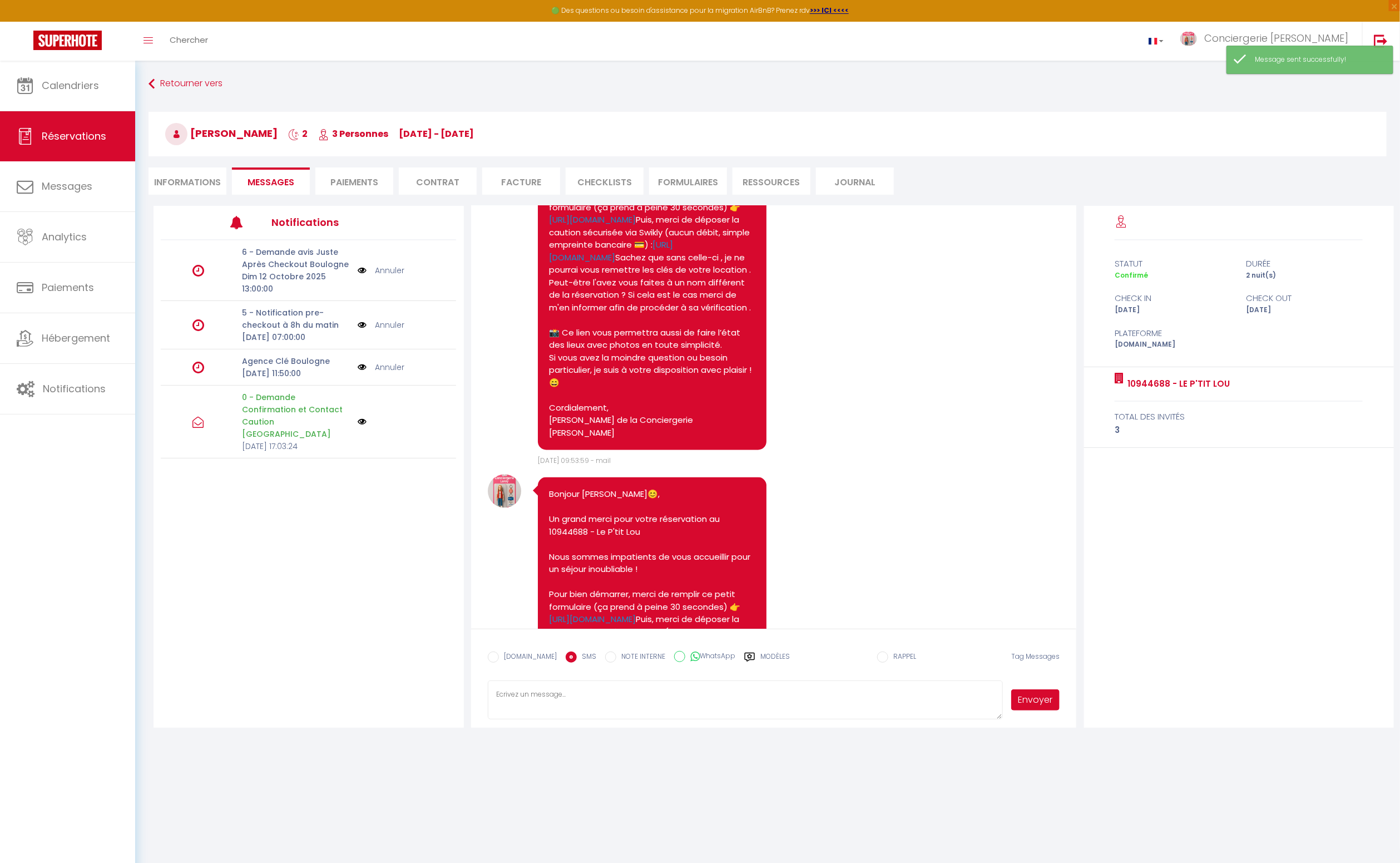
drag, startPoint x: 492, startPoint y: 658, endPoint x: 505, endPoint y: 672, distance: 19.1
click at [493, 659] on input "EMAIL" at bounding box center [494, 657] width 11 height 11
radio input "true"
radio input "false"
click at [530, 698] on textarea at bounding box center [745, 700] width 515 height 39
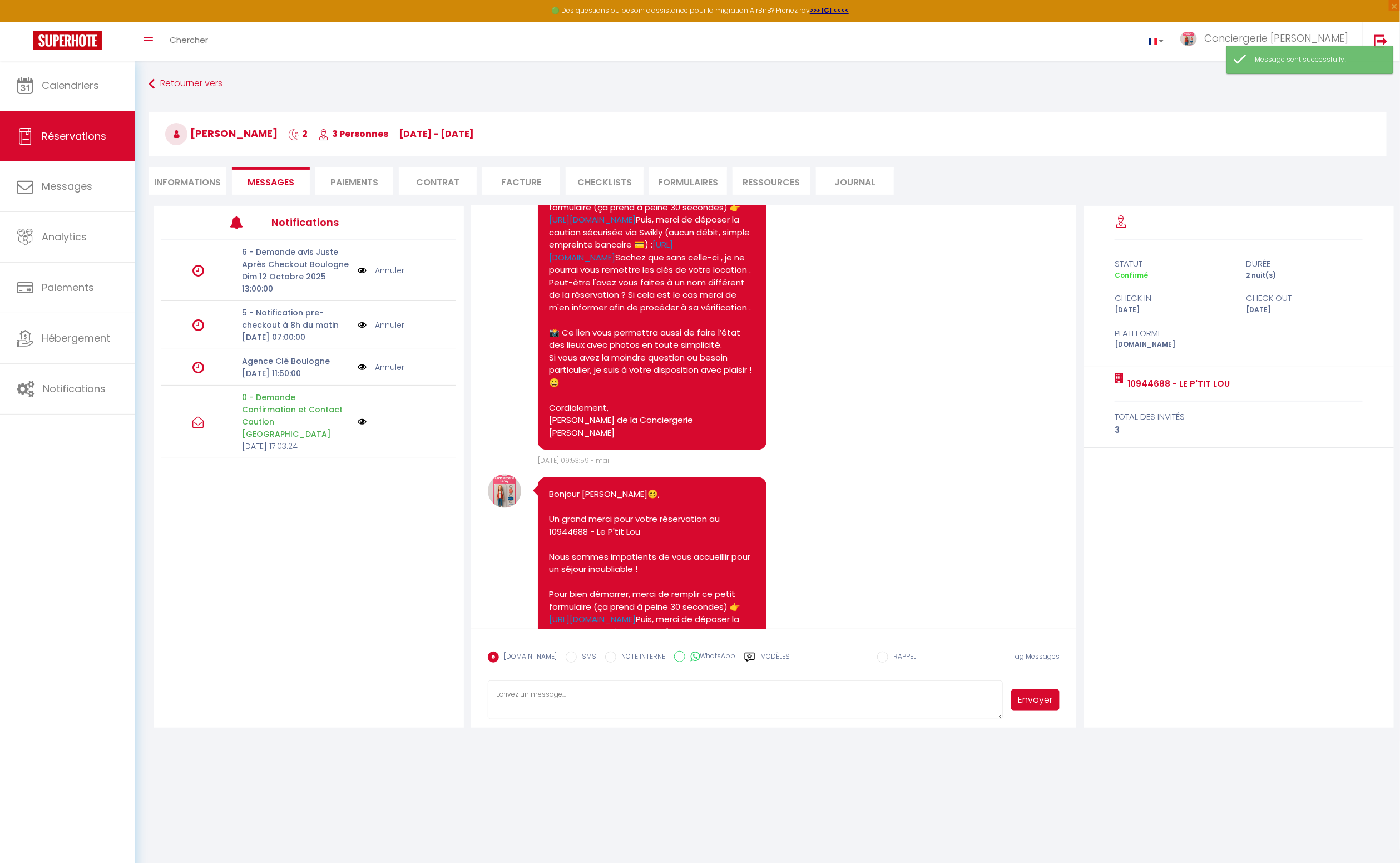
paste textarea "Bonjour Ali😊, Un grand merci pour votre réservation au 10944688 - Le P'tit Lou …"
type textarea "Bonjour Ali😊, Un grand merci pour votre réservation au 10944688 - Le P'tit Lou …"
click at [1035, 702] on button "Envoyer" at bounding box center [1035, 700] width 48 height 21
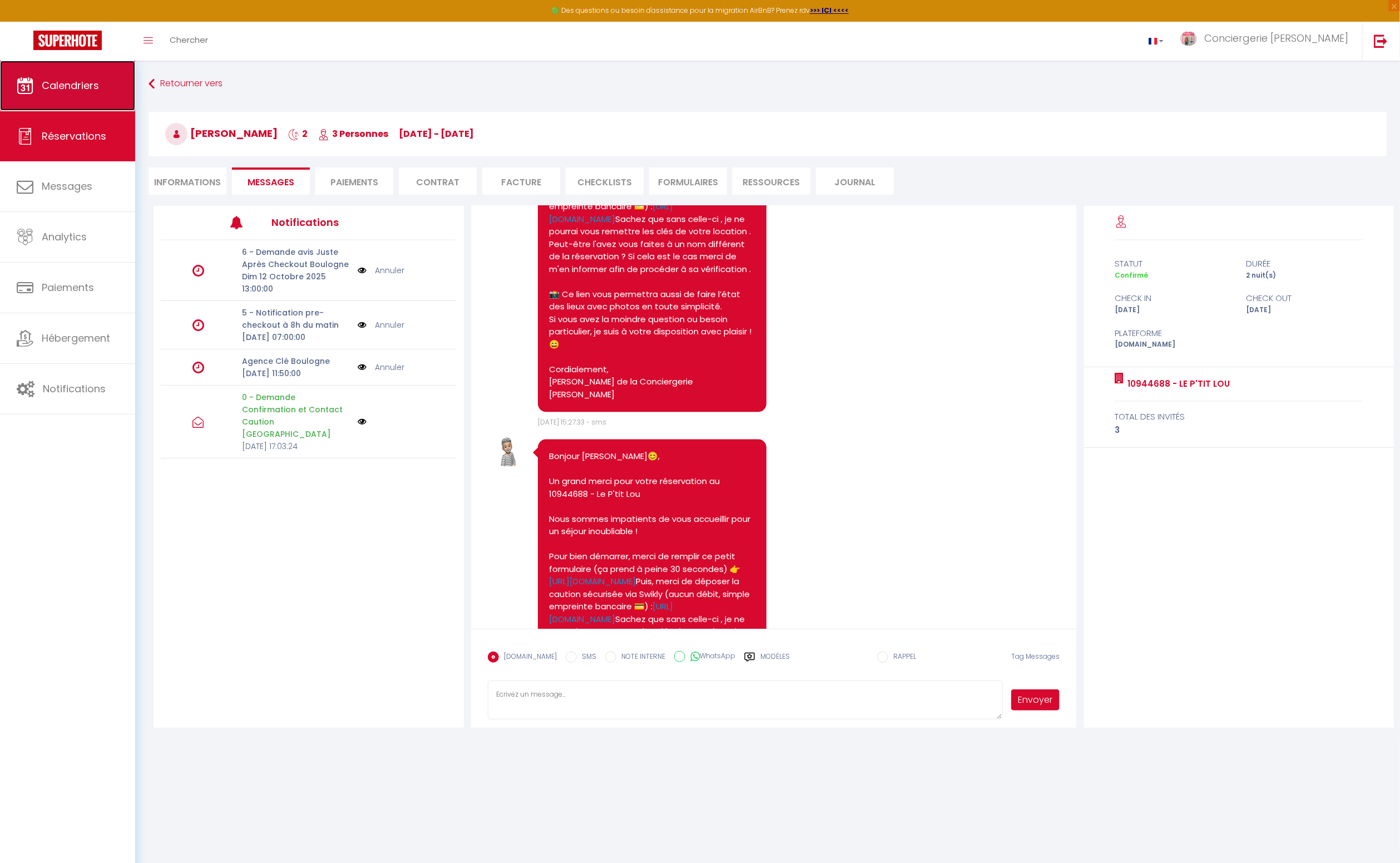
click at [82, 87] on span "Calendriers" at bounding box center [71, 85] width 58 height 14
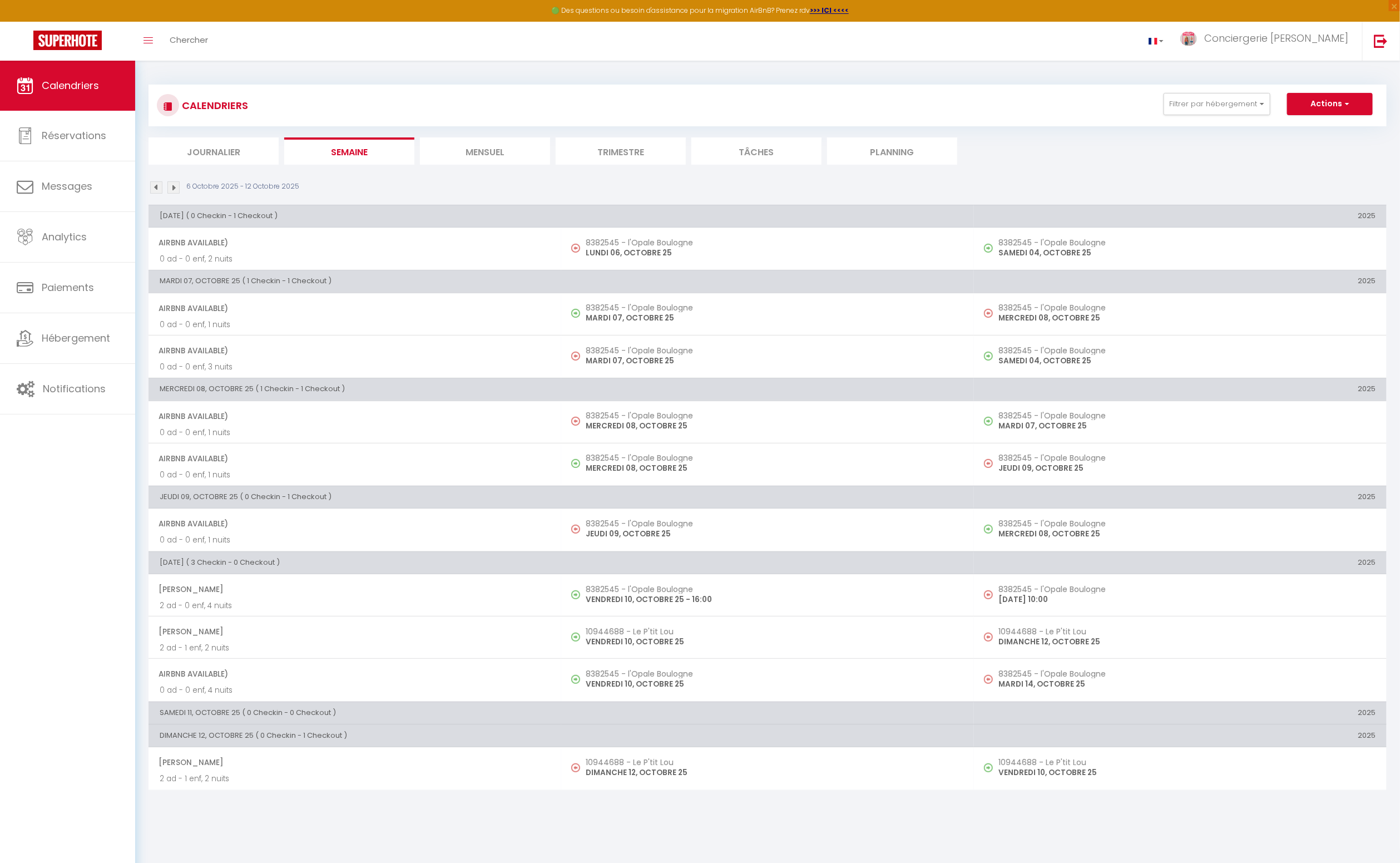
click at [174, 187] on img at bounding box center [173, 187] width 12 height 12
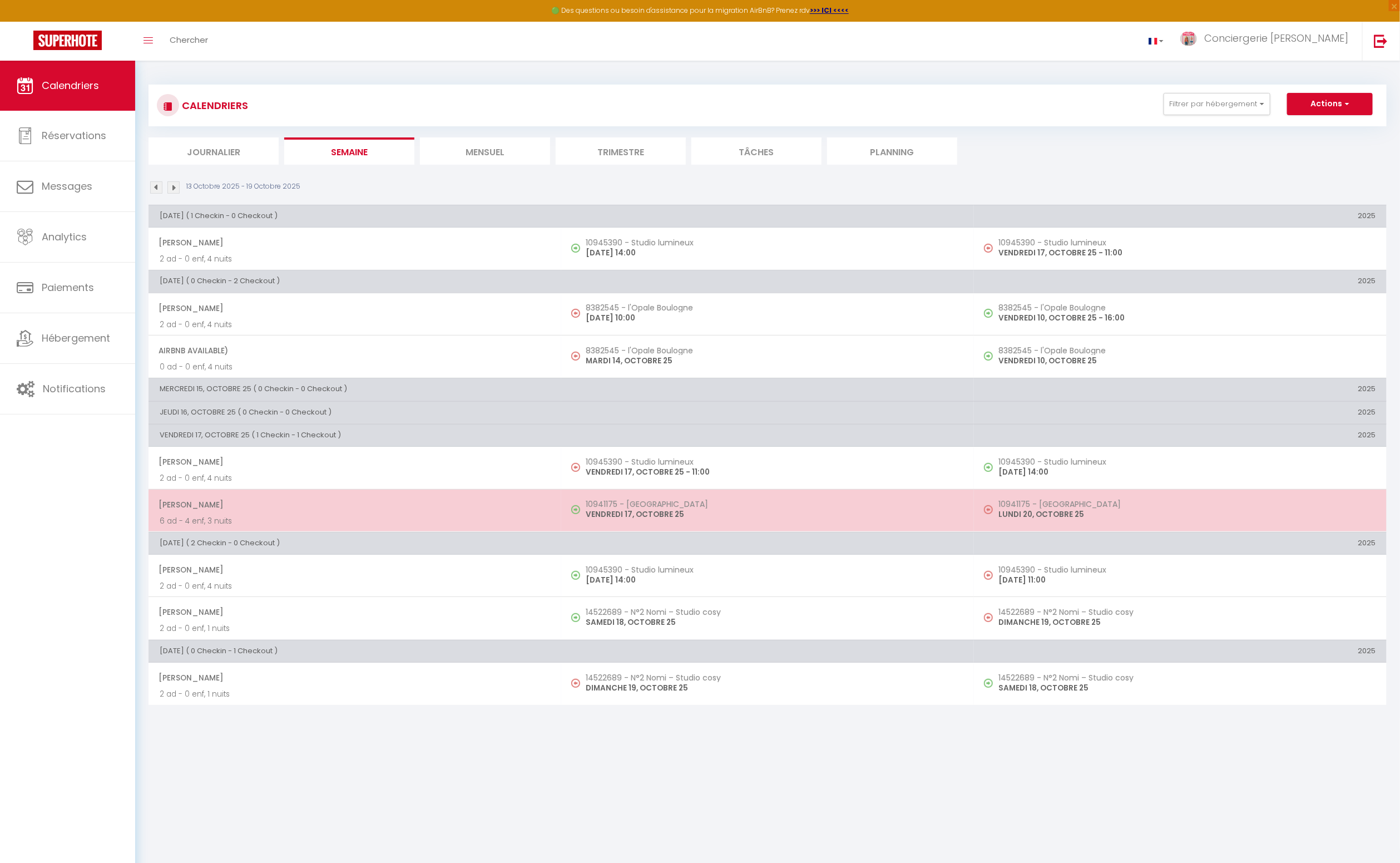
click at [248, 503] on span "Fanny Letier" at bounding box center [354, 504] width 392 height 21
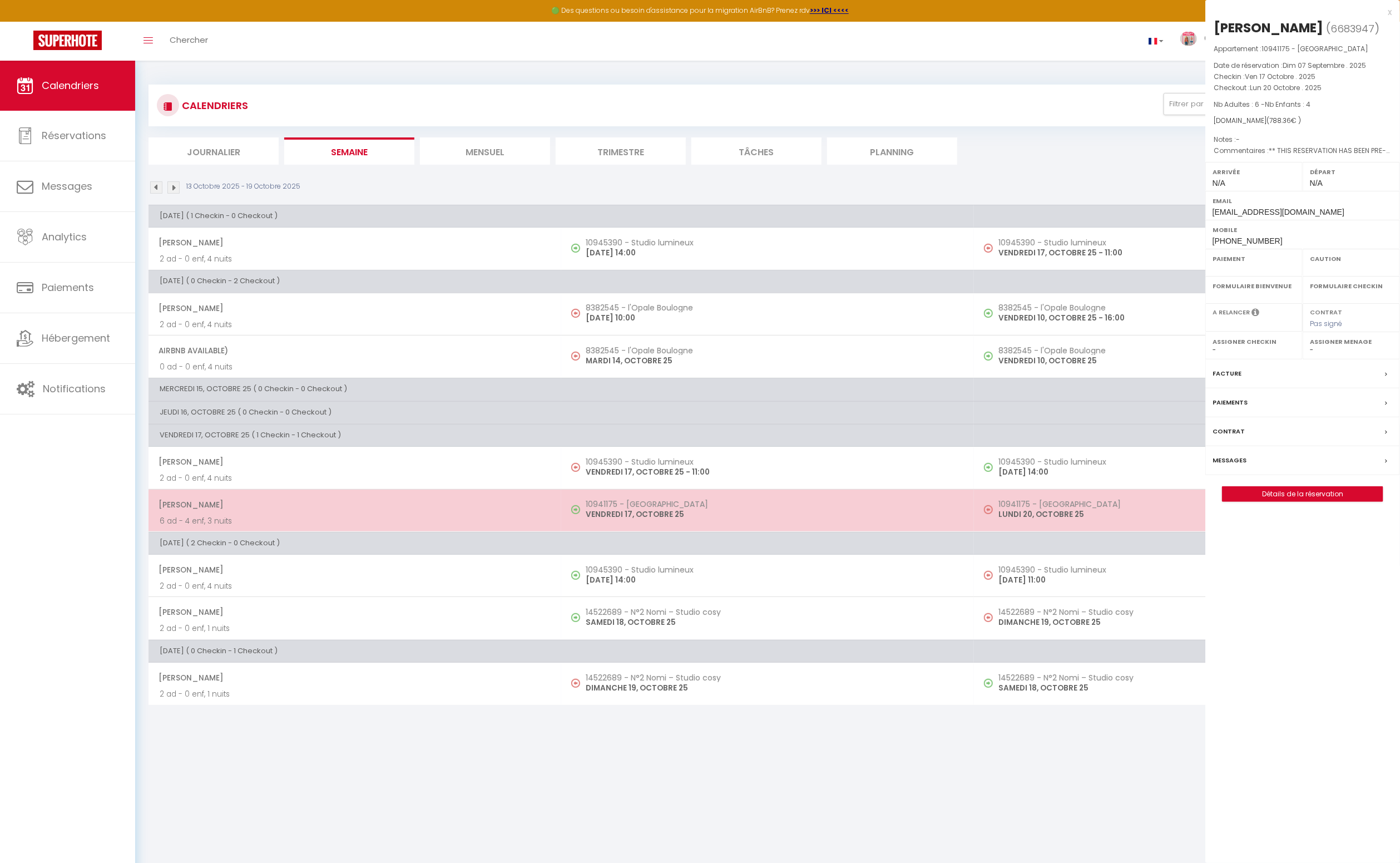
select select "OK"
select select "KO"
select select "0"
select select "1"
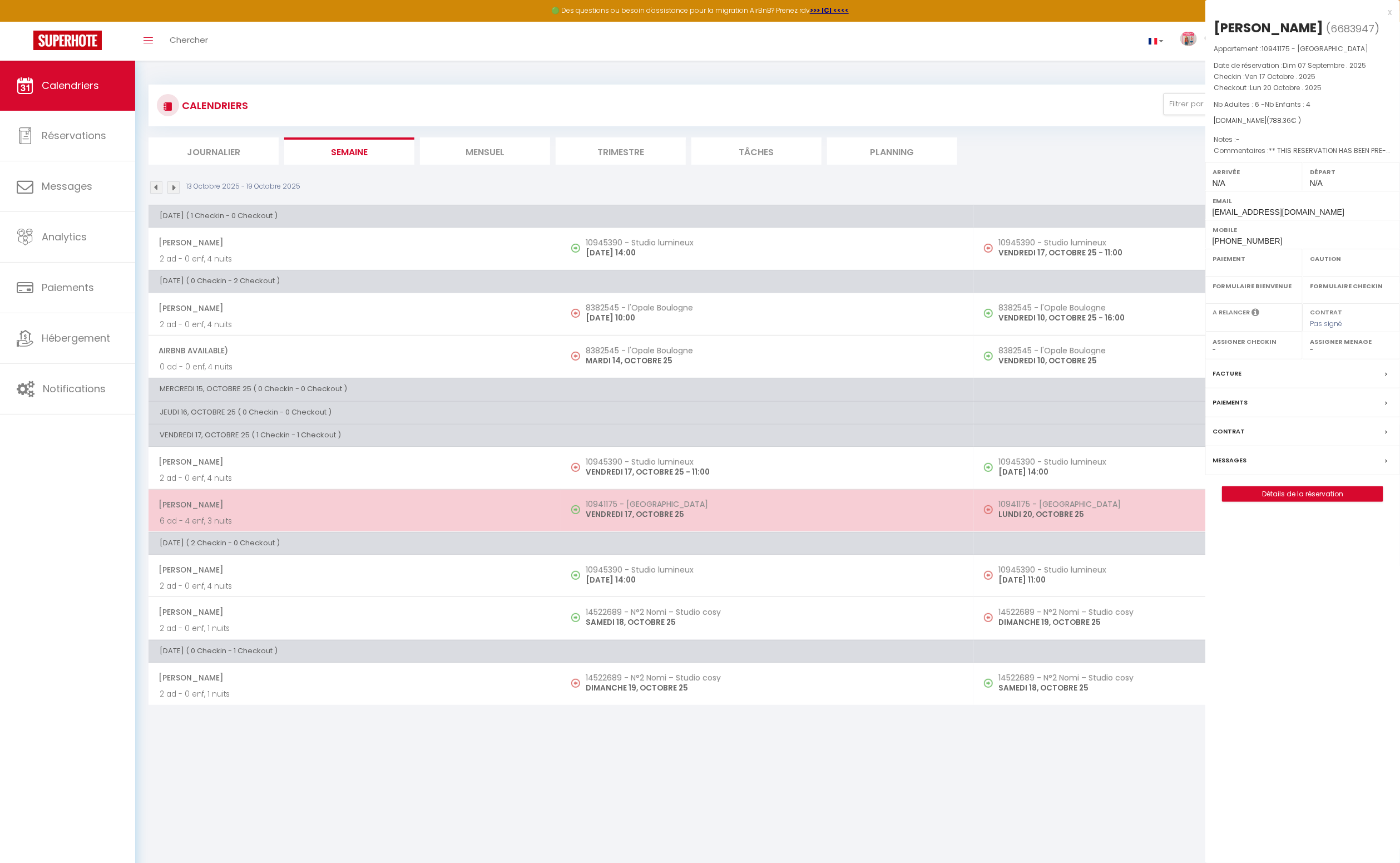
select select
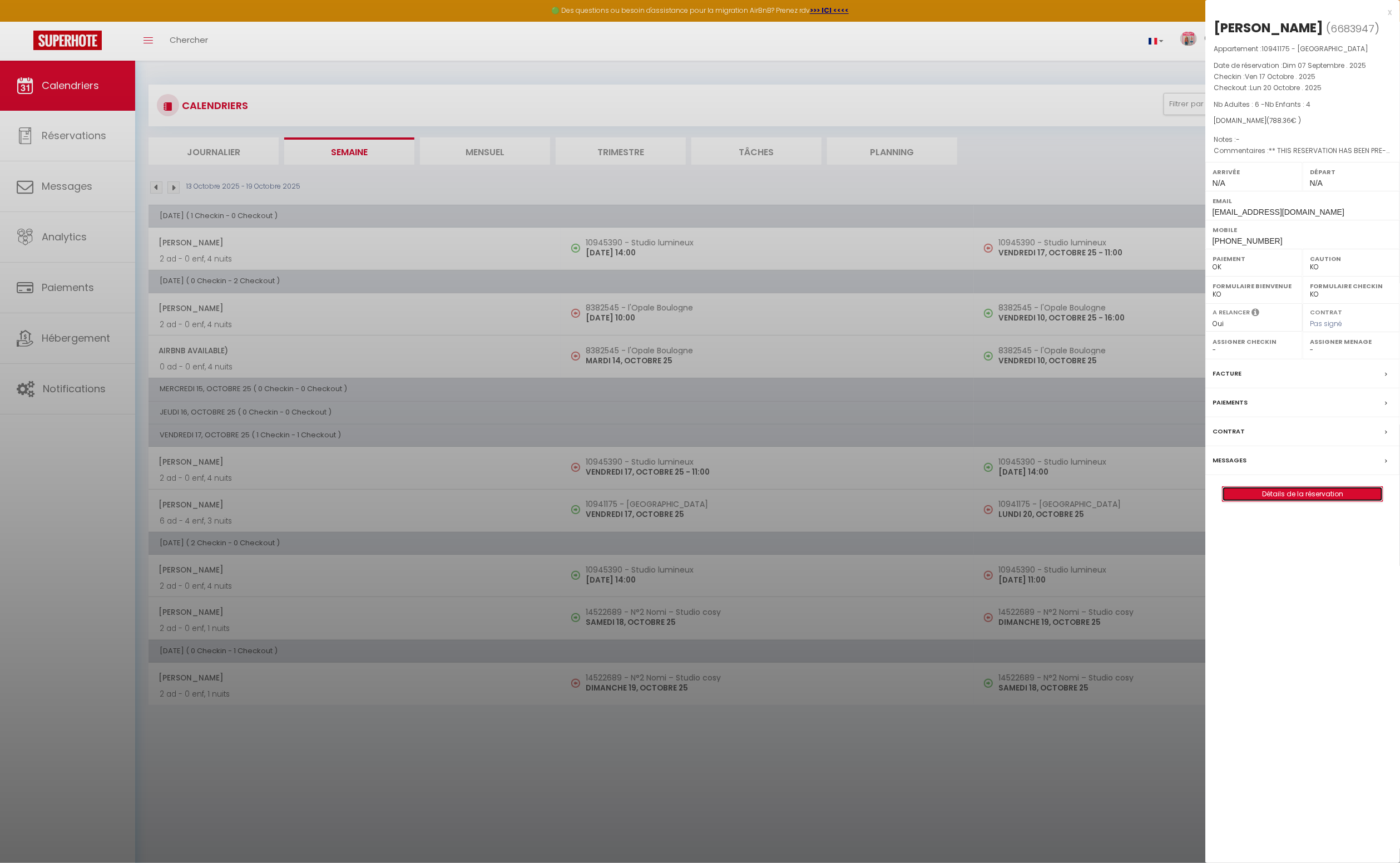
click at [1307, 492] on link "Détails de la réservation" at bounding box center [1303, 494] width 160 height 14
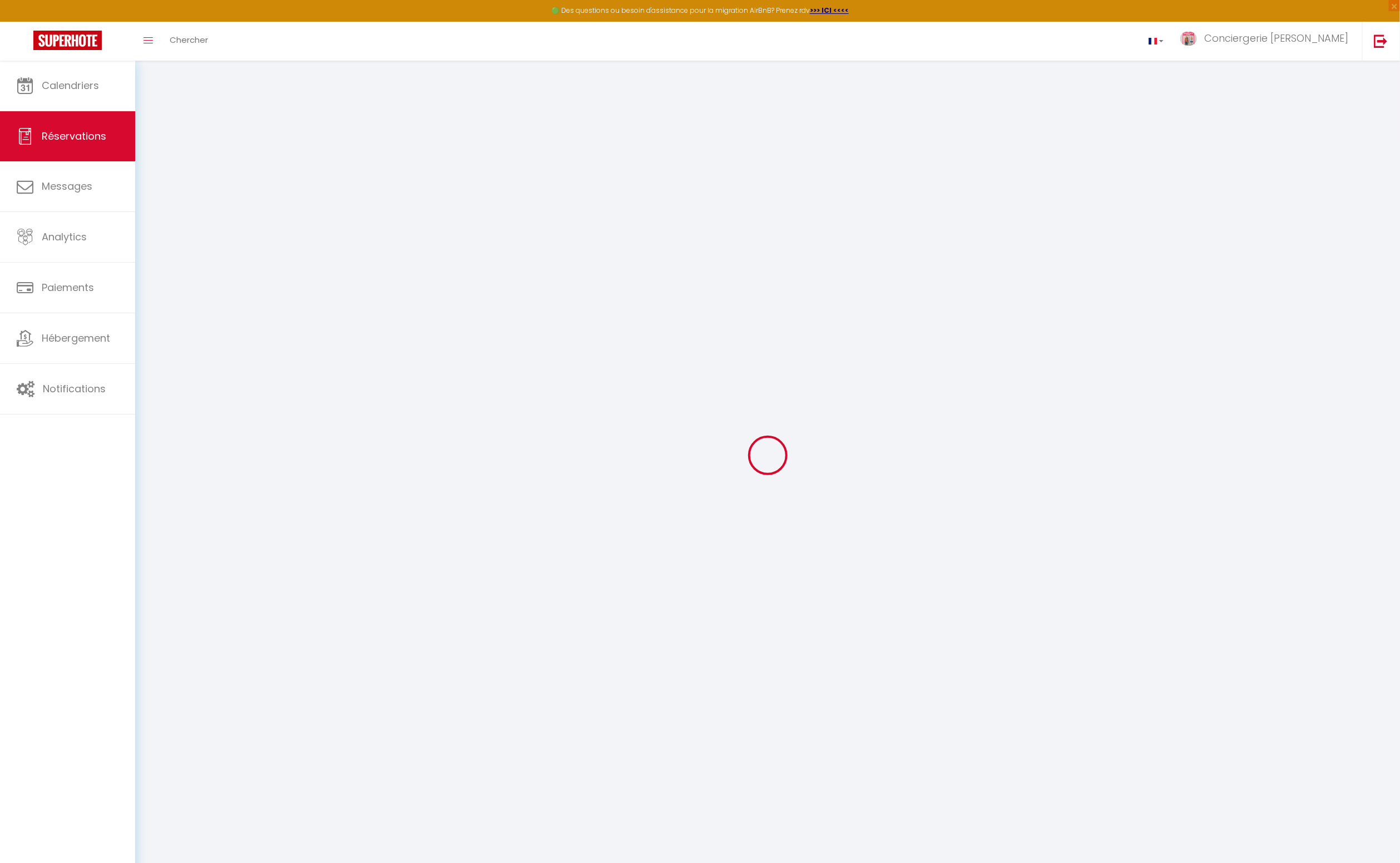
select select
checkbox input "false"
select select
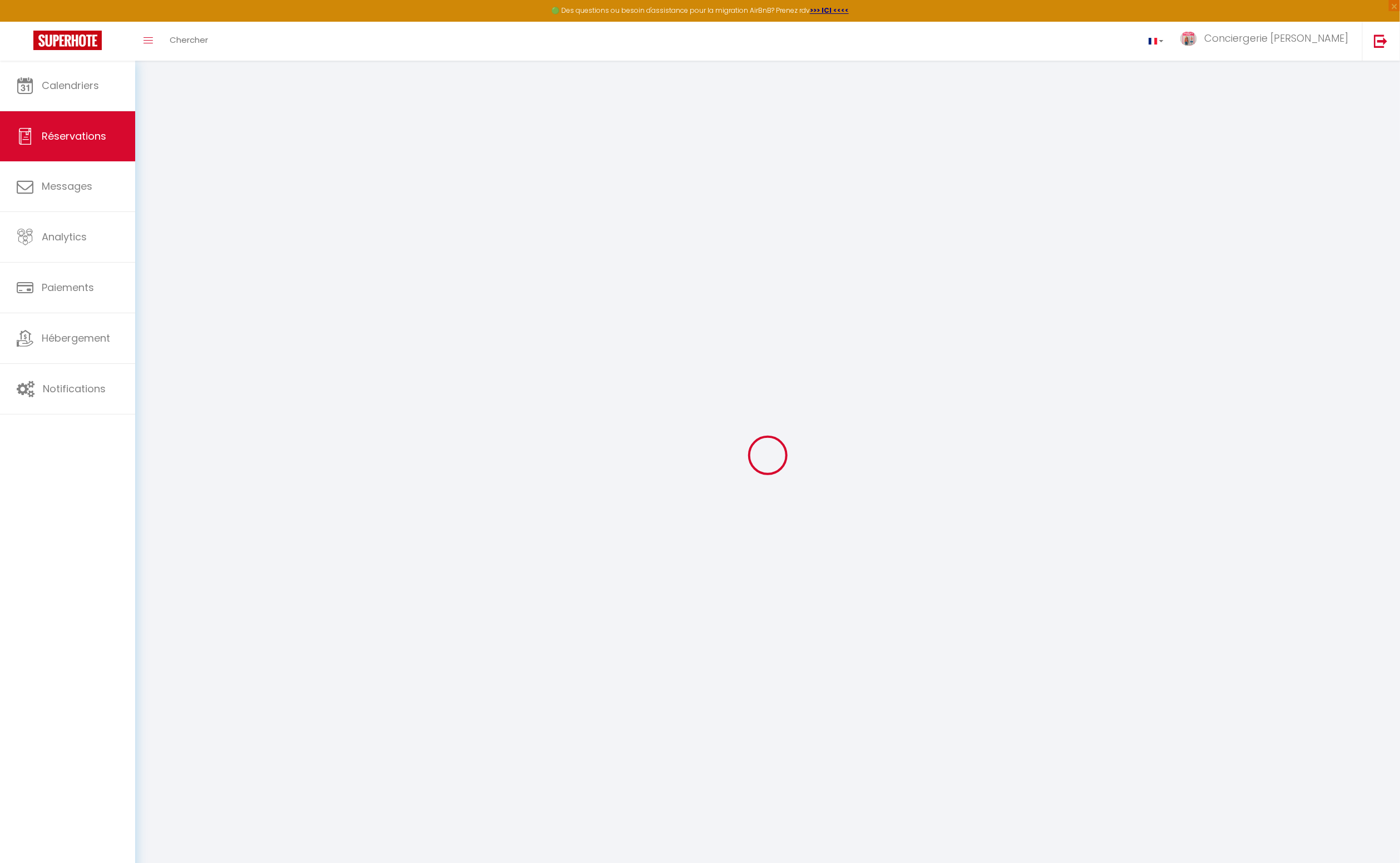
checkbox input "false"
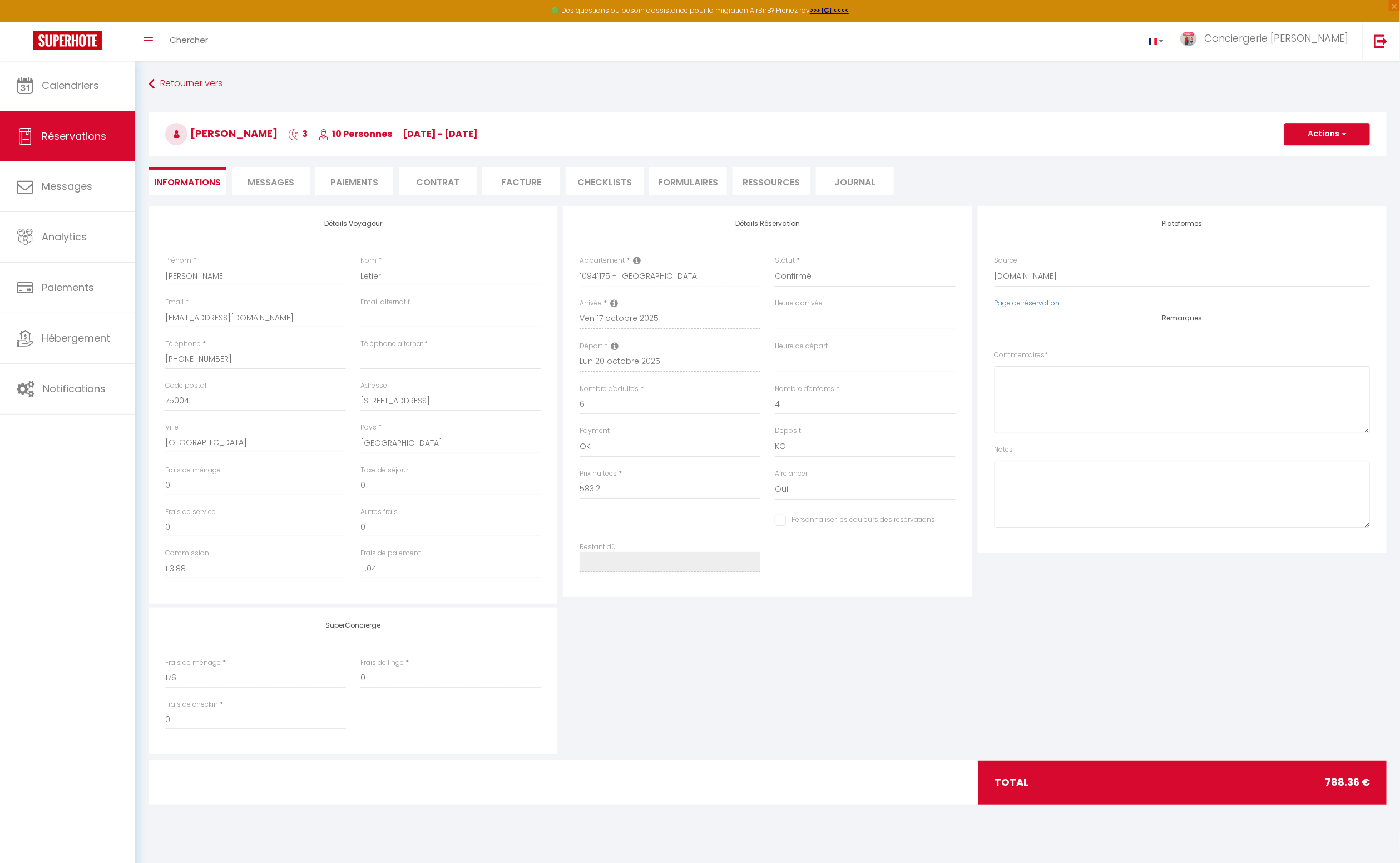
select select
checkbox input "false"
type textarea "** THIS RESERVATION HAS BEEN PRE-PAID ** BOOKING NOTE : Payment charge is EUR 1…"
type input "176"
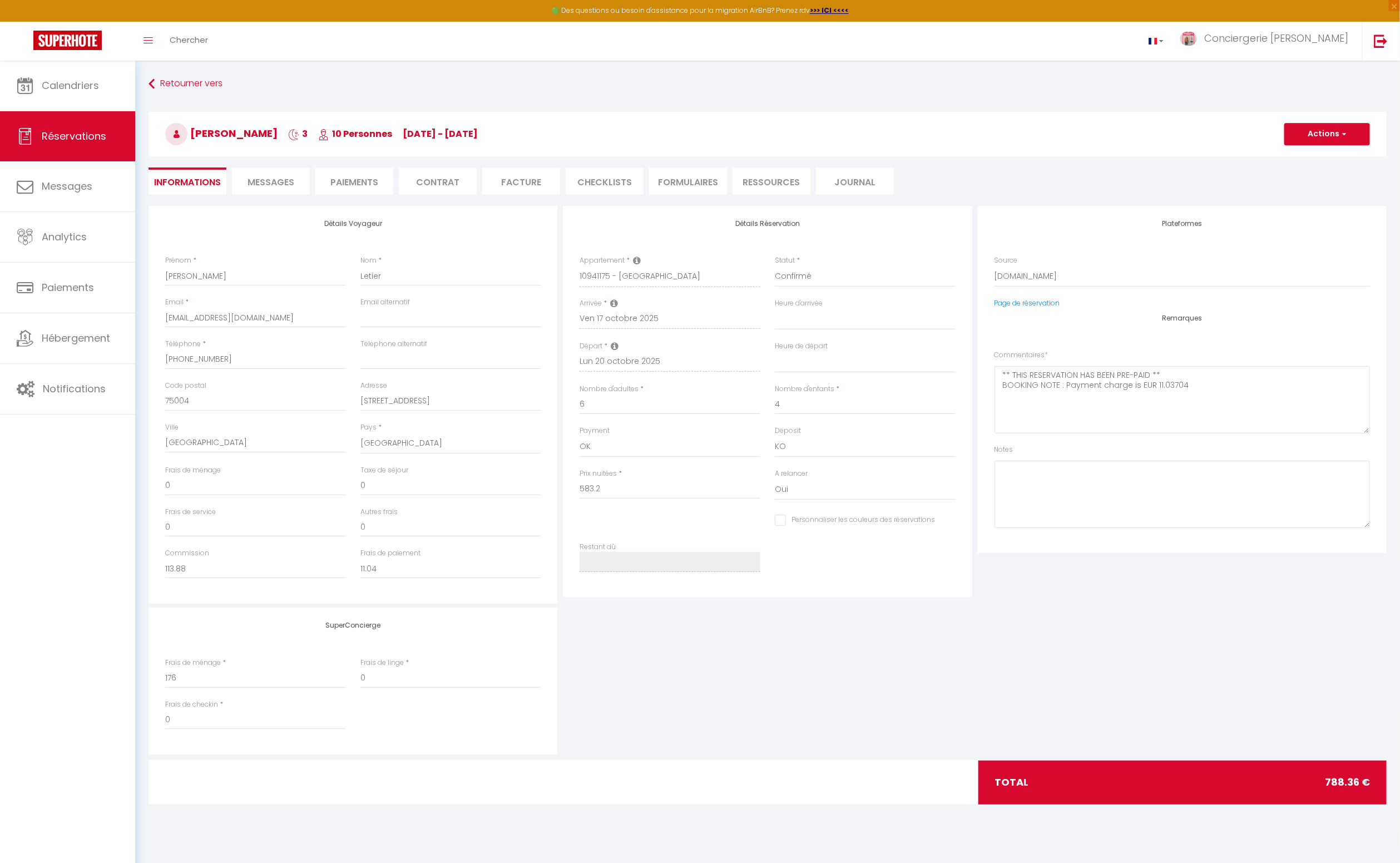
type input "29.16"
select select
checkbox input "false"
select select
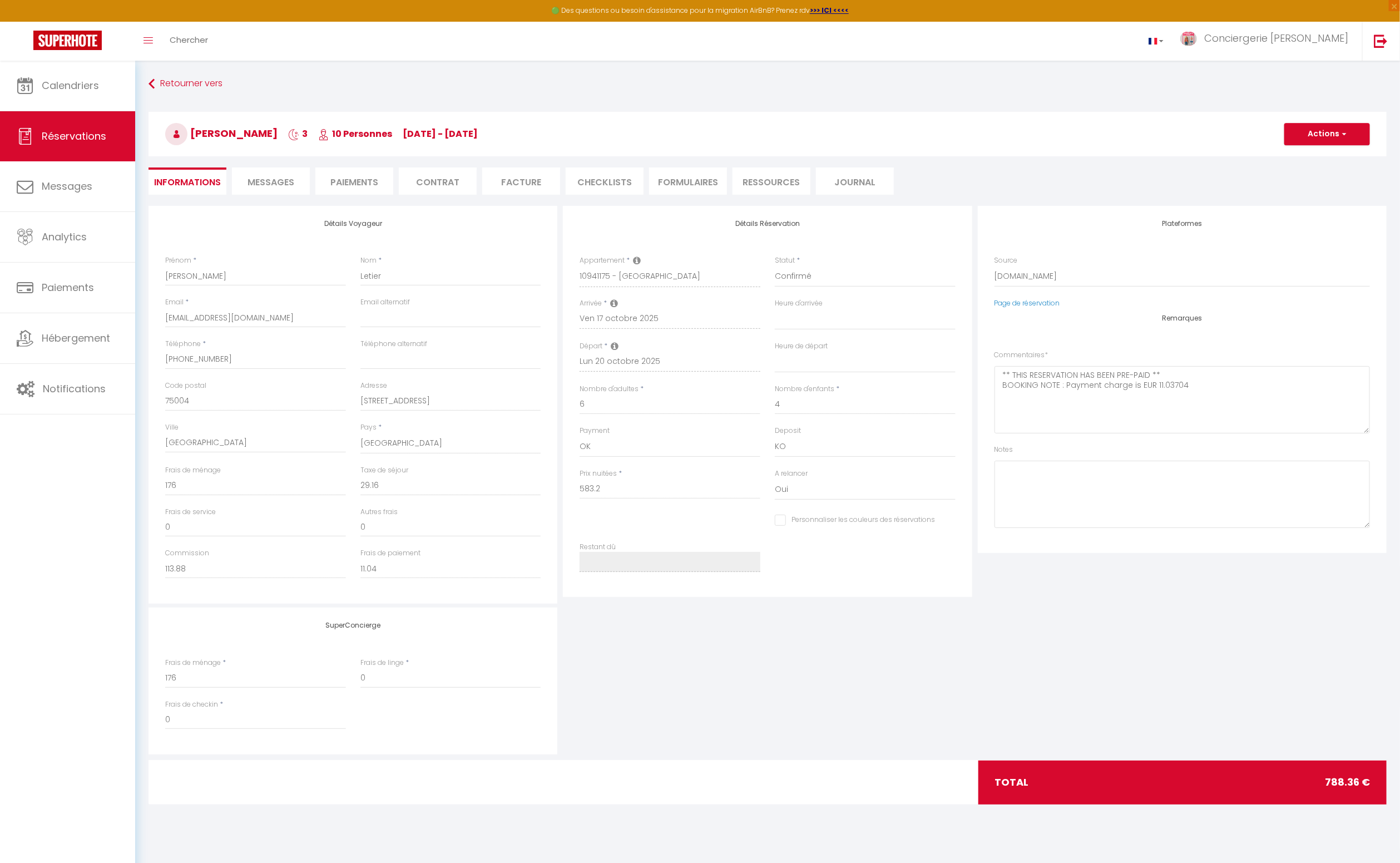
select select
drag, startPoint x: 388, startPoint y: 277, endPoint x: 342, endPoint y: 276, distance: 46.0
click at [343, 276] on div "Prénom * Fanny Nom * Letier" at bounding box center [353, 276] width 390 height 42
drag, startPoint x: 228, startPoint y: 360, endPoint x: 152, endPoint y: 359, distance: 76.0
click at [152, 359] on div "Détails Voyageur Prénom * Fanny Nom * Letier Email * fletie.677605@guest.bookin…" at bounding box center [353, 405] width 409 height 397
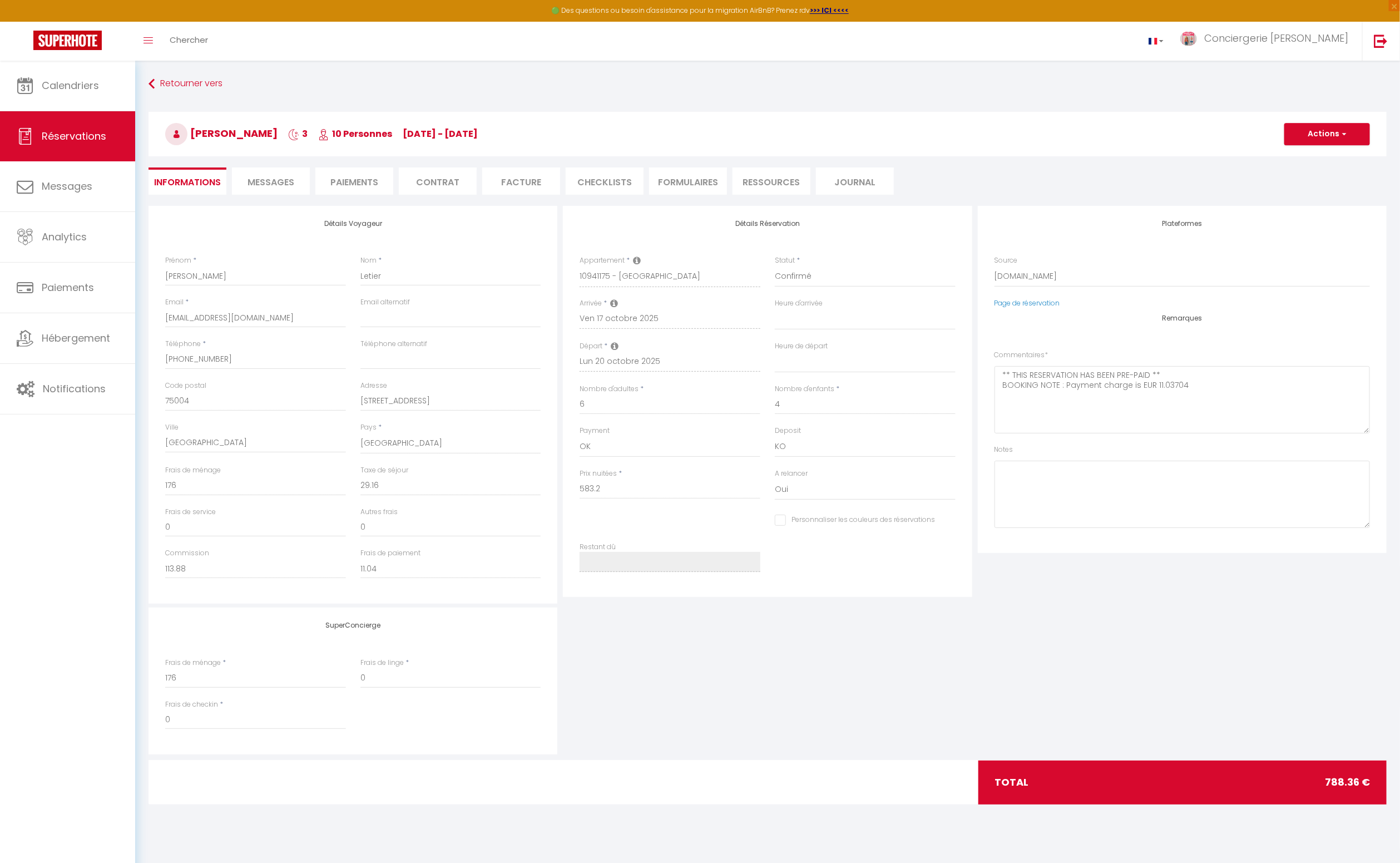
click at [280, 186] on span "Messages" at bounding box center [271, 182] width 46 height 13
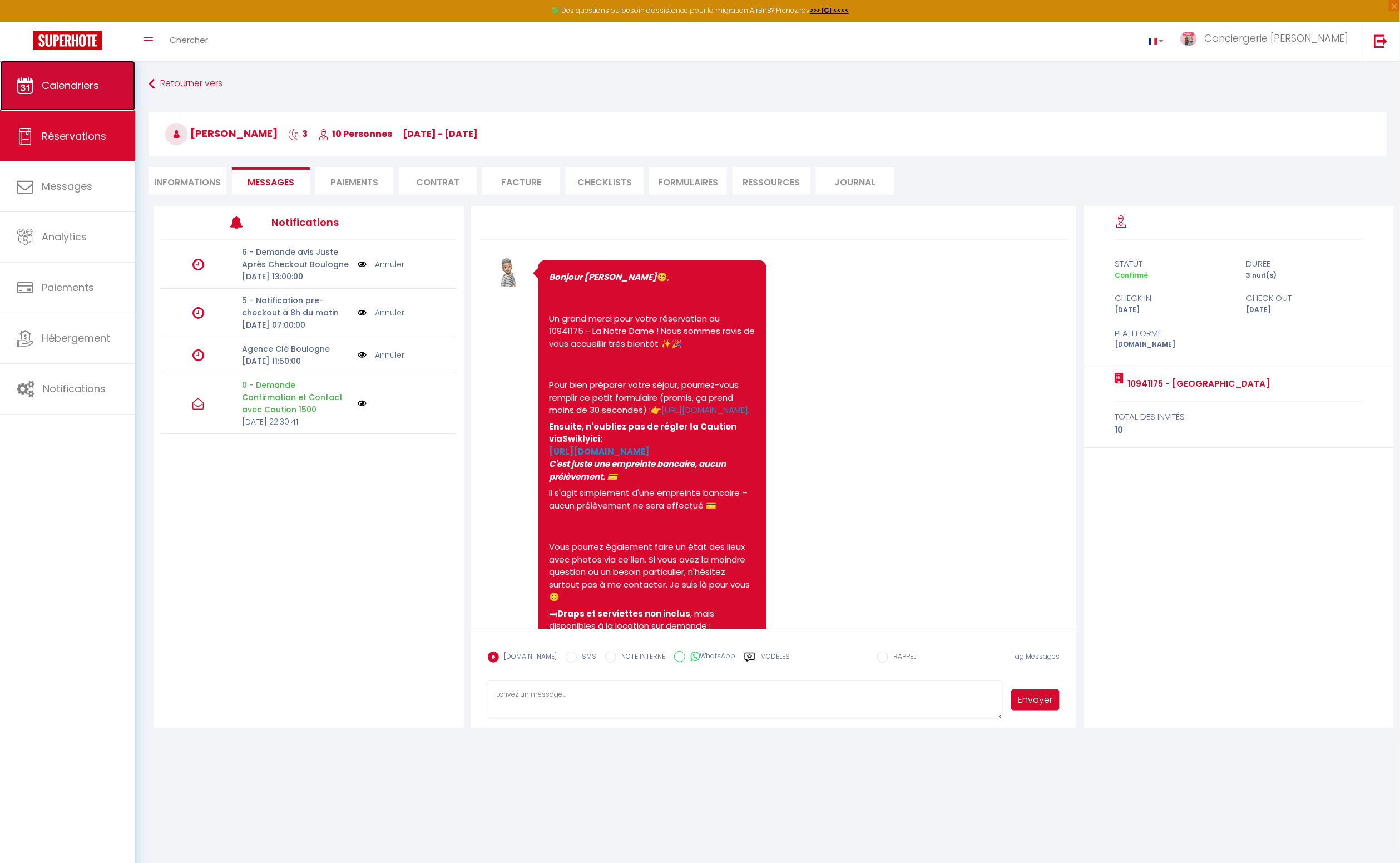
click at [87, 85] on span "Calendriers" at bounding box center [71, 85] width 58 height 14
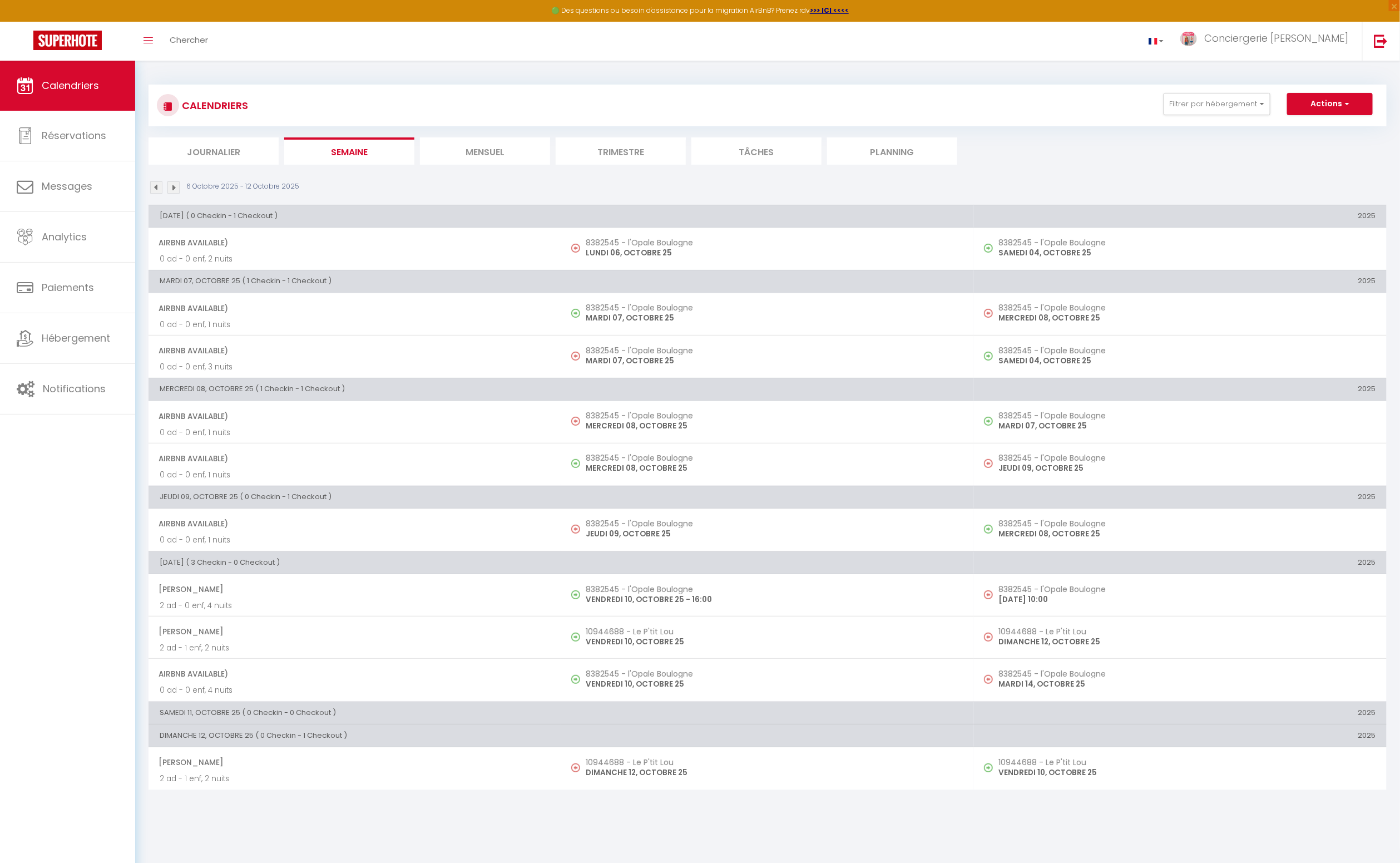
click at [174, 187] on img at bounding box center [173, 187] width 12 height 12
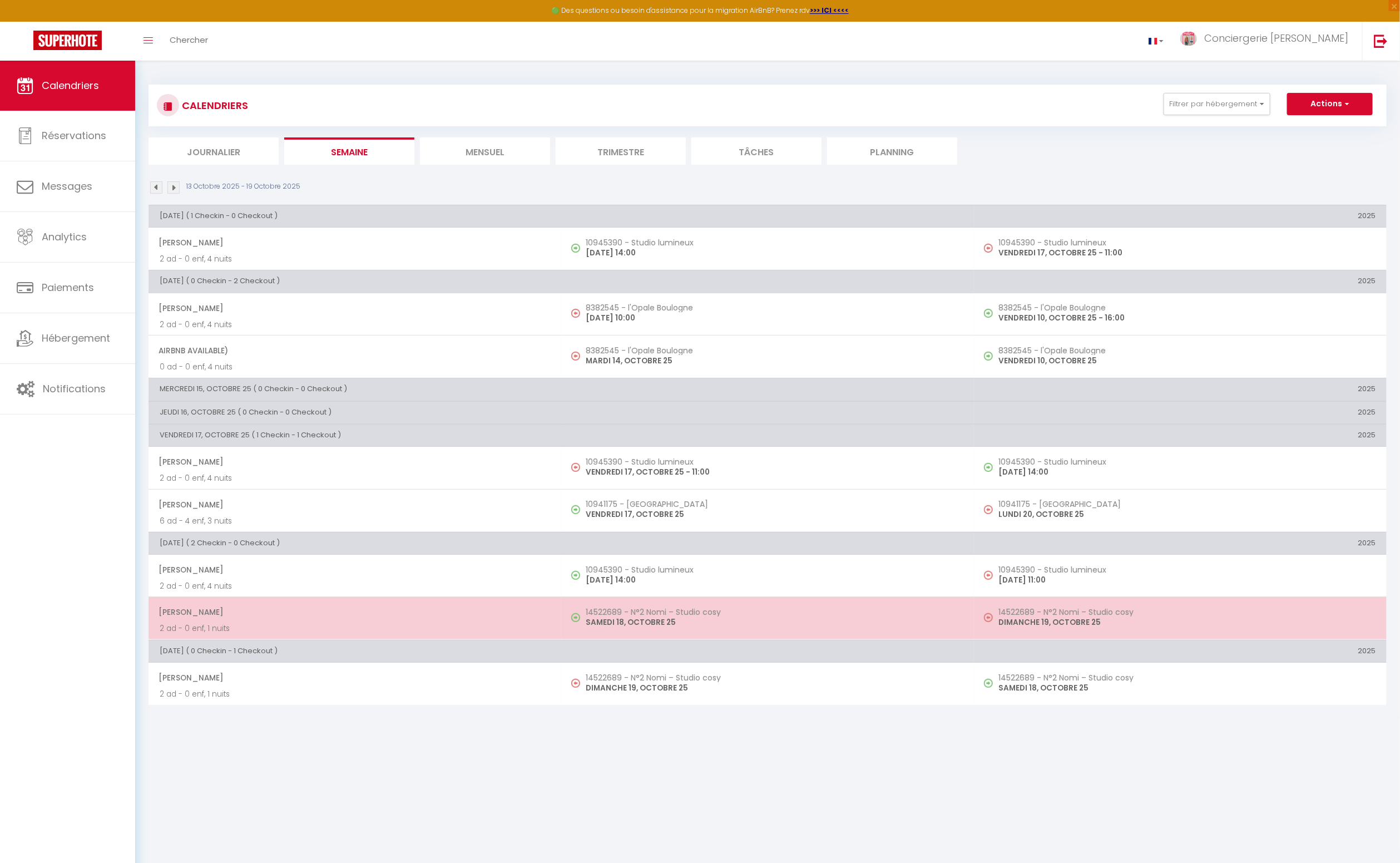
click at [229, 618] on span "Alexandre Champeau" at bounding box center [354, 611] width 392 height 21
select select "OK"
select select "KO"
select select "0"
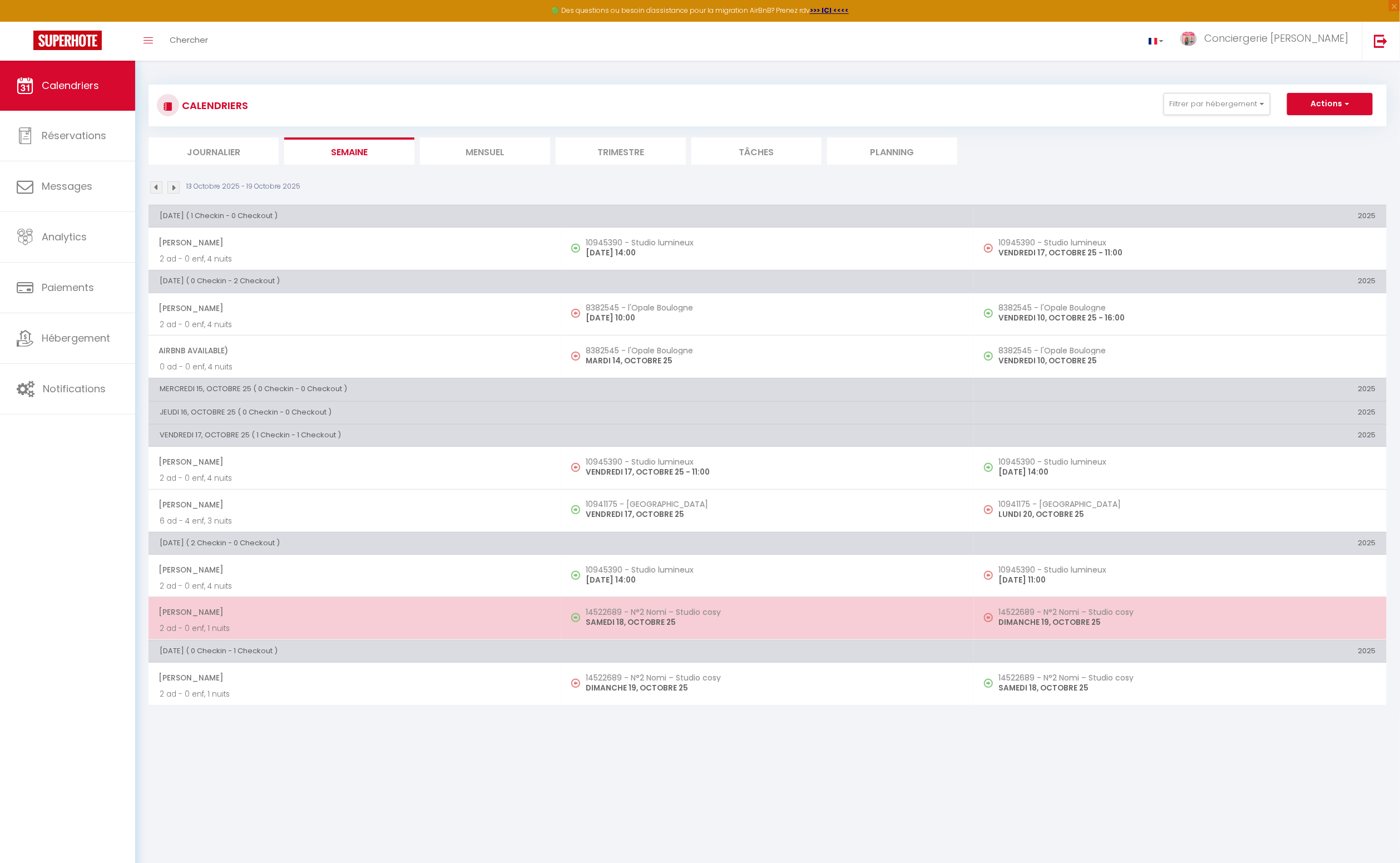
select select "1"
select select
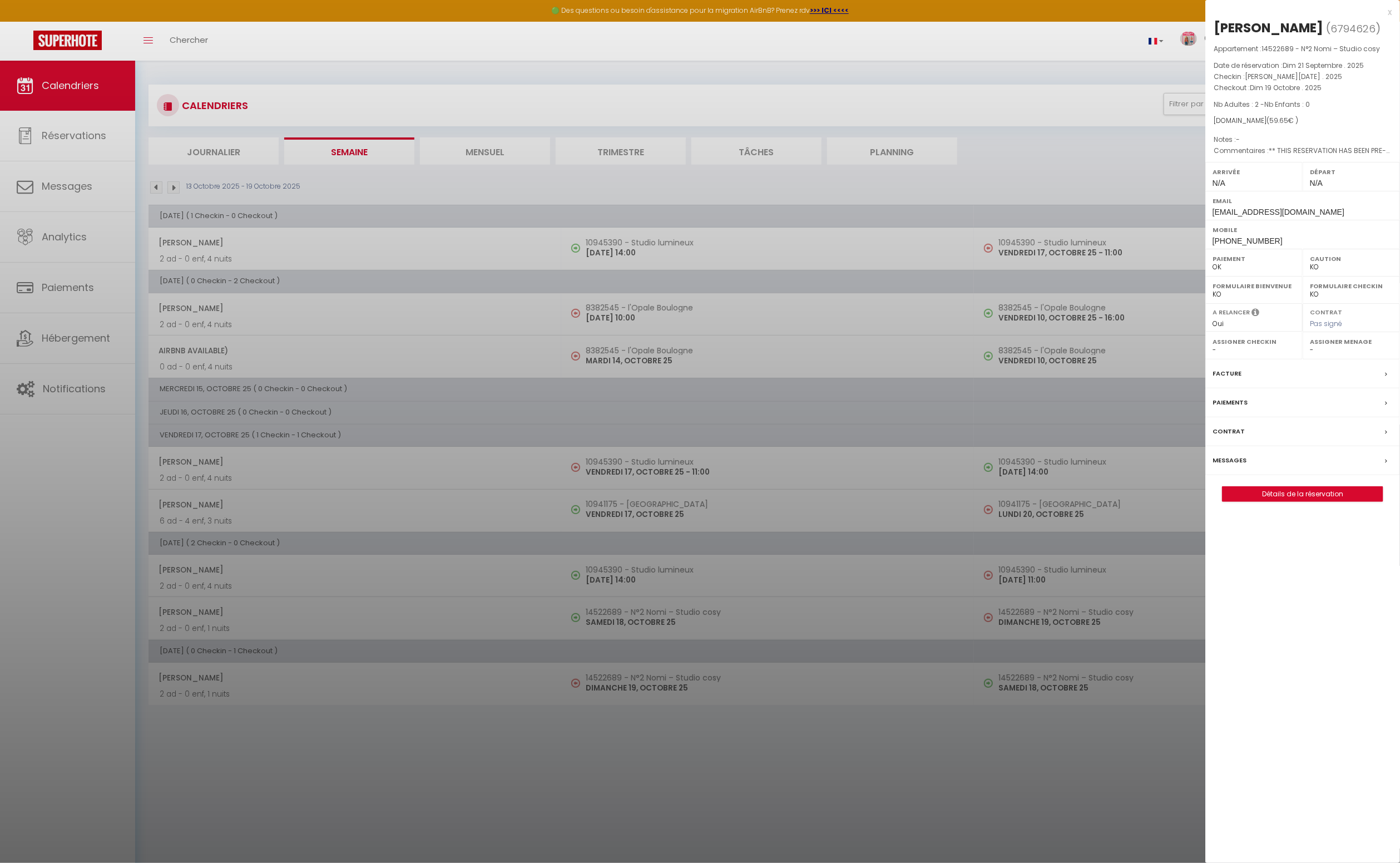
scroll to position [2, 0]
drag, startPoint x: 1271, startPoint y: 256, endPoint x: 1208, endPoint y: 257, distance: 63.0
click at [1208, 248] on div "Mobile +33610593371" at bounding box center [1302, 234] width 195 height 29
copy span "+33610593371"
drag, startPoint x: 1366, startPoint y: 24, endPoint x: 1211, endPoint y: 26, distance: 155.0
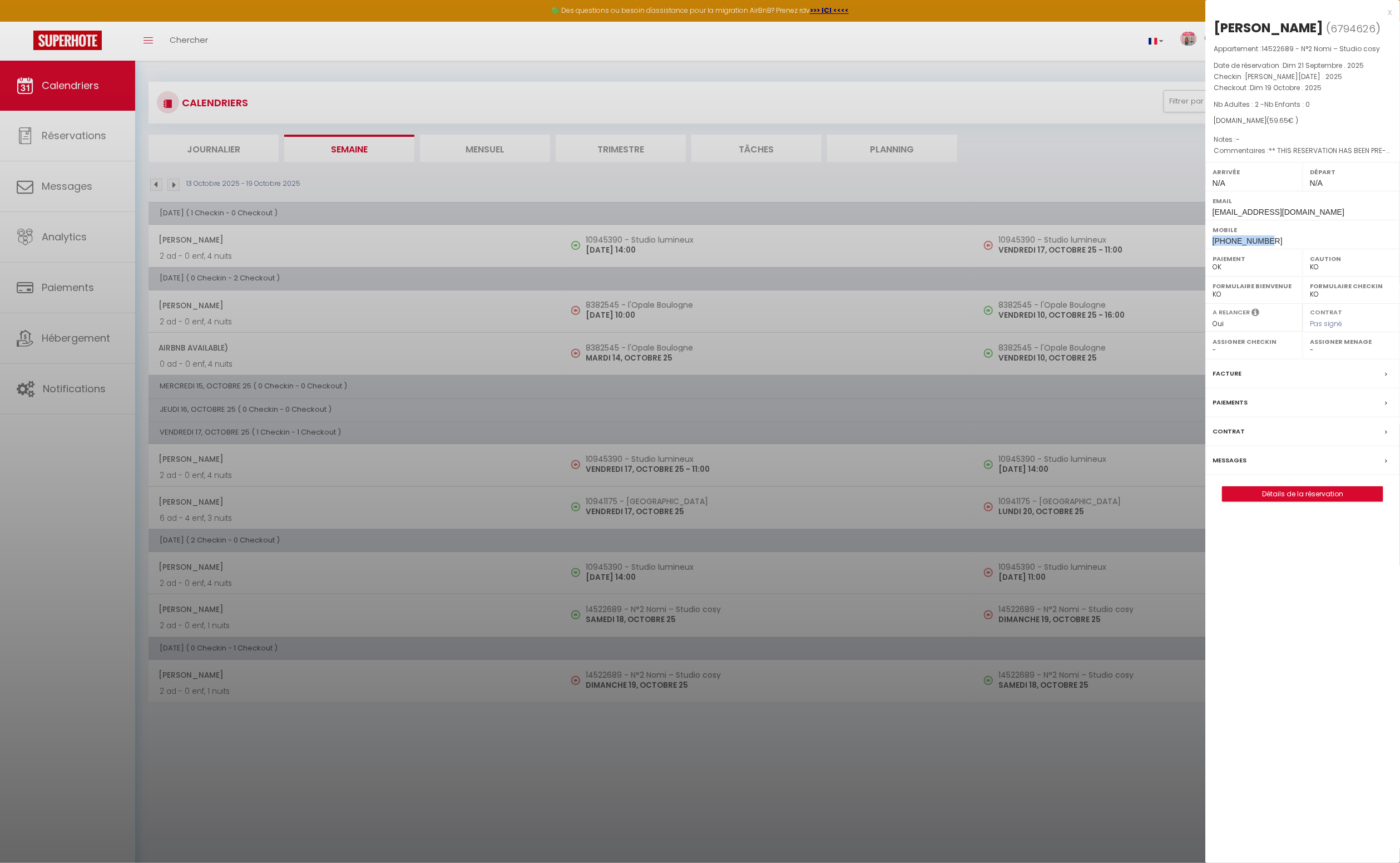
click at [1211, 26] on div "Alexandre Champeau ( 6794626 ) Appartement : 14522689 - N°2 Nomi – Studio cosy …" at bounding box center [1302, 260] width 195 height 483
copy div "Alexandre Champeau"
click at [196, 149] on div at bounding box center [700, 431] width 1400 height 863
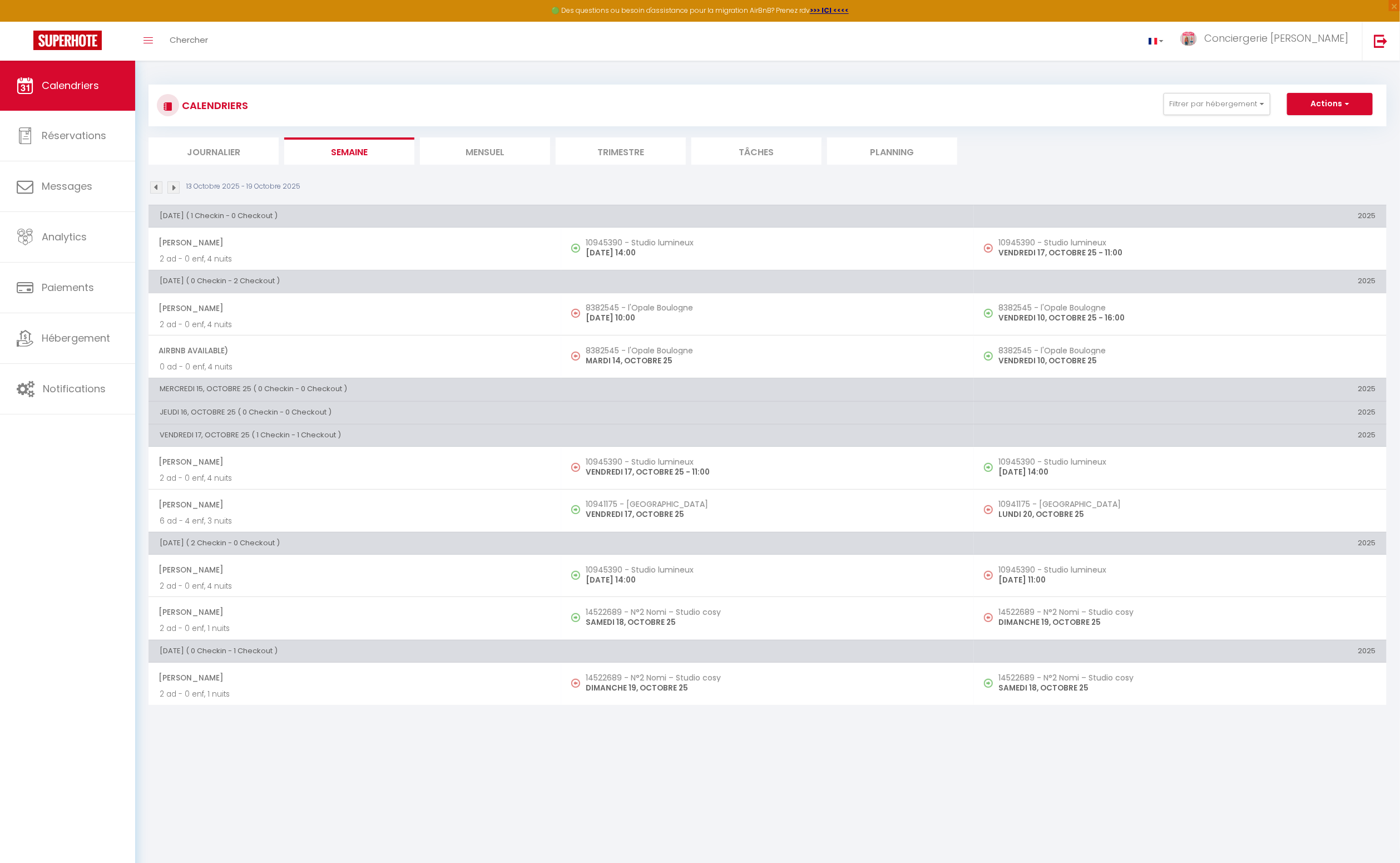
scroll to position [4, 0]
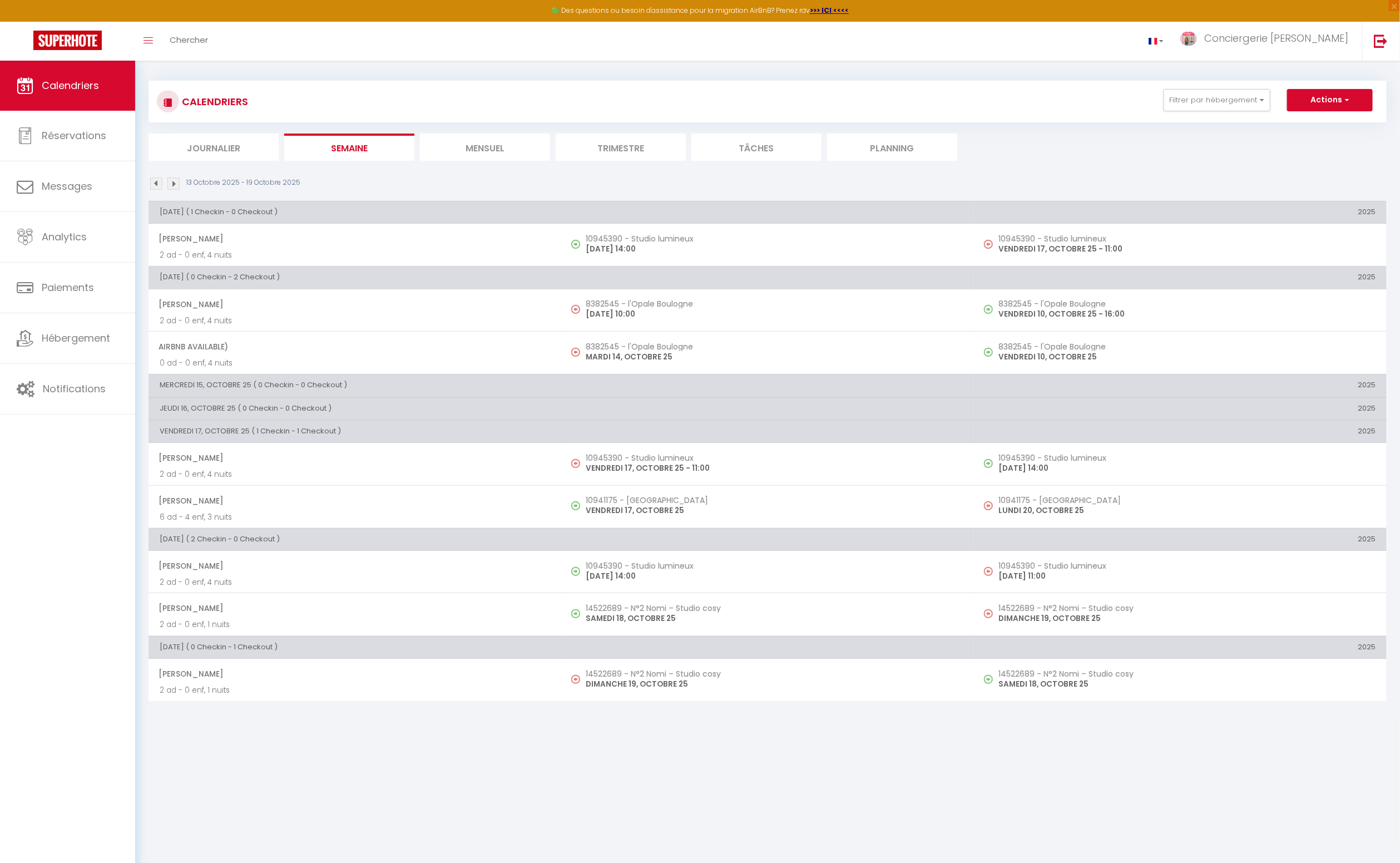
click at [173, 183] on img at bounding box center [173, 183] width 12 height 12
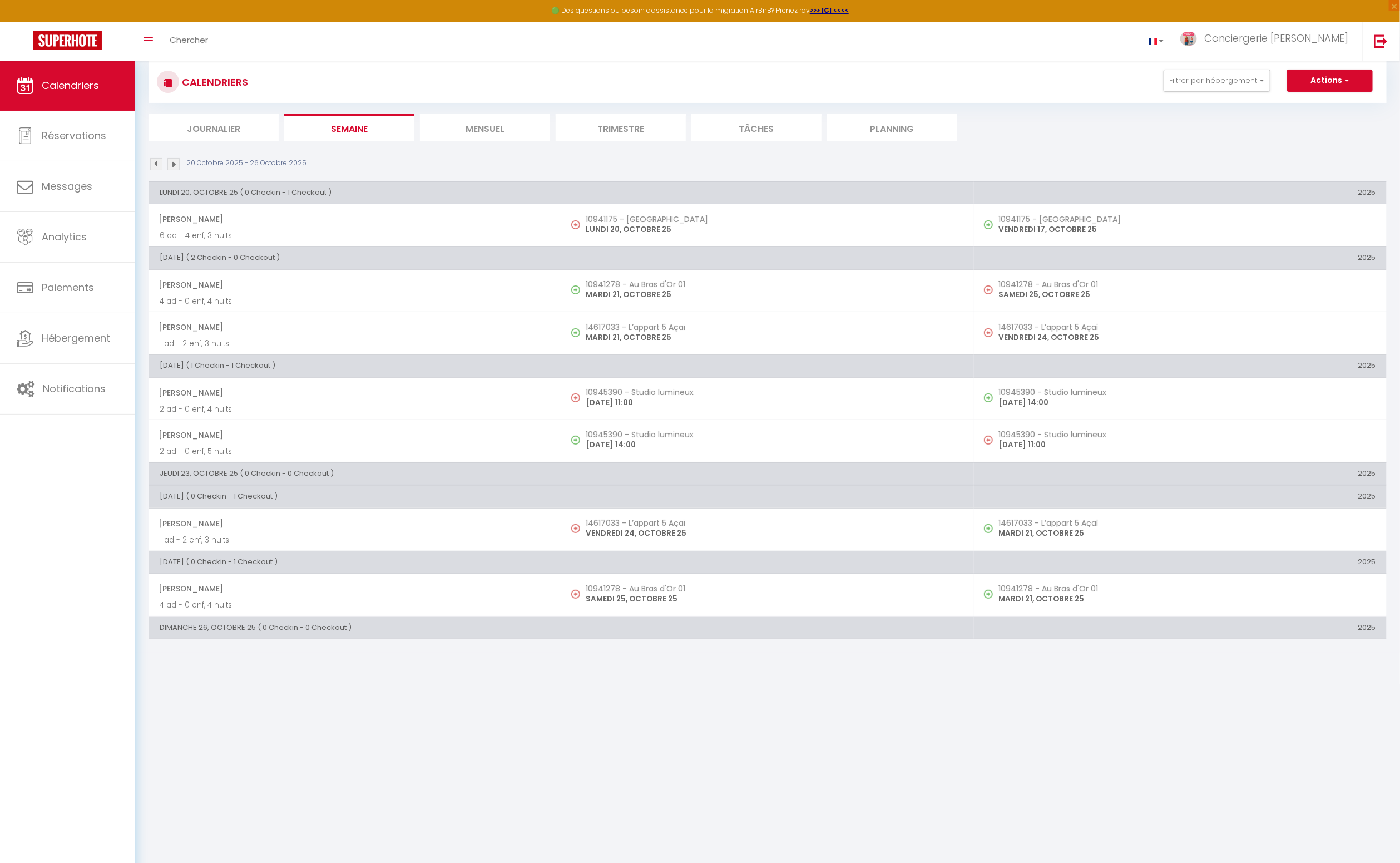
scroll to position [26, 0]
click at [220, 128] on li "Journalier" at bounding box center [213, 126] width 130 height 27
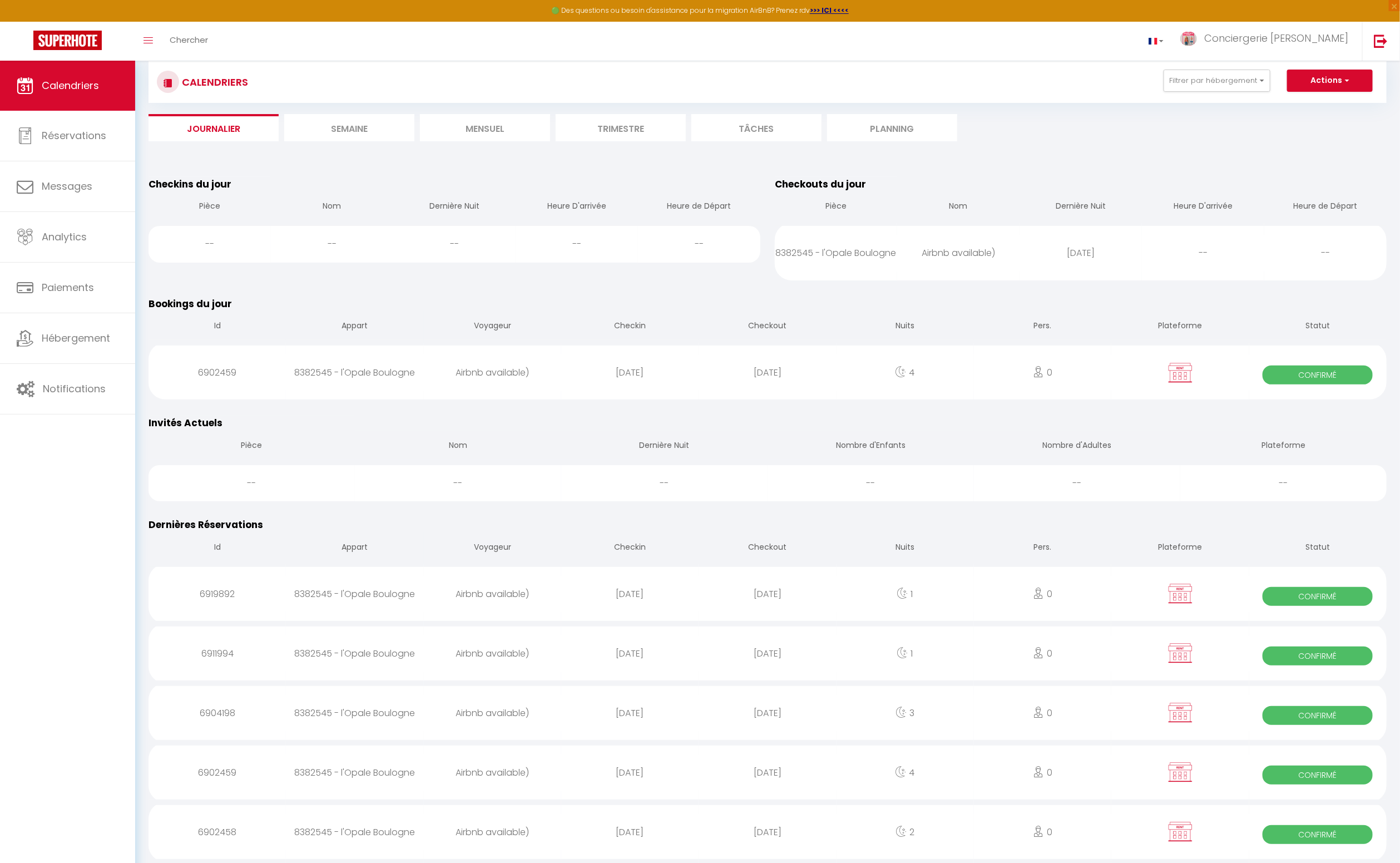
scroll to position [20, 0]
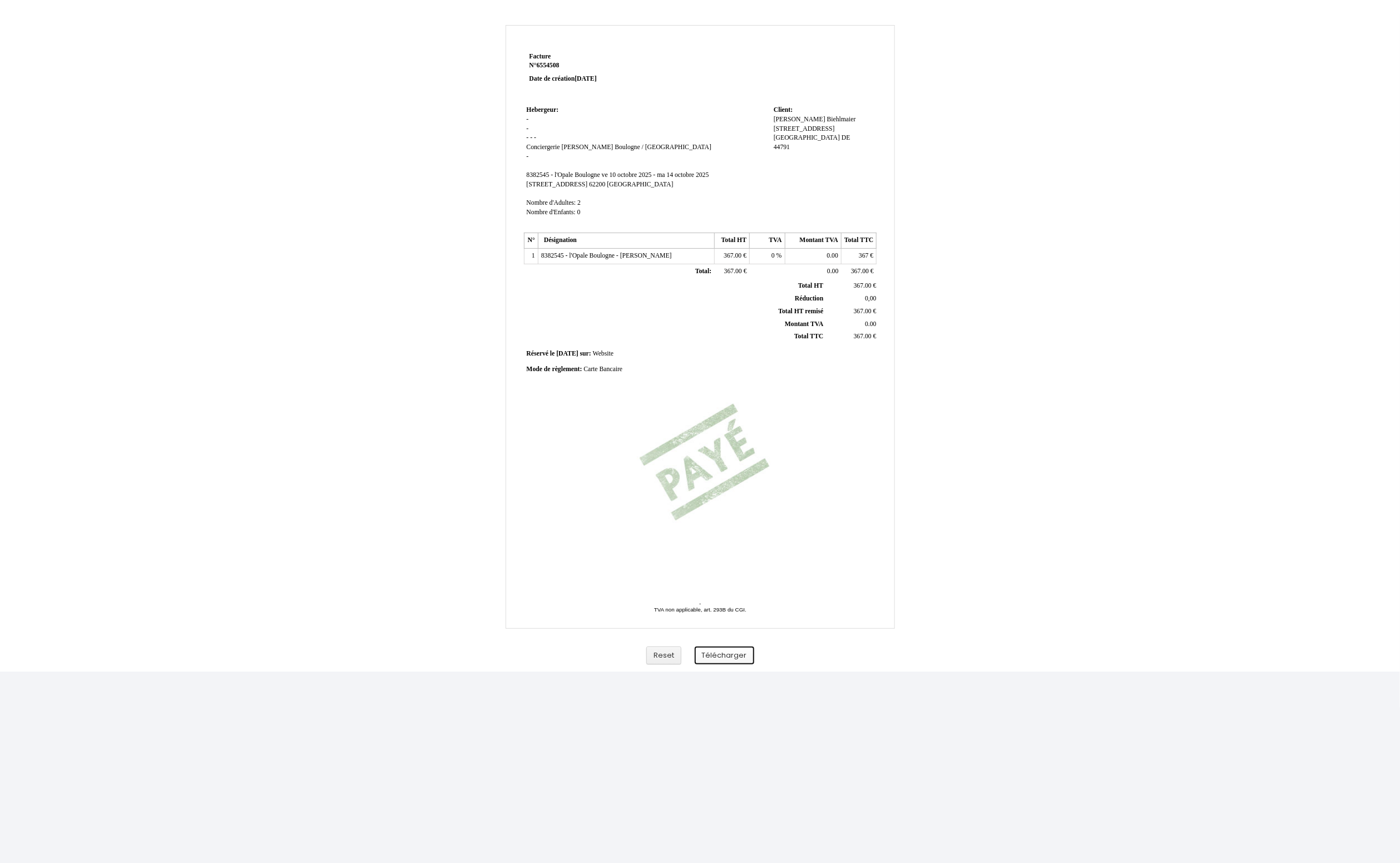
click at [730, 655] on button "Télécharger" at bounding box center [724, 655] width 59 height 18
